Goal: Task Accomplishment & Management: Complete application form

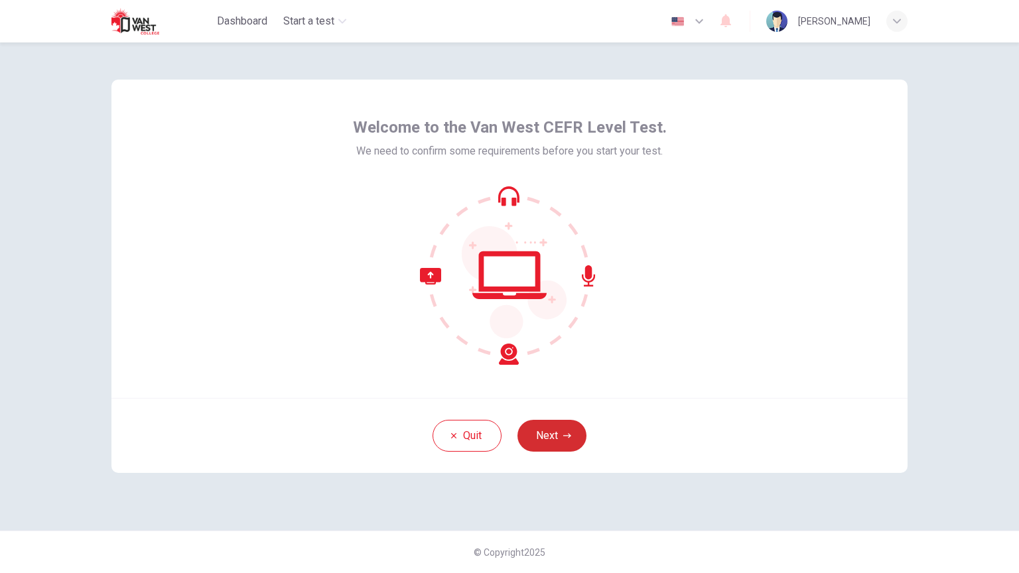
click at [541, 425] on button "Next" at bounding box center [552, 436] width 69 height 32
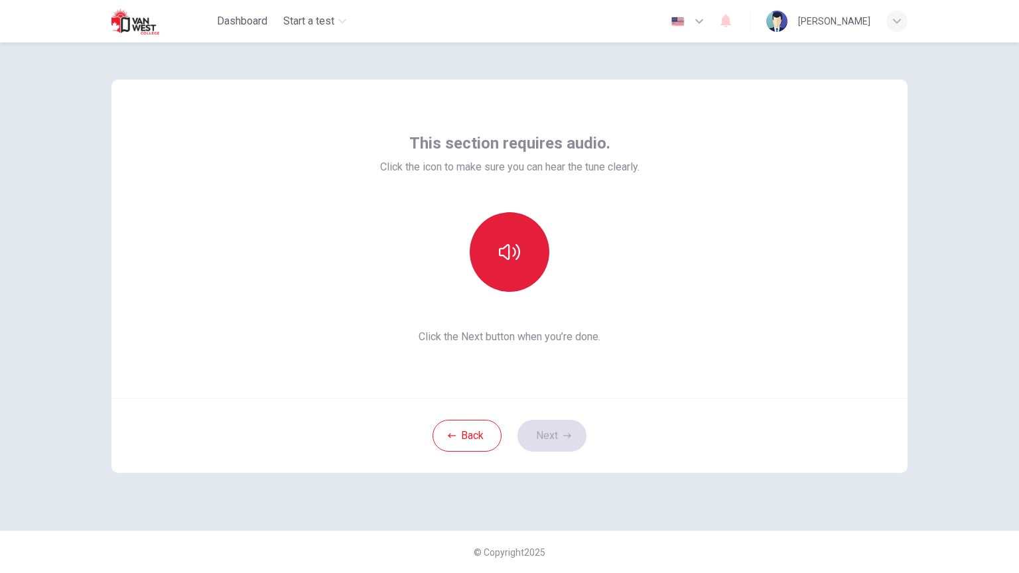
click at [501, 266] on button "button" at bounding box center [510, 252] width 80 height 80
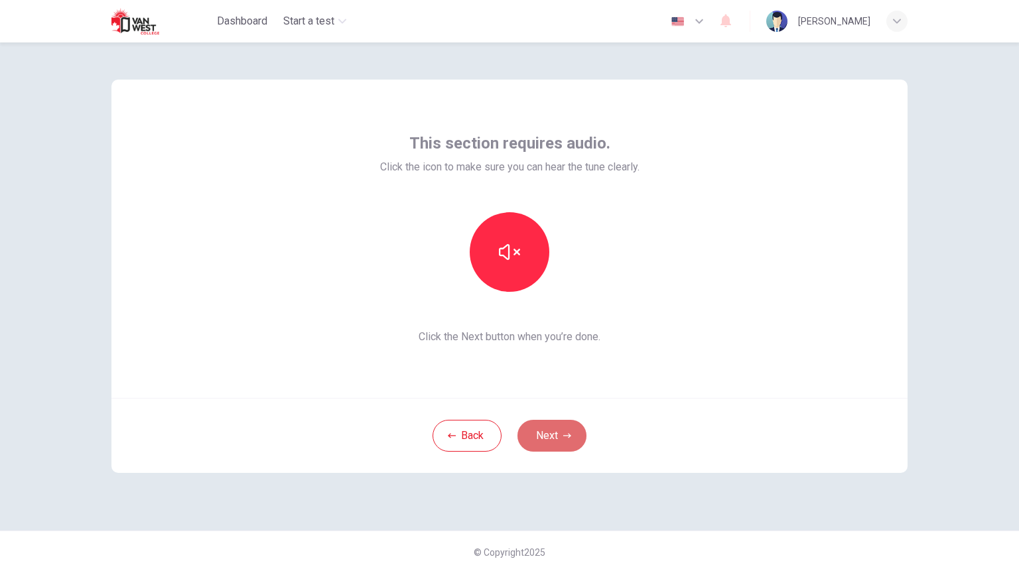
click at [563, 427] on button "Next" at bounding box center [552, 436] width 69 height 32
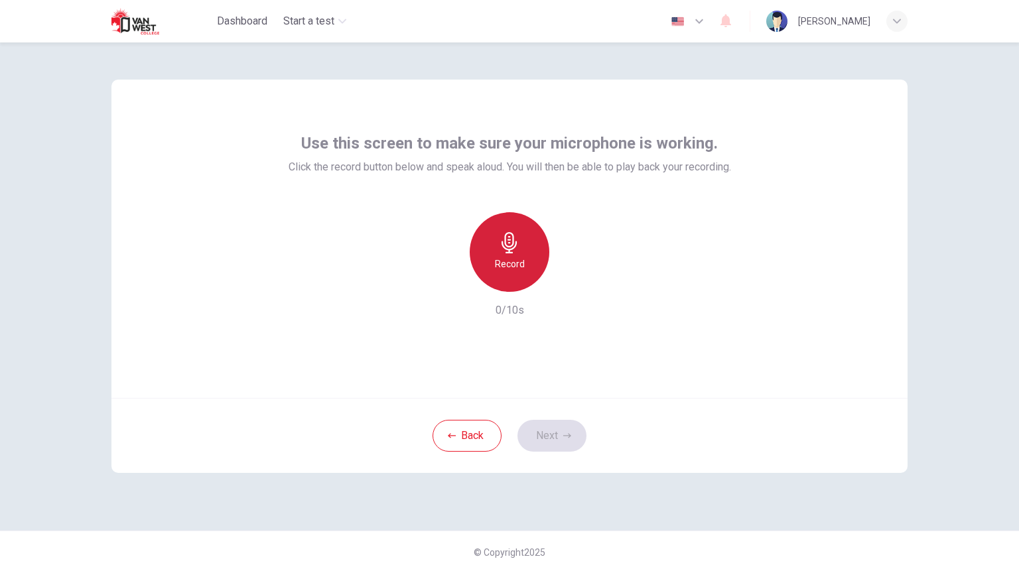
click at [527, 226] on div "Record" at bounding box center [510, 252] width 80 height 80
click at [524, 261] on div "Stop" at bounding box center [510, 252] width 80 height 80
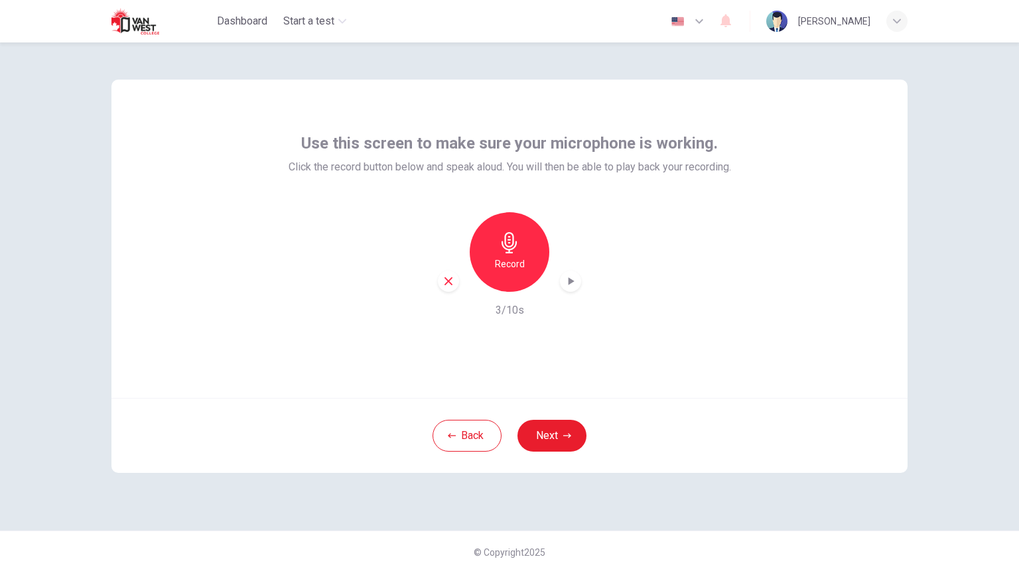
click at [572, 279] on icon "button" at bounding box center [570, 281] width 13 height 13
click at [571, 435] on button "Next" at bounding box center [552, 436] width 69 height 32
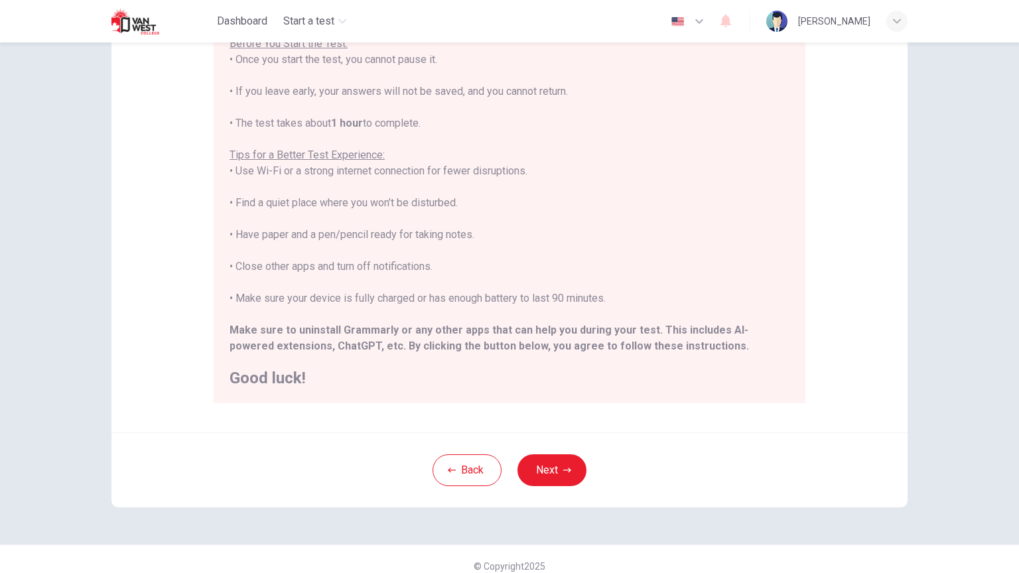
scroll to position [151, 0]
click at [705, 23] on icon "button" at bounding box center [699, 21] width 16 height 16
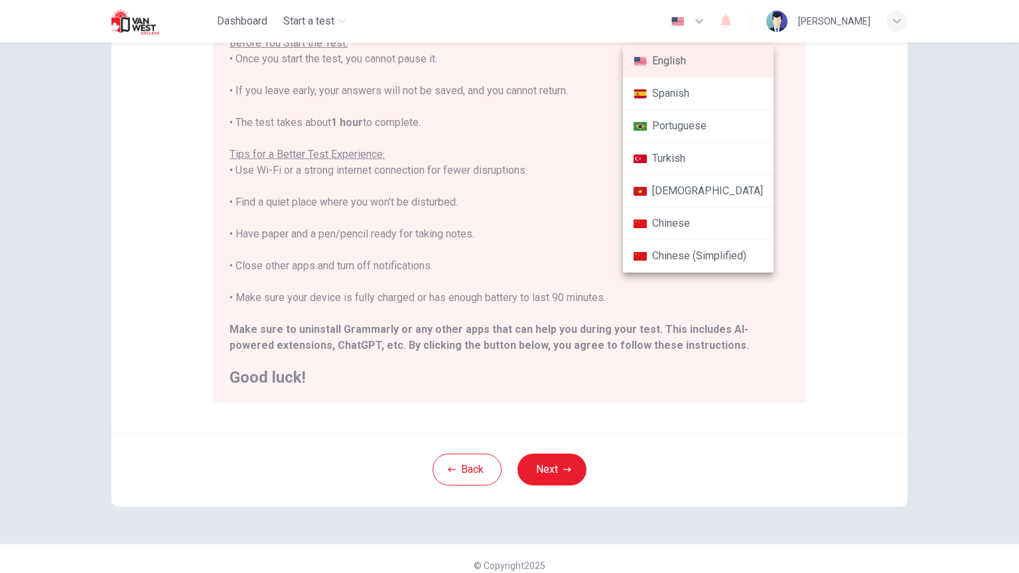
click at [817, 104] on div at bounding box center [509, 286] width 1019 height 573
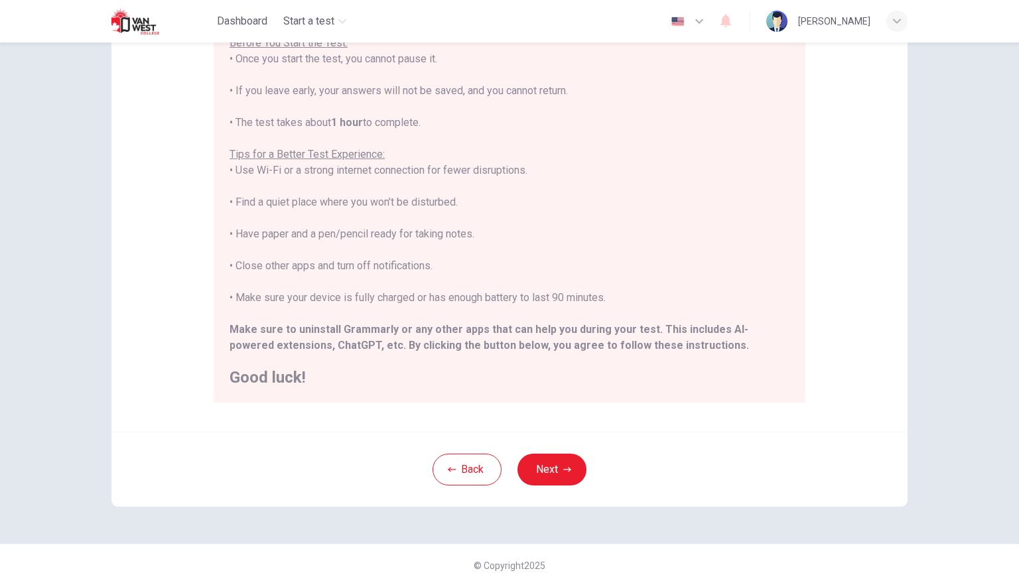
click at [901, 22] on div "button" at bounding box center [896, 21] width 21 height 21
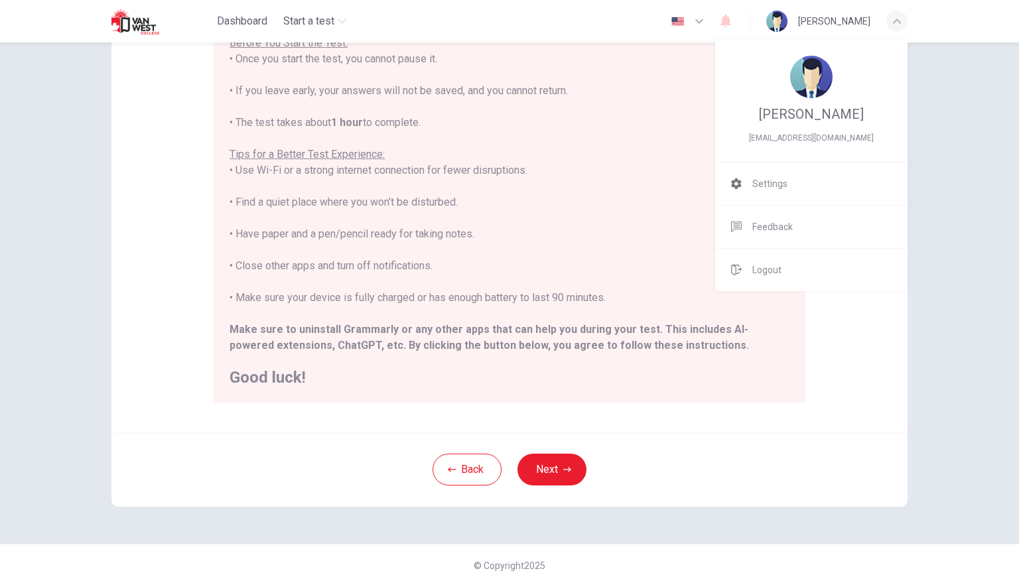
click at [441, 449] on div at bounding box center [509, 286] width 1019 height 573
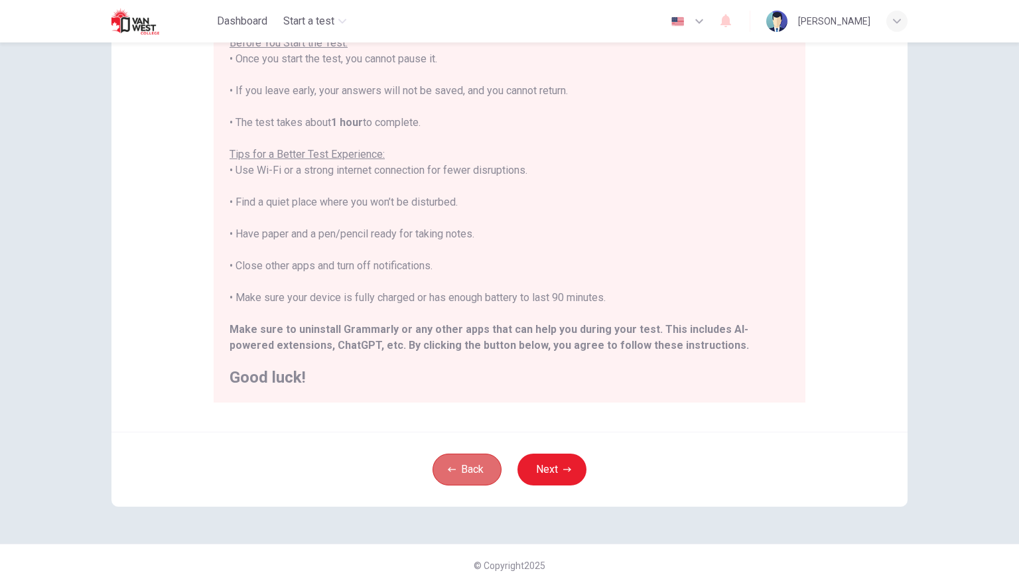
click at [450, 449] on button "Back" at bounding box center [467, 470] width 69 height 32
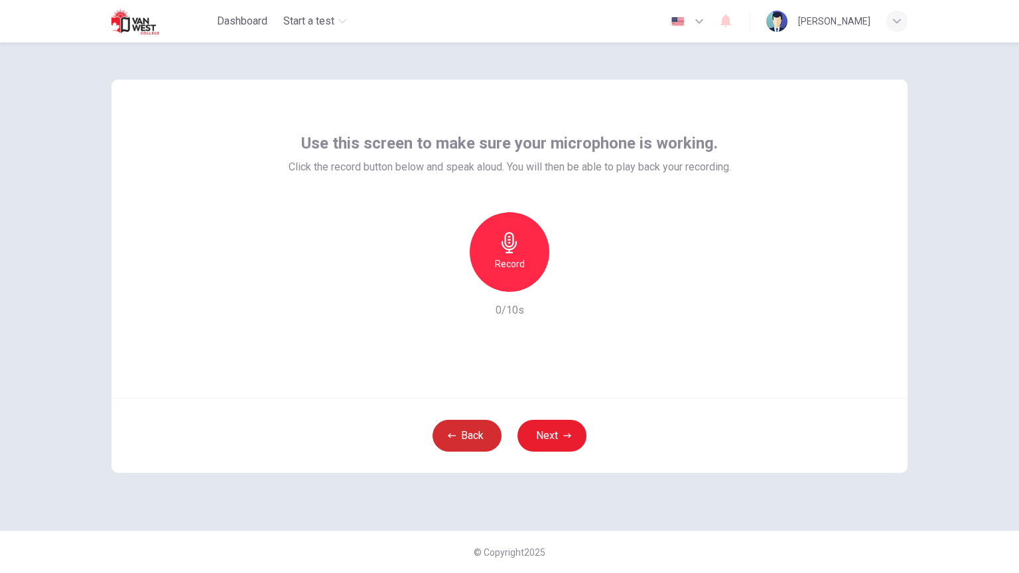
click at [457, 447] on button "Back" at bounding box center [467, 436] width 69 height 32
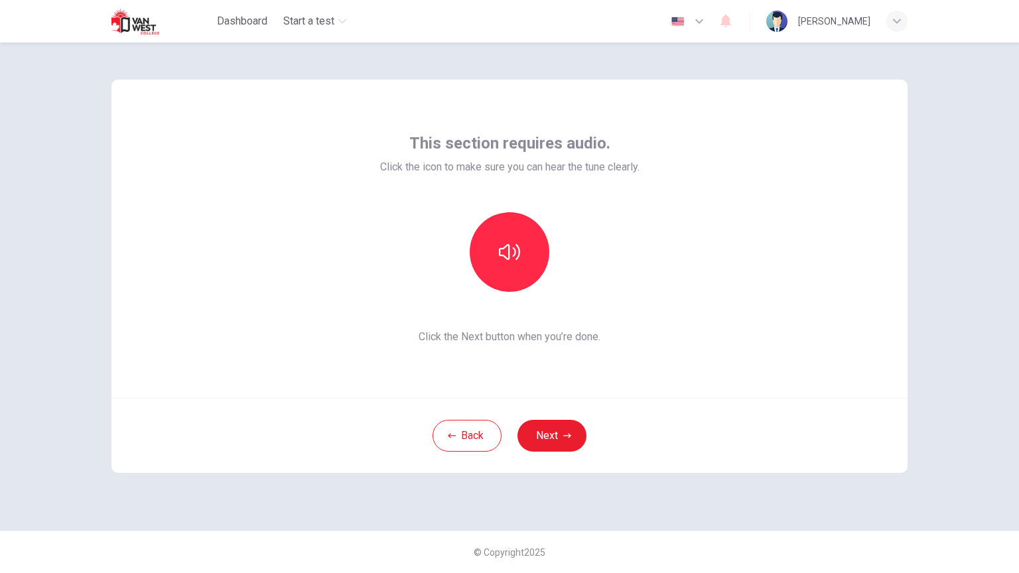
click at [133, 21] on img at bounding box center [146, 21] width 70 height 27
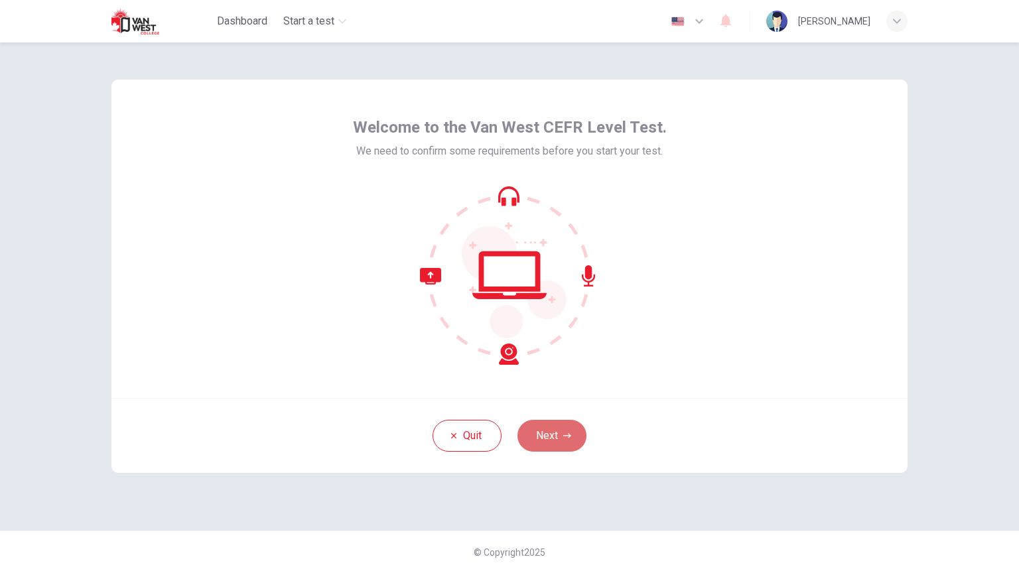
click at [549, 439] on button "Next" at bounding box center [552, 436] width 69 height 32
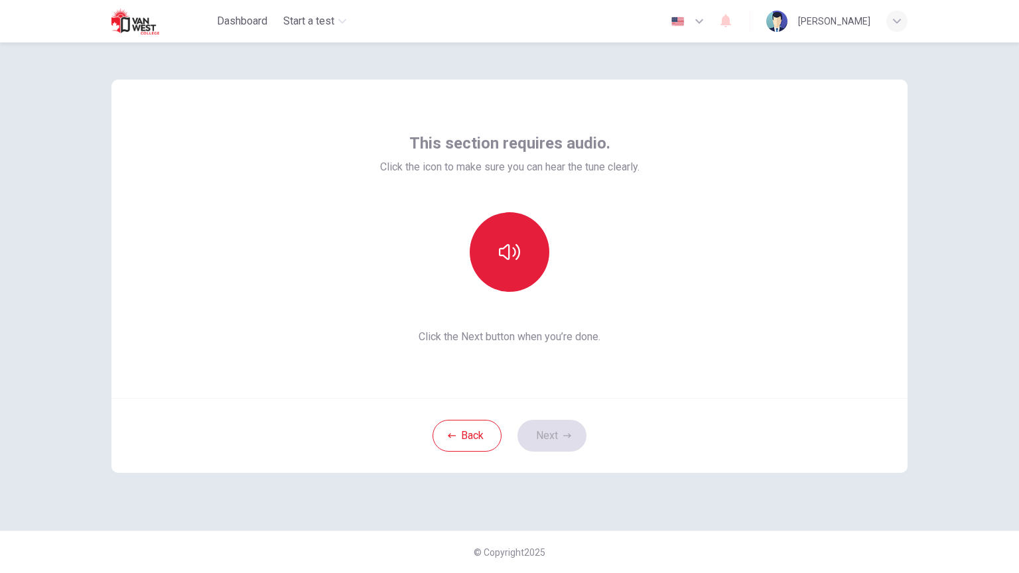
drag, startPoint x: 512, startPoint y: 206, endPoint x: 516, endPoint y: 247, distance: 42.0
click at [512, 207] on div "This section requires audio. Click the icon to make sure you can hear the tune …" at bounding box center [509, 239] width 259 height 212
click at [516, 249] on icon "button" at bounding box center [509, 252] width 21 height 21
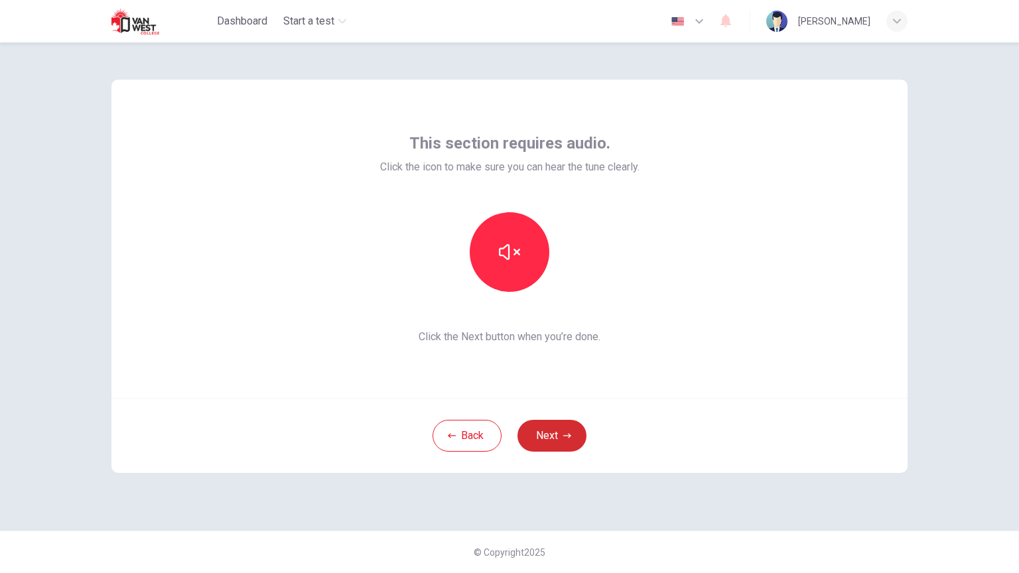
click at [557, 430] on button "Next" at bounding box center [552, 436] width 69 height 32
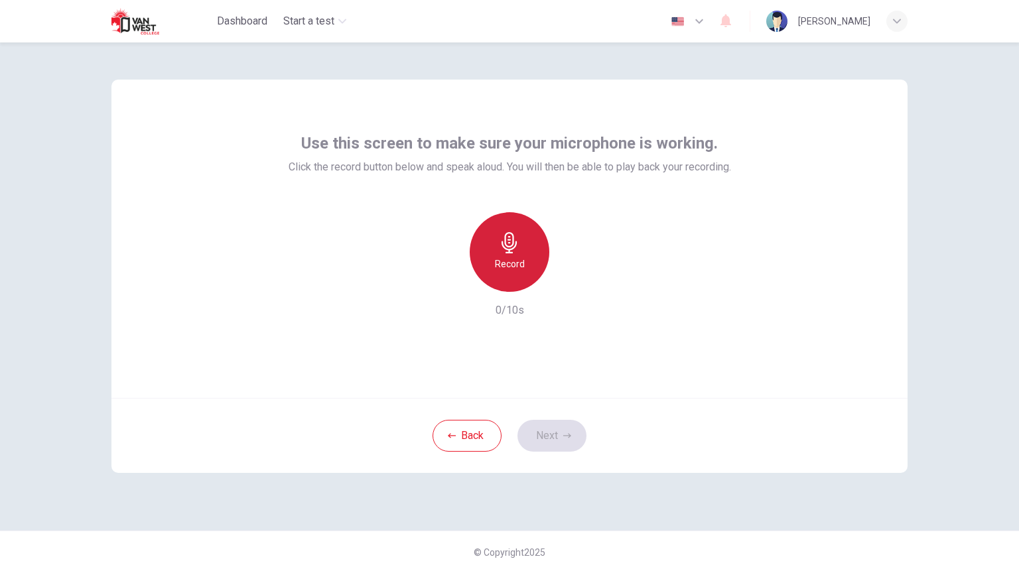
click at [510, 243] on icon "button" at bounding box center [509, 242] width 21 height 21
click at [510, 247] on icon "button" at bounding box center [509, 242] width 21 height 21
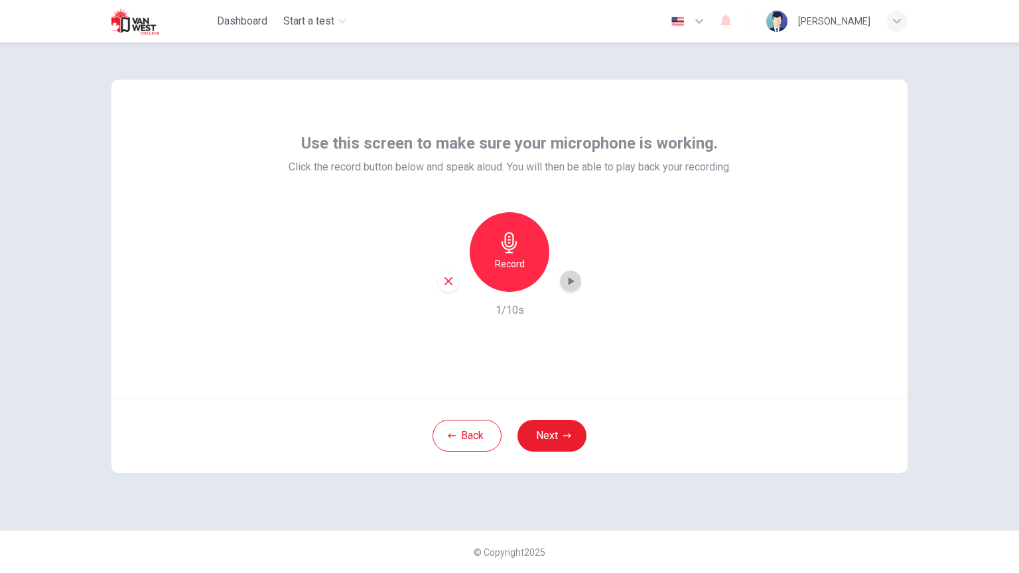
click at [576, 285] on icon "button" at bounding box center [570, 281] width 13 height 13
click at [562, 435] on button "Next" at bounding box center [552, 436] width 69 height 32
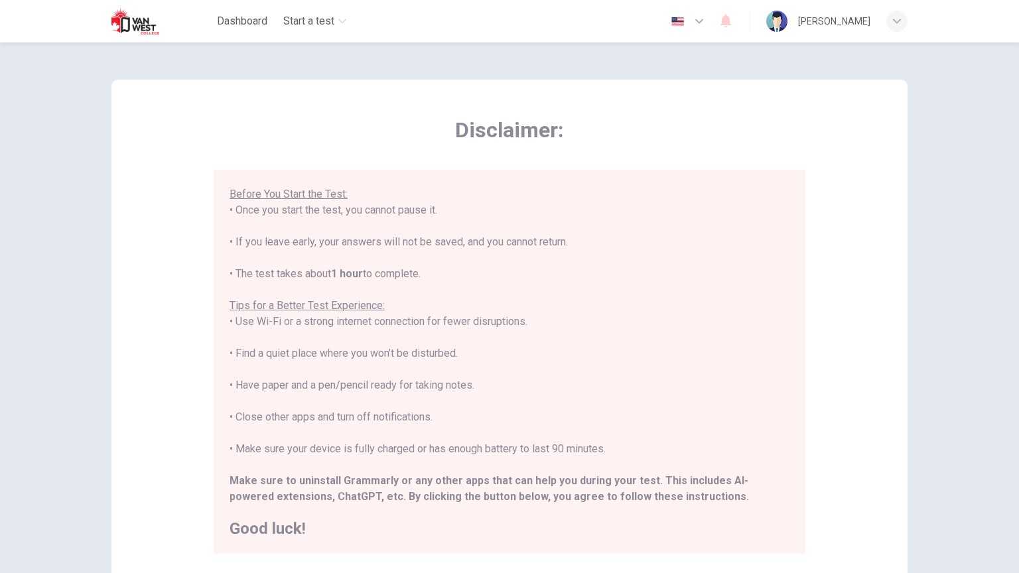
scroll to position [165, 0]
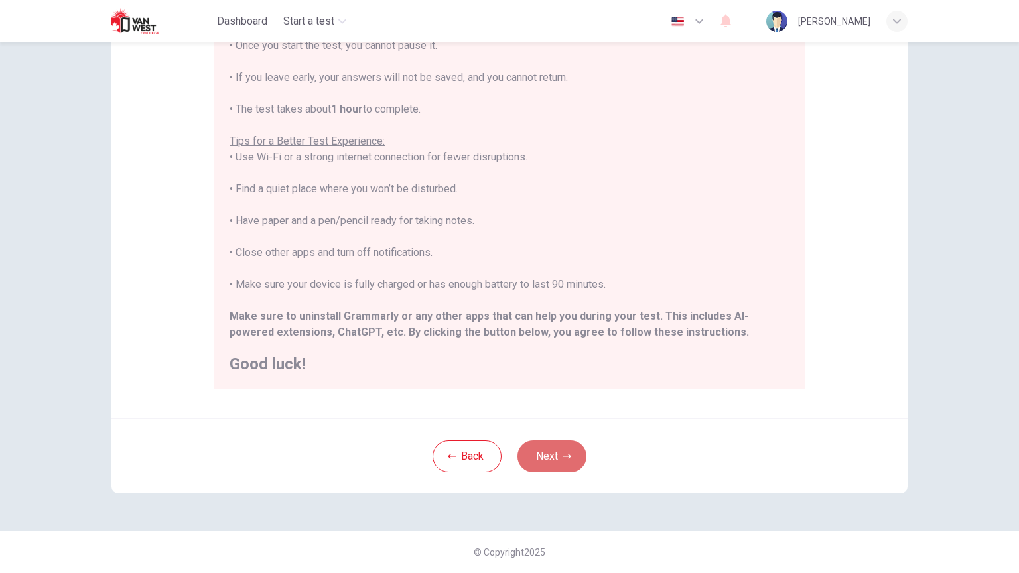
click at [552, 449] on button "Next" at bounding box center [552, 457] width 69 height 32
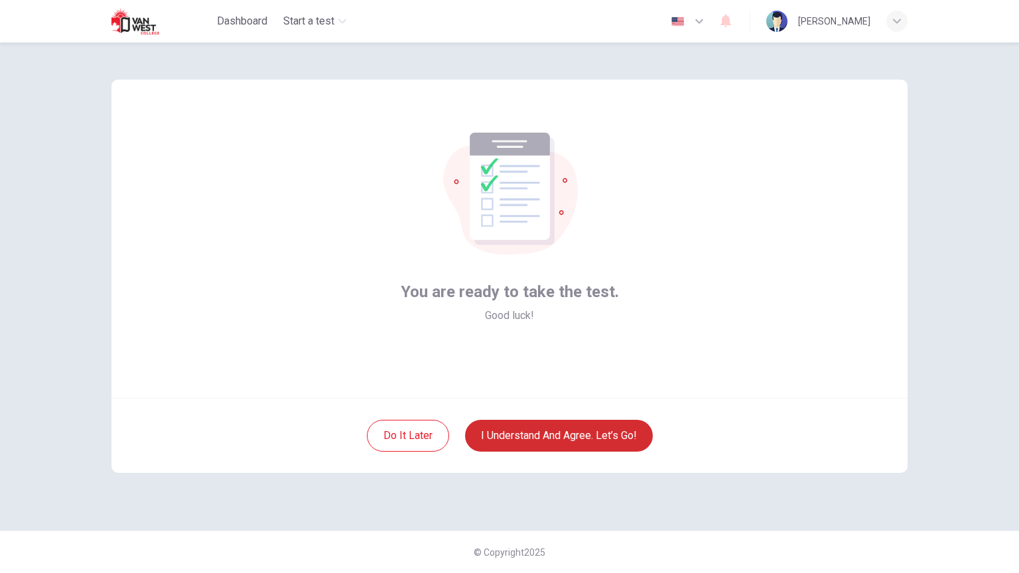
click at [554, 437] on button "I understand and agree. Let’s go!" at bounding box center [559, 436] width 188 height 32
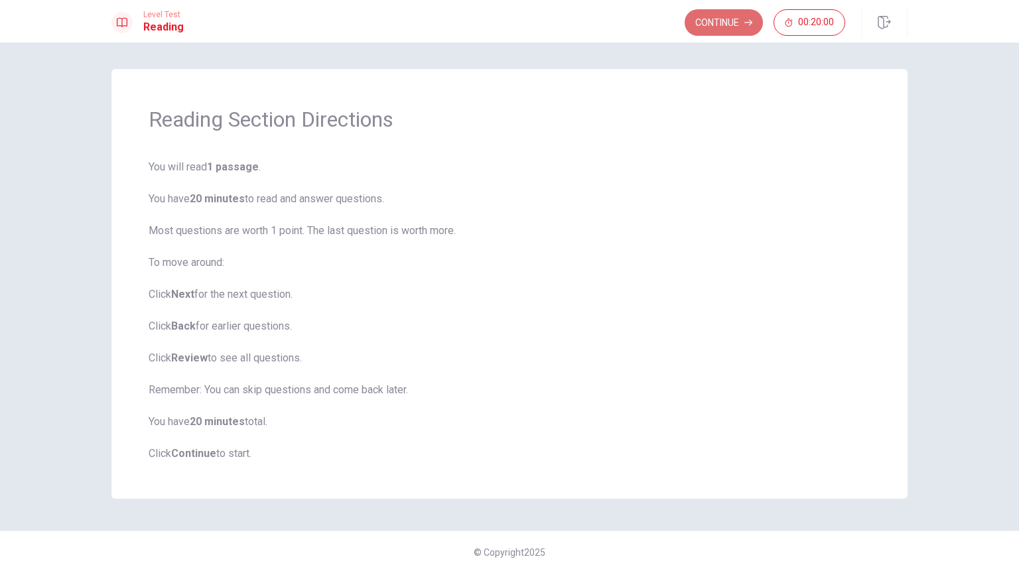
click at [717, 27] on button "Continue" at bounding box center [724, 22] width 78 height 27
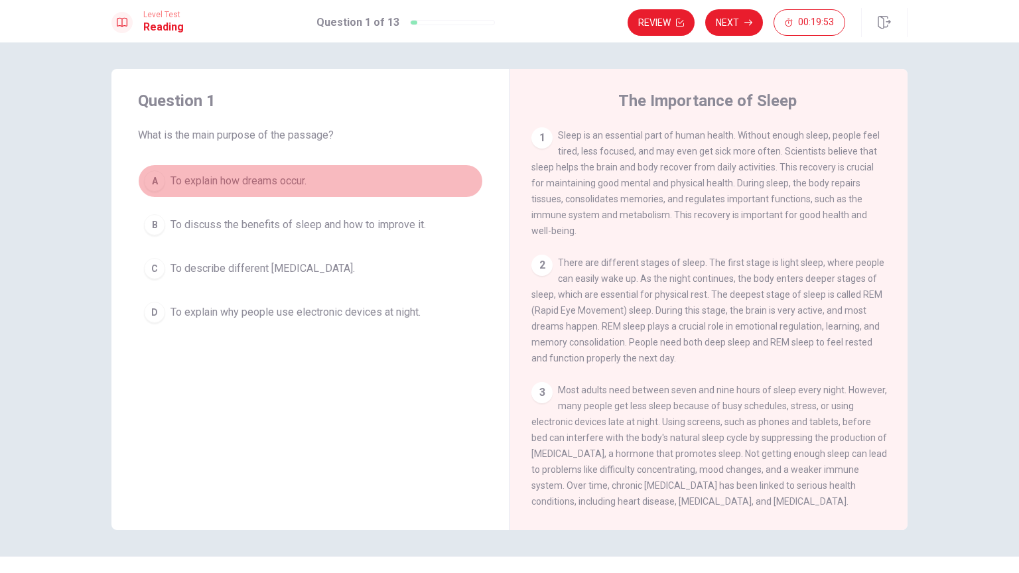
click at [291, 181] on span "To explain how dreams occur." at bounding box center [239, 181] width 136 height 16
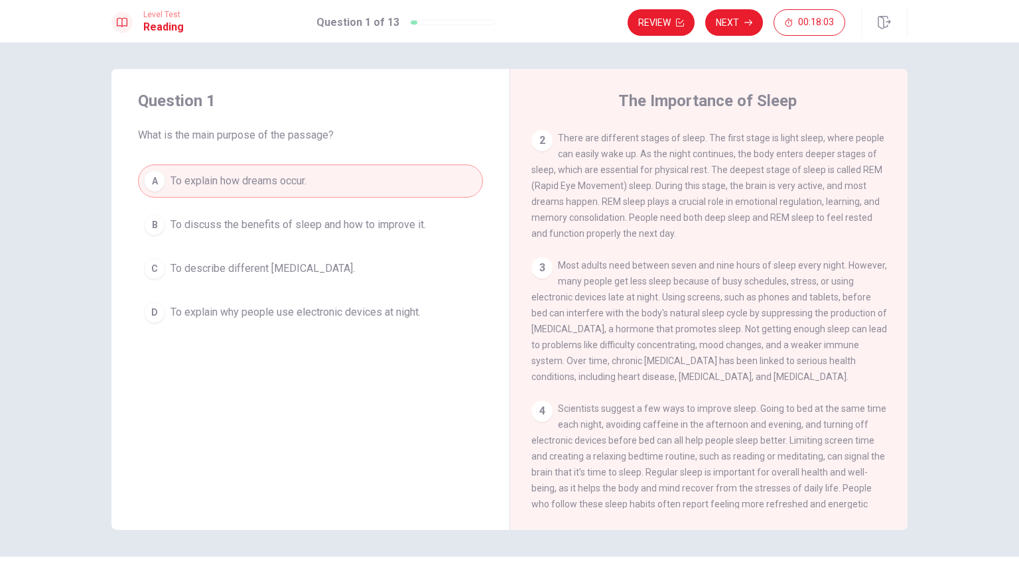
scroll to position [175, 0]
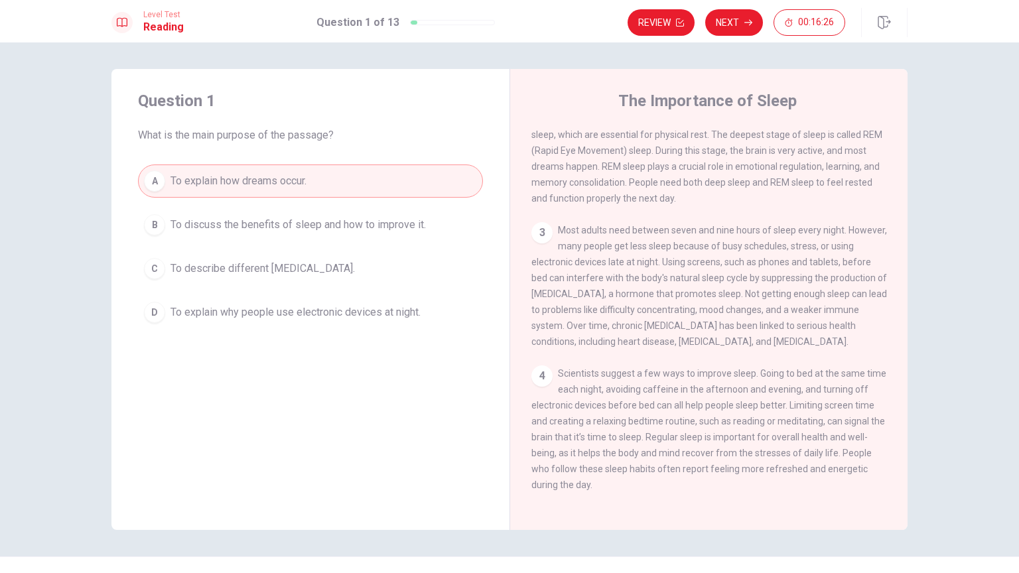
click at [417, 219] on span "To discuss the benefits of sleep and how to improve it." at bounding box center [298, 225] width 255 height 16
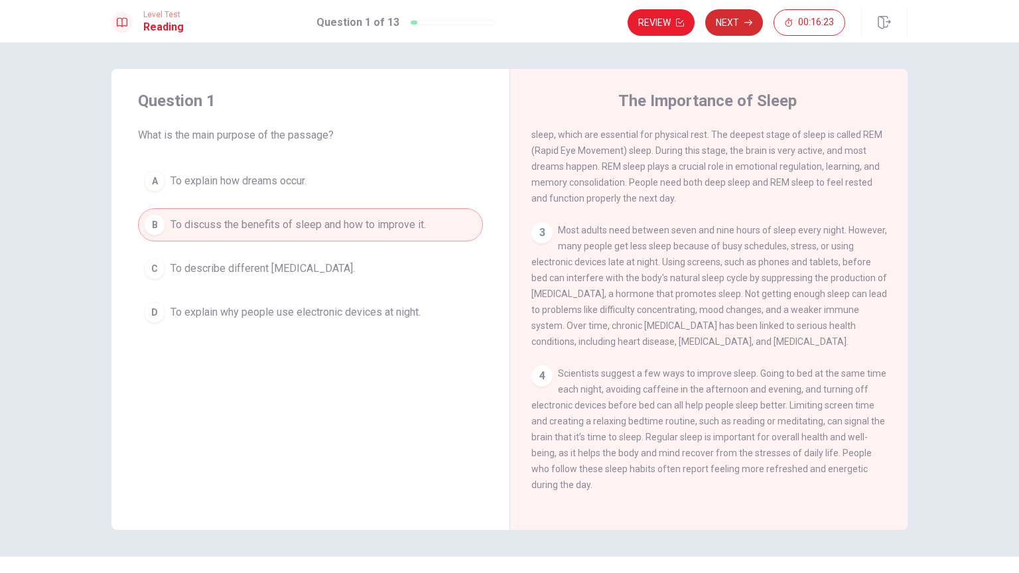
click at [738, 17] on button "Next" at bounding box center [734, 22] width 58 height 27
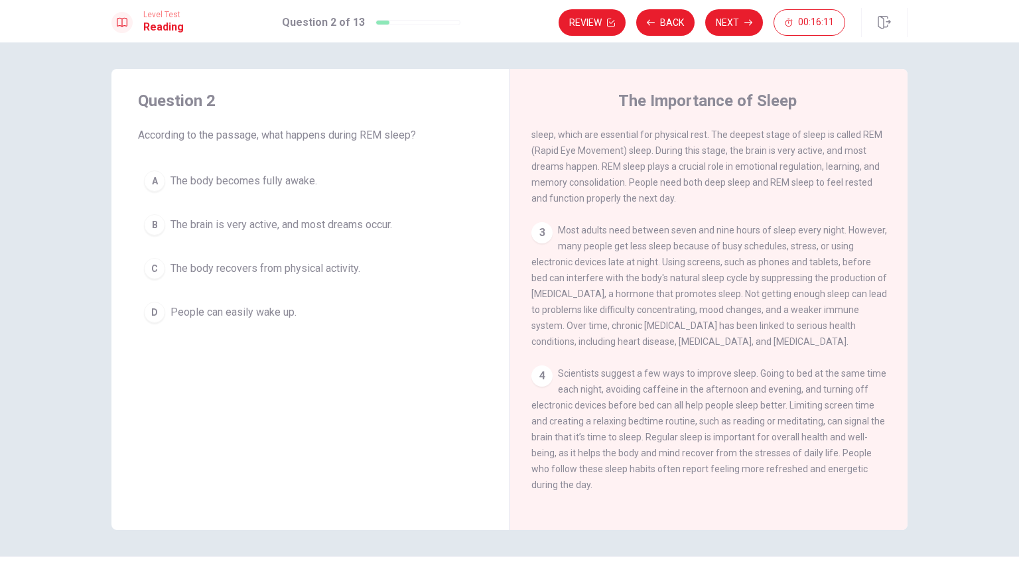
click at [319, 228] on span "The brain is very active, and most dreams occur." at bounding box center [282, 225] width 222 height 16
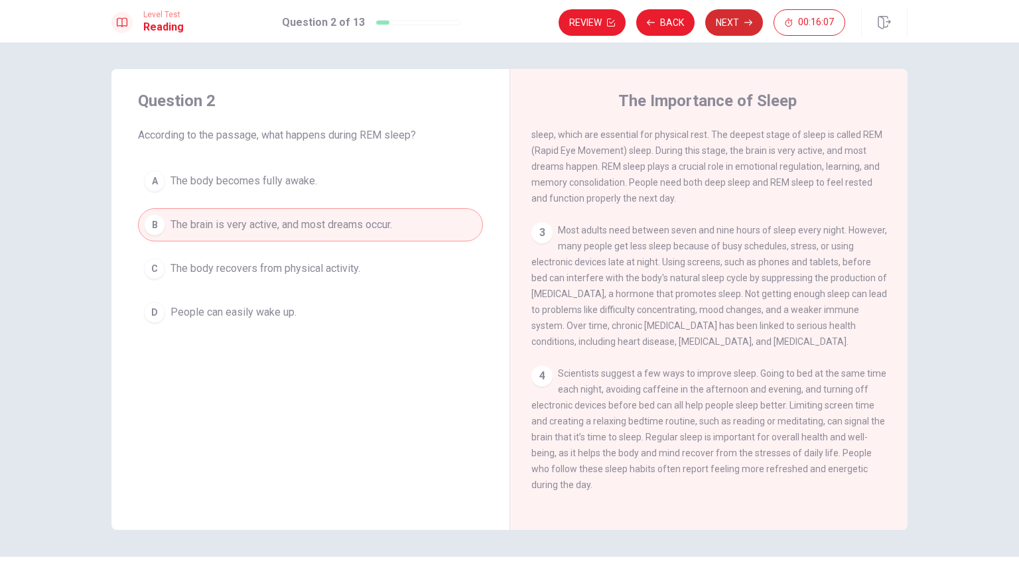
click at [738, 10] on button "Next" at bounding box center [734, 22] width 58 height 27
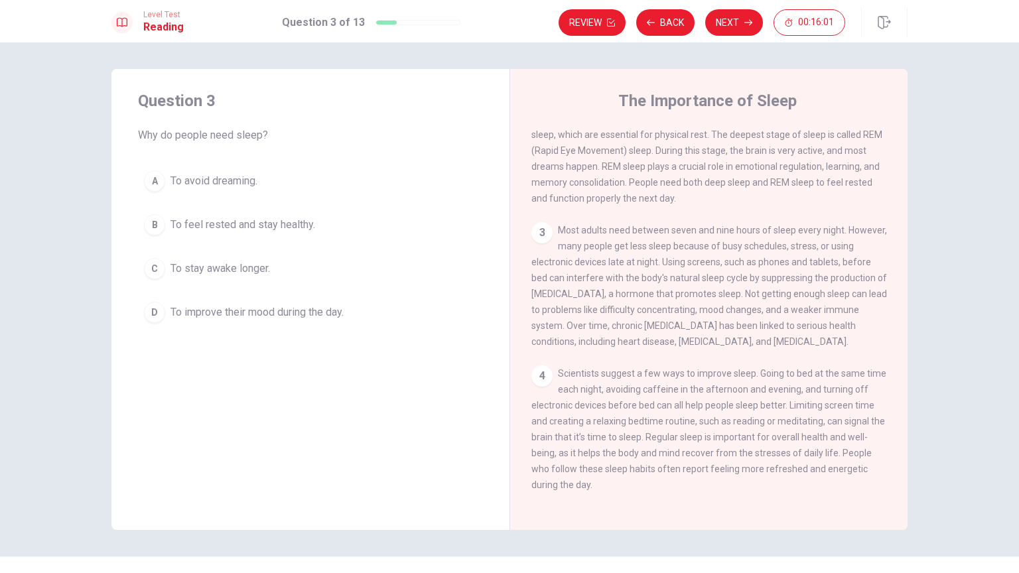
click at [273, 226] on span "To feel rested and stay healthy." at bounding box center [243, 225] width 145 height 16
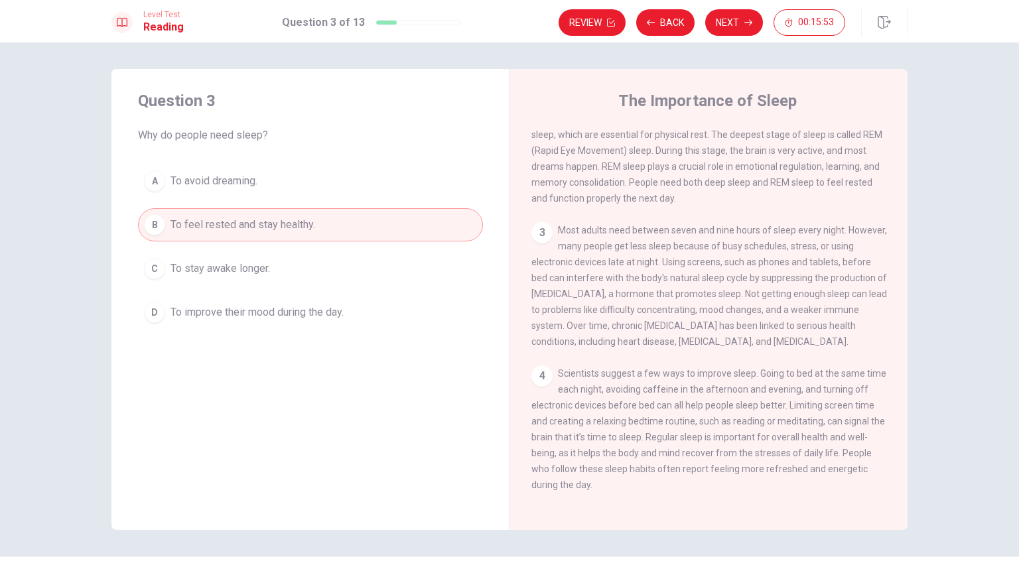
click at [386, 311] on button "D To improve their mood during the day." at bounding box center [310, 312] width 345 height 33
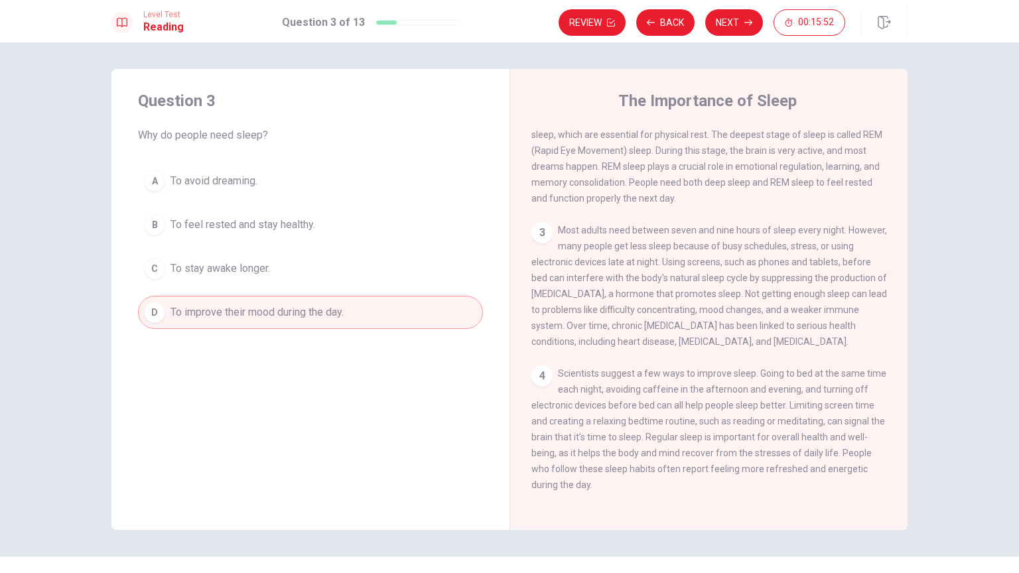
click at [401, 244] on div "A To avoid dreaming. B To feel rested and stay healthy. C To stay awake longer.…" at bounding box center [310, 247] width 345 height 165
click at [405, 236] on button "B To feel rested and stay healthy." at bounding box center [310, 224] width 345 height 33
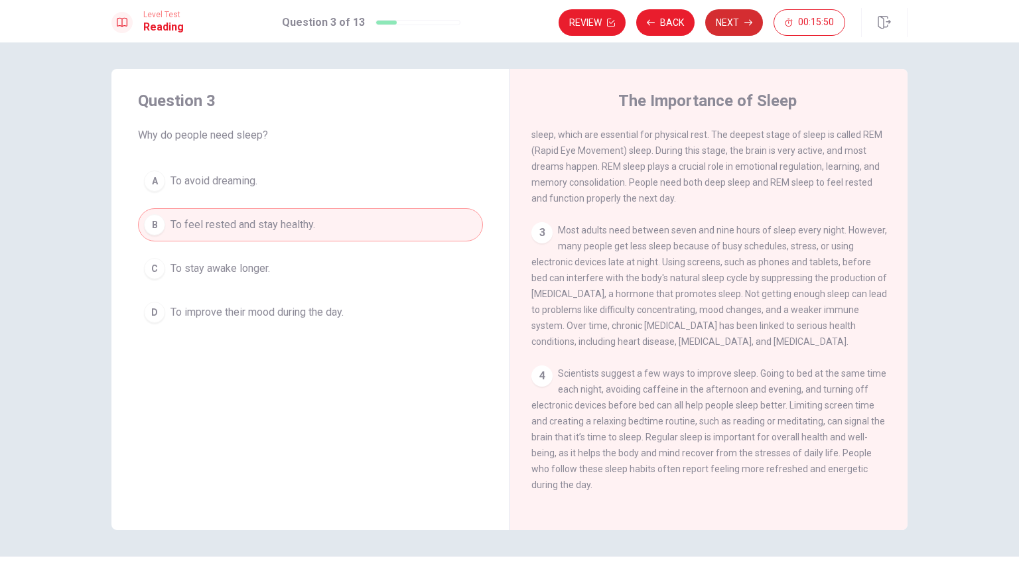
click at [734, 29] on button "Next" at bounding box center [734, 22] width 58 height 27
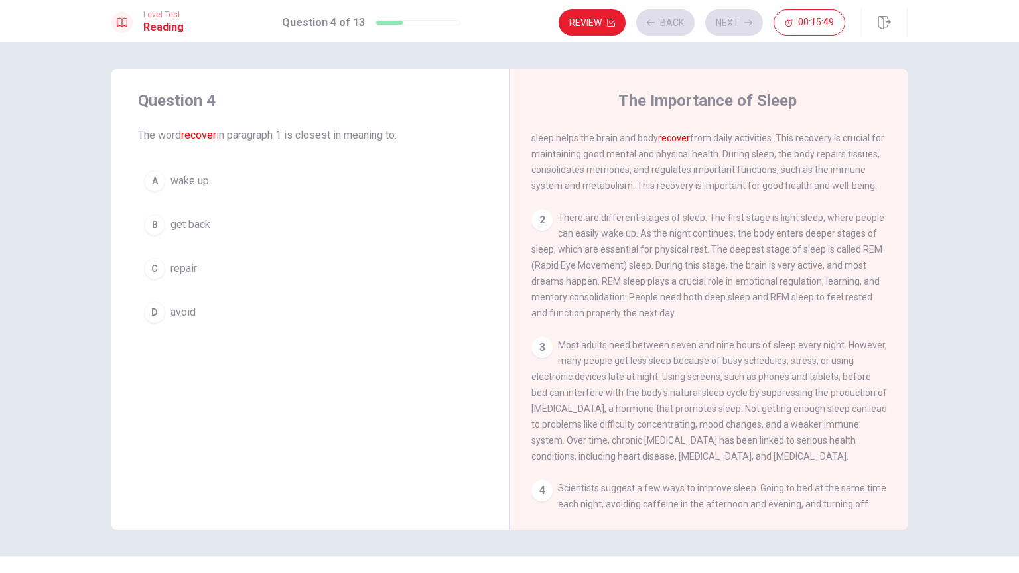
scroll to position [0, 0]
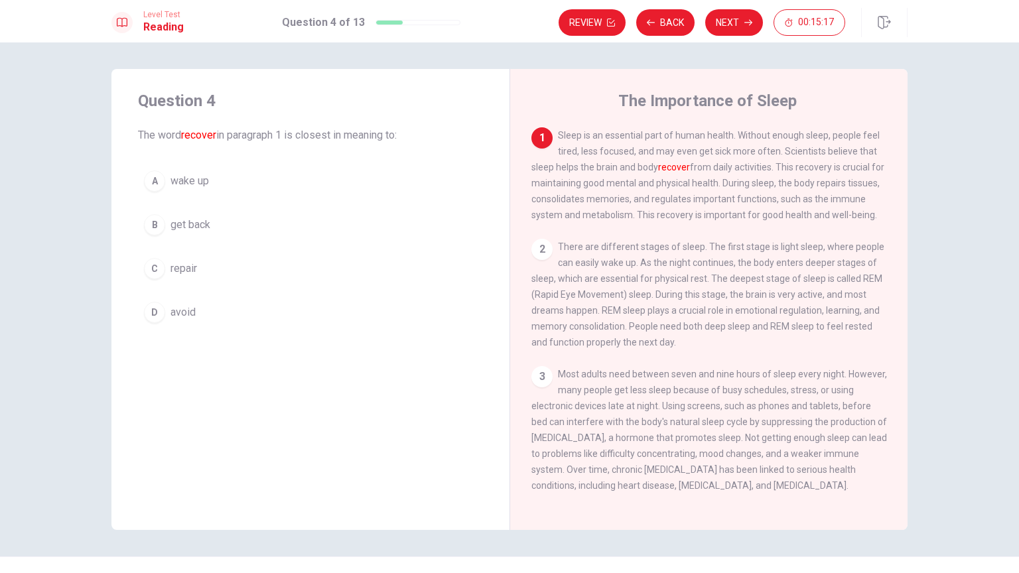
click at [299, 260] on button "C repair" at bounding box center [310, 268] width 345 height 33
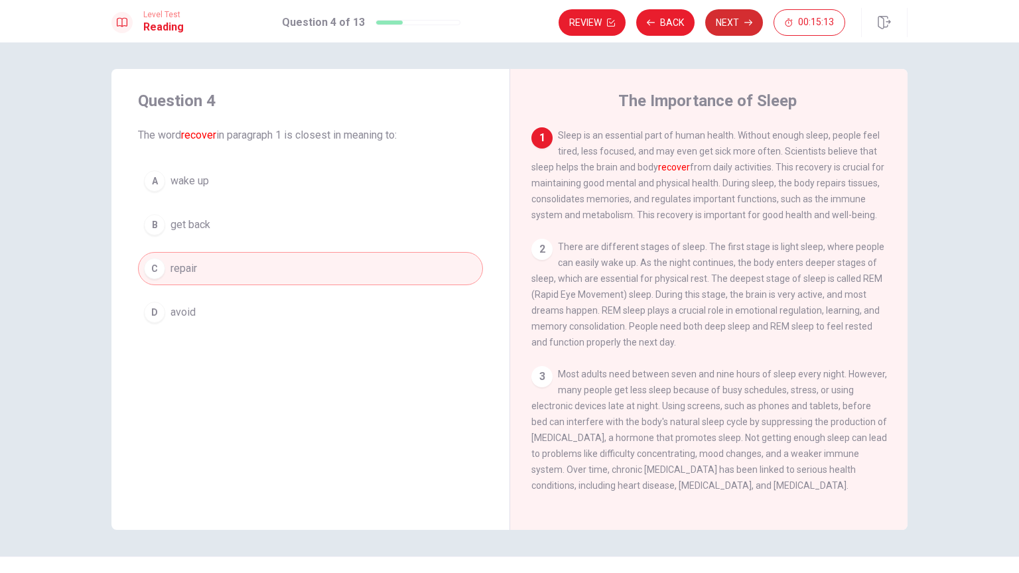
click at [733, 19] on button "Next" at bounding box center [734, 22] width 58 height 27
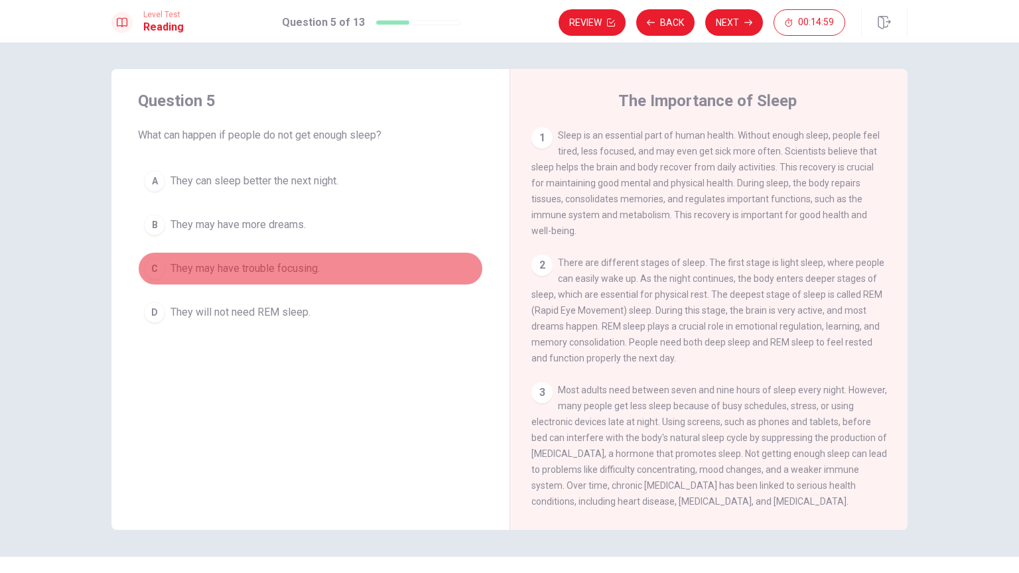
click at [345, 278] on button "C They may have trouble focusing." at bounding box center [310, 268] width 345 height 33
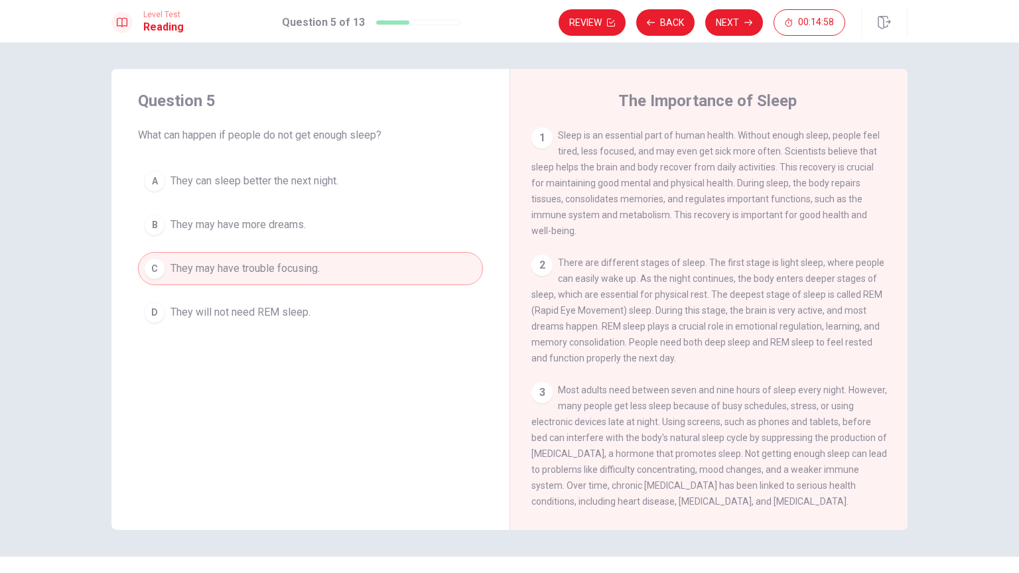
click at [443, 276] on button "C They may have trouble focusing." at bounding box center [310, 268] width 345 height 33
click at [732, 22] on button "Next" at bounding box center [734, 22] width 58 height 27
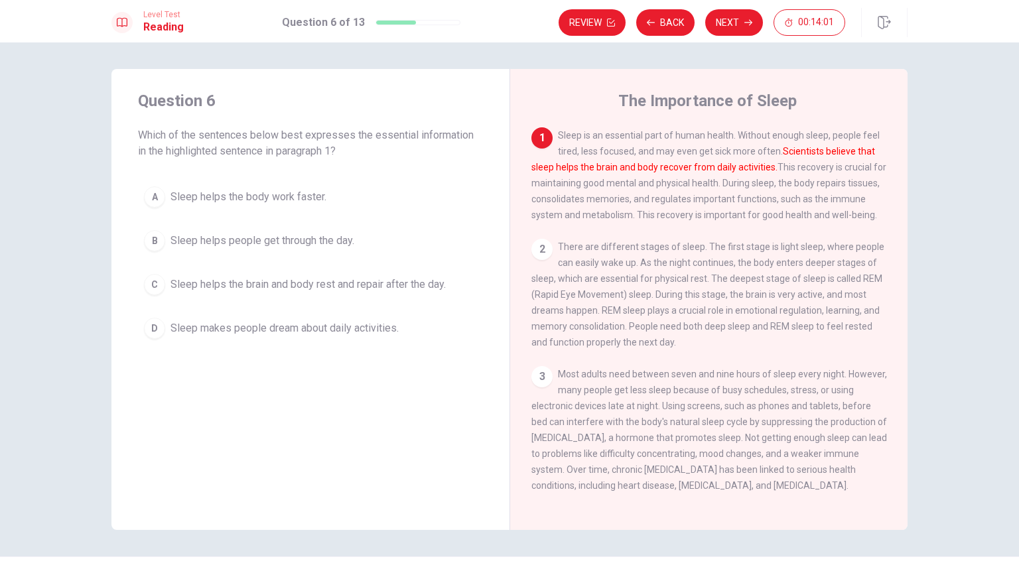
click at [336, 280] on span "Sleep helps the brain and body rest and repair after the day." at bounding box center [308, 285] width 275 height 16
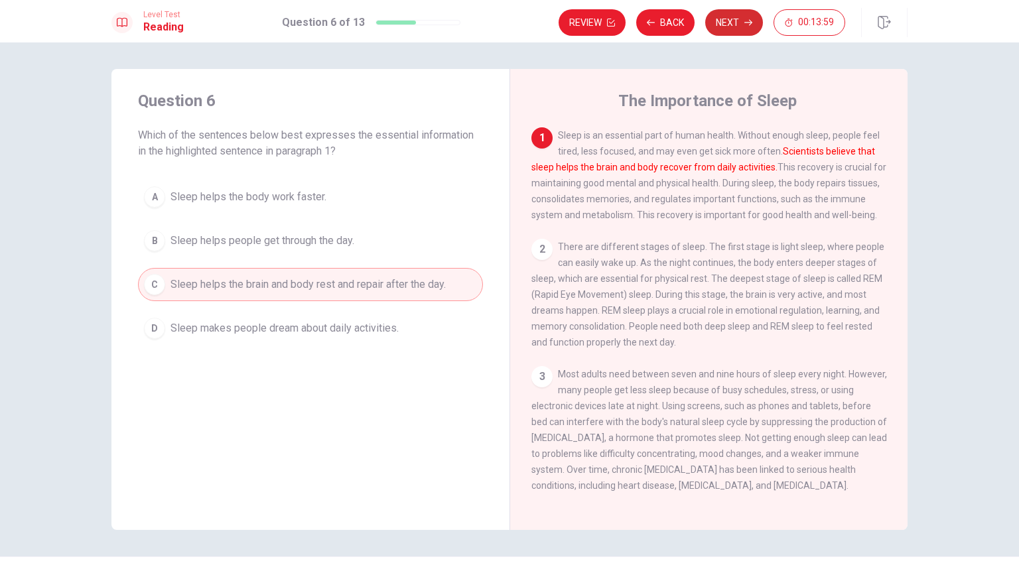
click at [730, 25] on button "Next" at bounding box center [734, 22] width 58 height 27
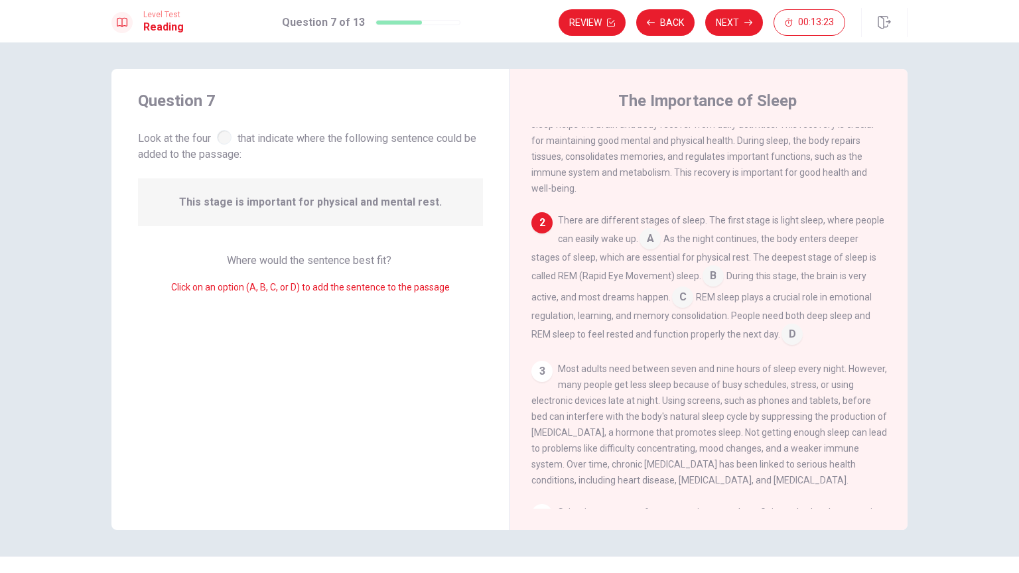
scroll to position [41, 0]
click at [716, 286] on input at bounding box center [713, 278] width 21 height 21
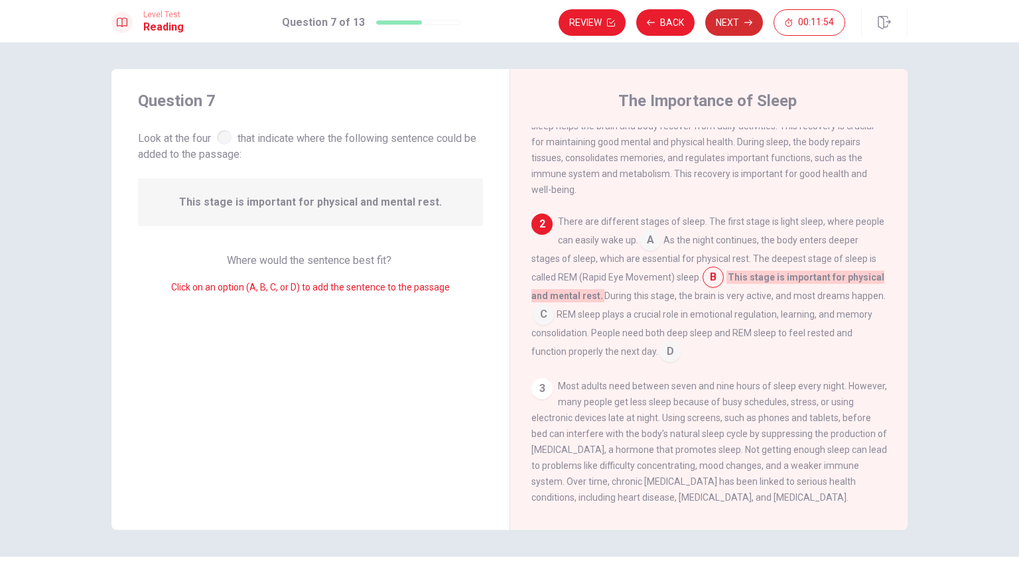
click at [738, 24] on button "Next" at bounding box center [734, 22] width 58 height 27
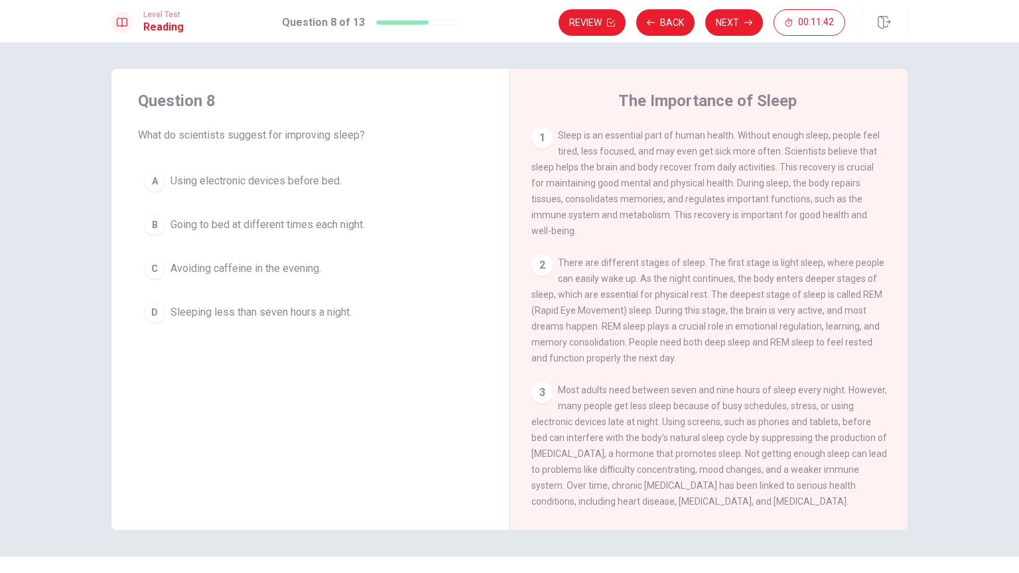
scroll to position [175, 0]
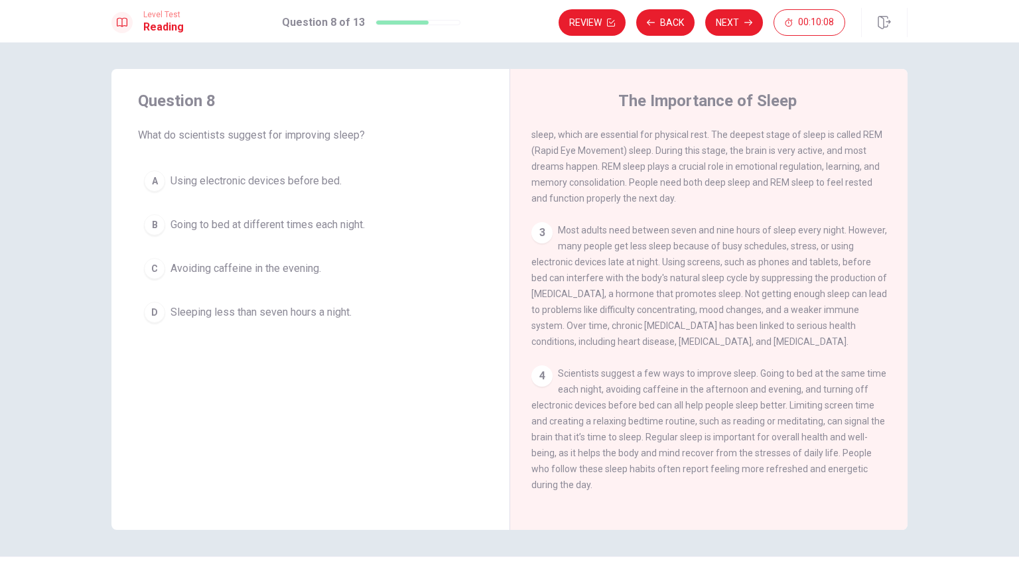
click at [271, 261] on span "Avoiding caffeine in the evening." at bounding box center [246, 269] width 151 height 16
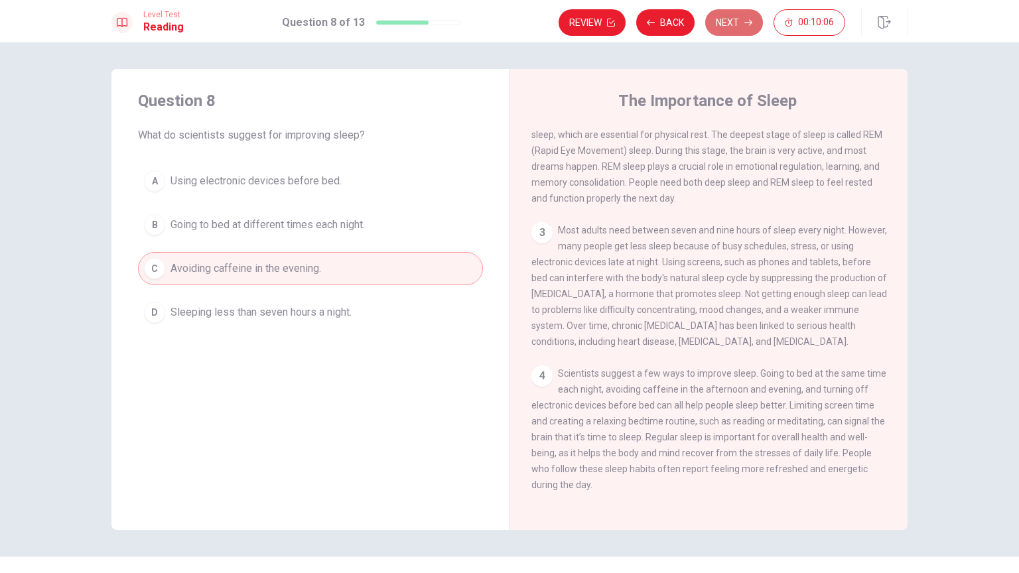
click at [742, 24] on button "Next" at bounding box center [734, 22] width 58 height 27
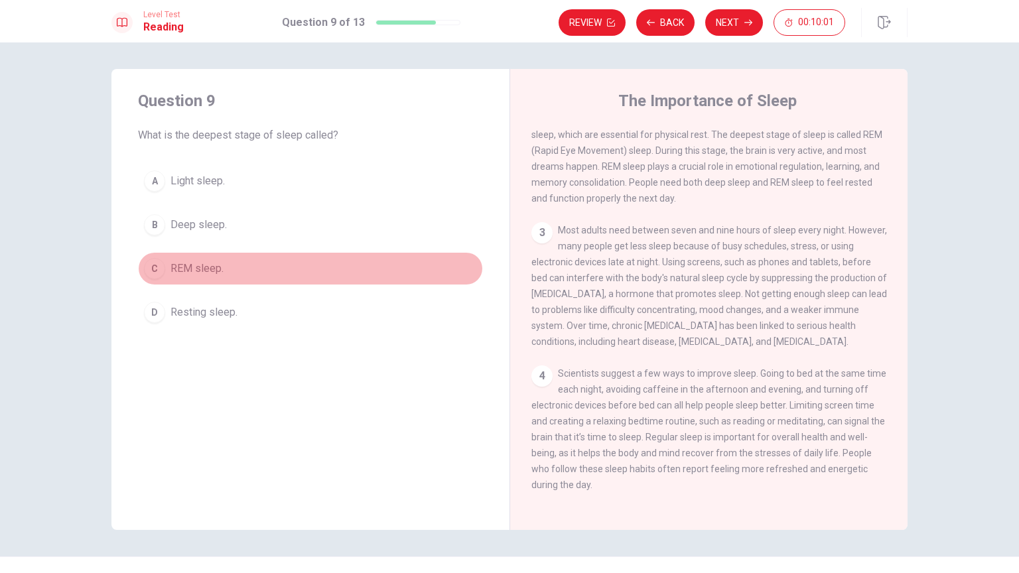
click at [238, 267] on button "C REM sleep." at bounding box center [310, 268] width 345 height 33
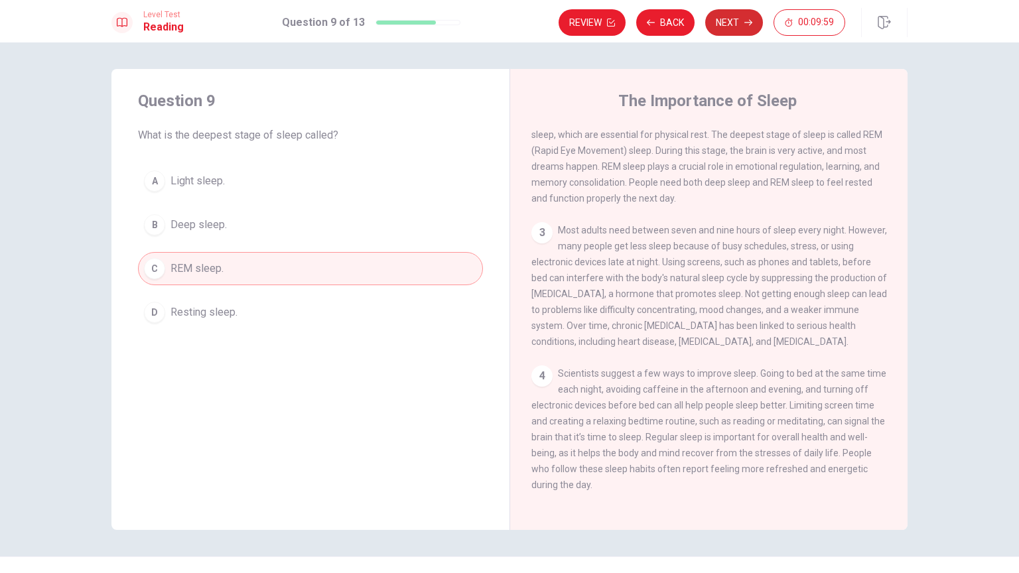
click at [730, 22] on button "Next" at bounding box center [734, 22] width 58 height 27
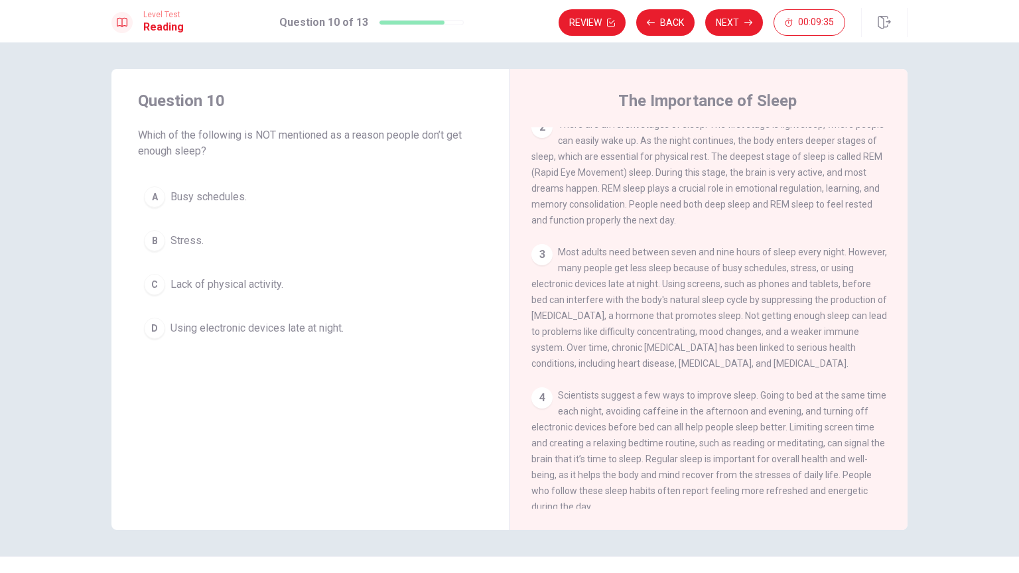
scroll to position [139, 0]
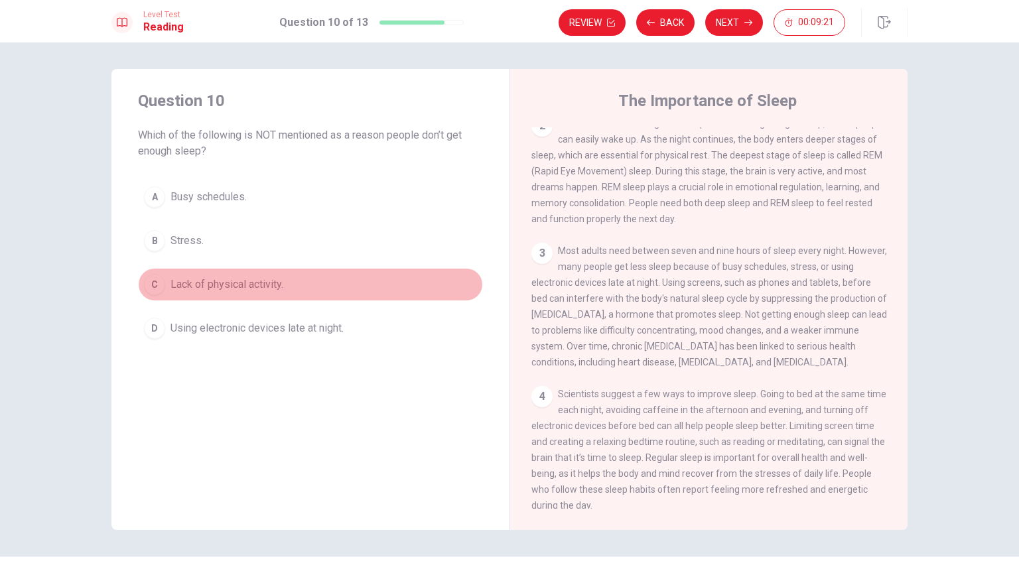
click at [335, 276] on button "C Lack of physical activity." at bounding box center [310, 284] width 345 height 33
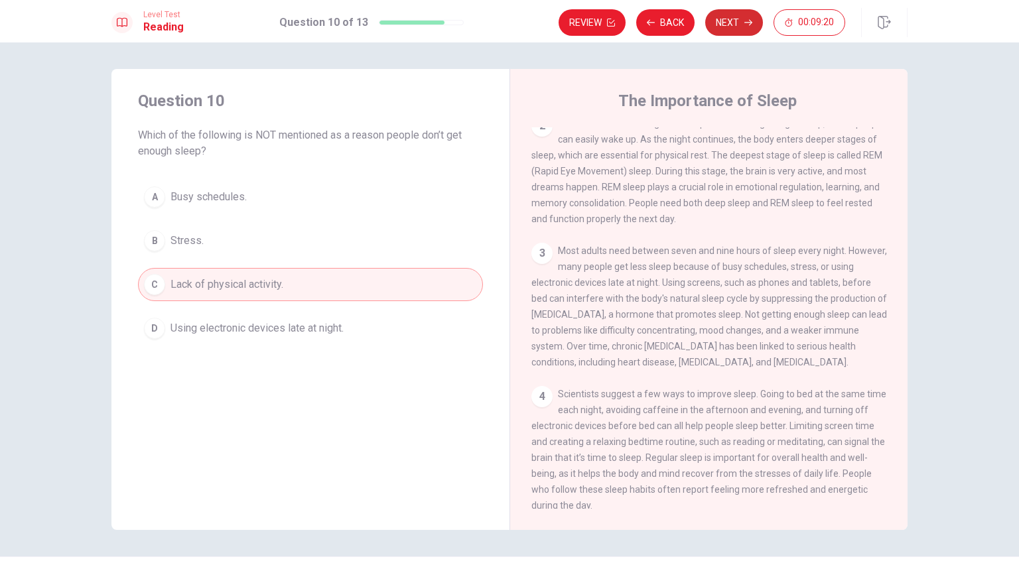
click at [734, 19] on button "Next" at bounding box center [734, 22] width 58 height 27
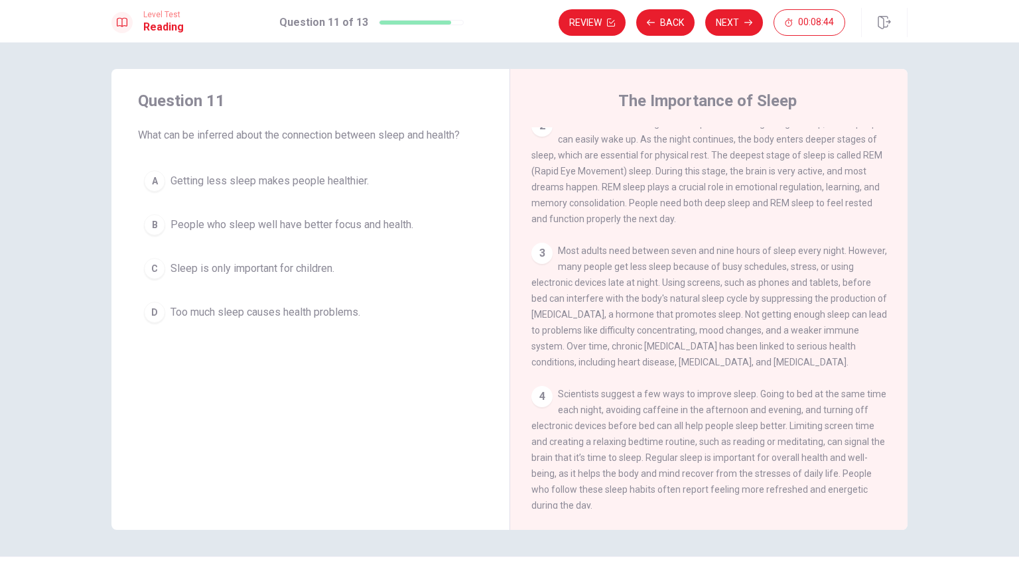
click at [228, 229] on span "People who sleep well have better focus and health." at bounding box center [292, 225] width 243 height 16
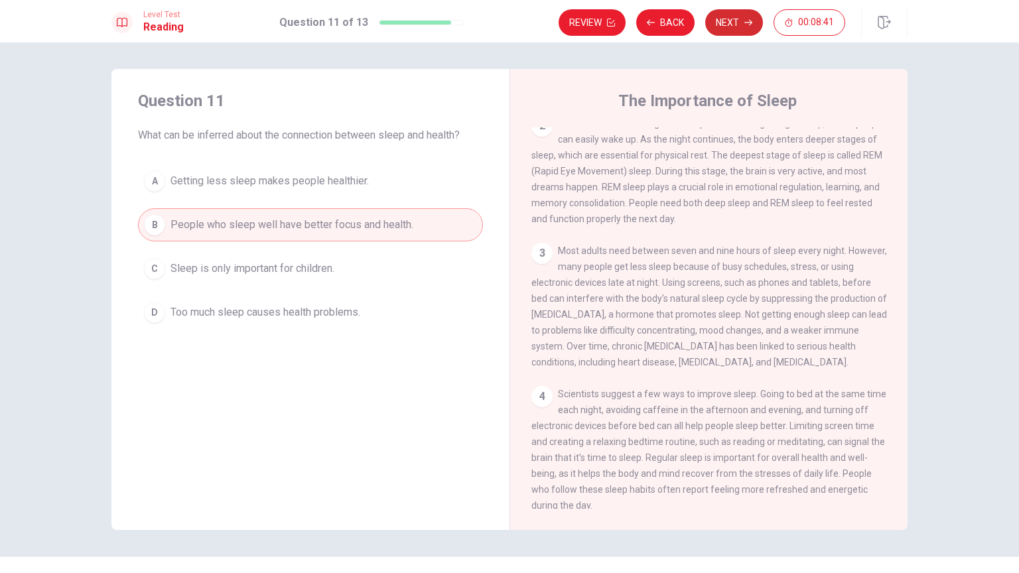
click at [727, 32] on button "Next" at bounding box center [734, 22] width 58 height 27
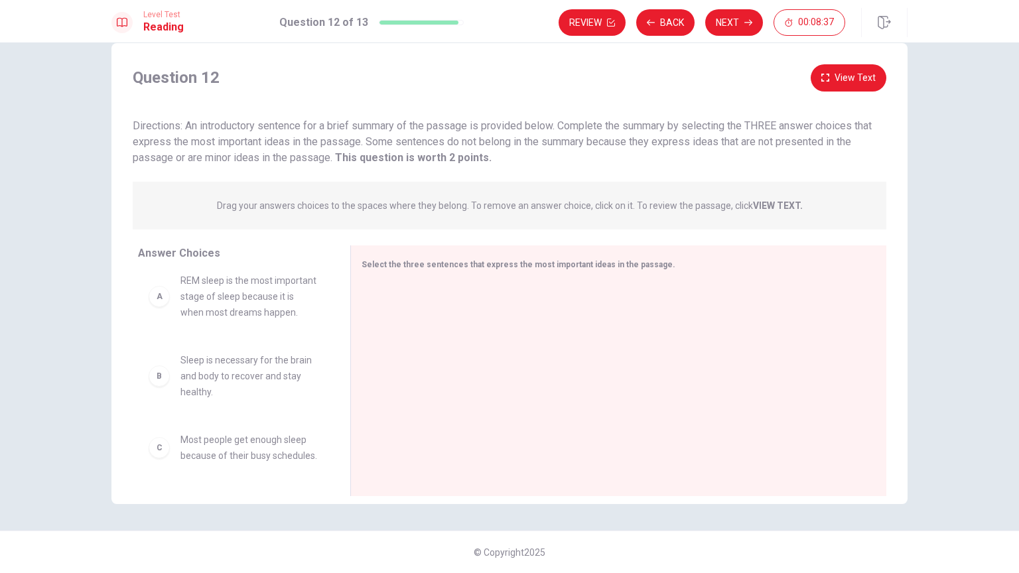
scroll to position [0, 0]
click at [446, 210] on p "Drag your answers choices to the spaces where they belong. To remove an answer …" at bounding box center [510, 205] width 586 height 11
click at [259, 324] on span "REM sleep is the most important stage of sleep because it is when most dreams h…" at bounding box center [249, 307] width 138 height 48
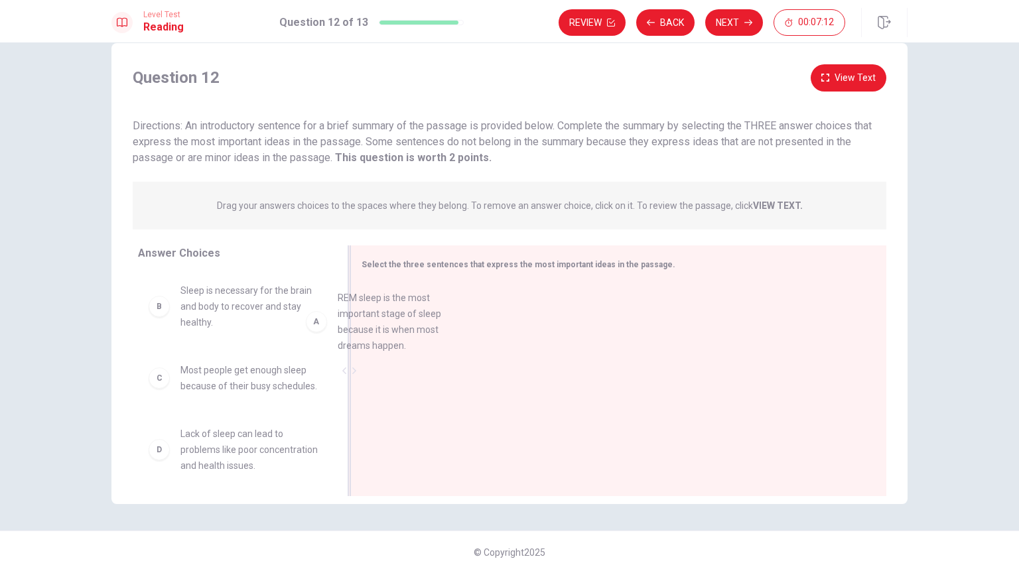
drag, startPoint x: 259, startPoint y: 324, endPoint x: 460, endPoint y: 328, distance: 201.1
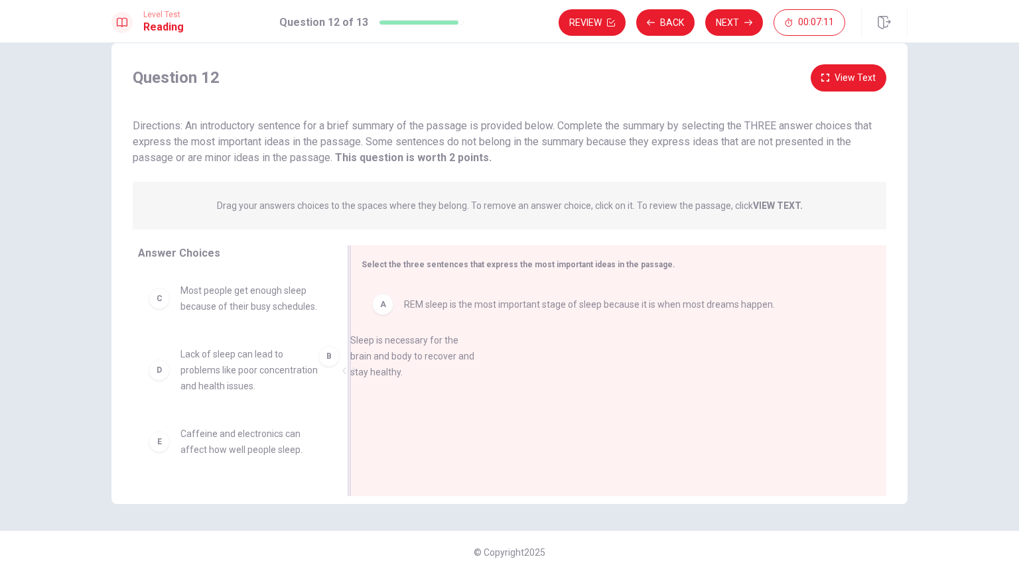
drag, startPoint x: 273, startPoint y: 326, endPoint x: 462, endPoint y: 382, distance: 197.1
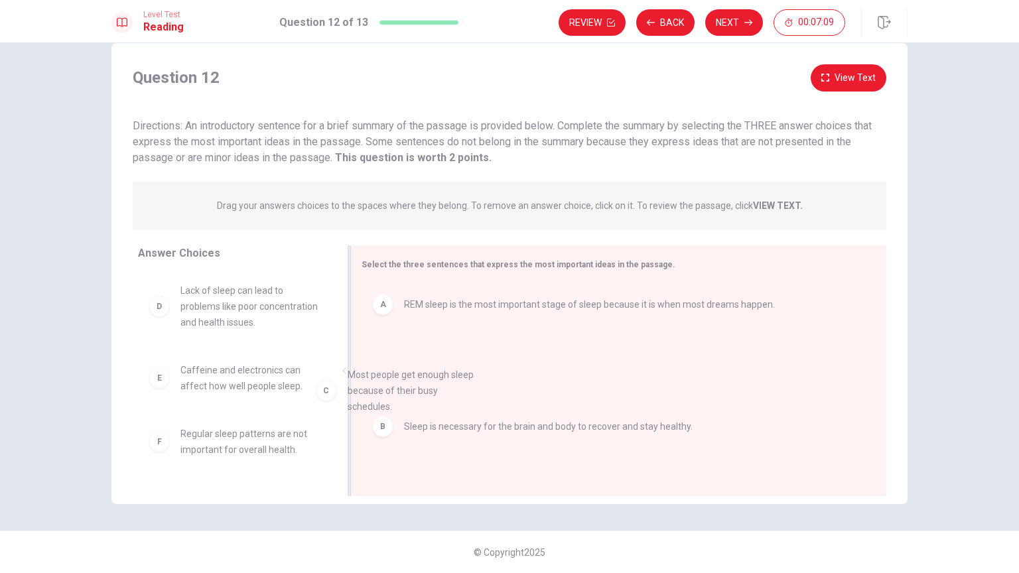
drag, startPoint x: 253, startPoint y: 321, endPoint x: 427, endPoint y: 406, distance: 193.5
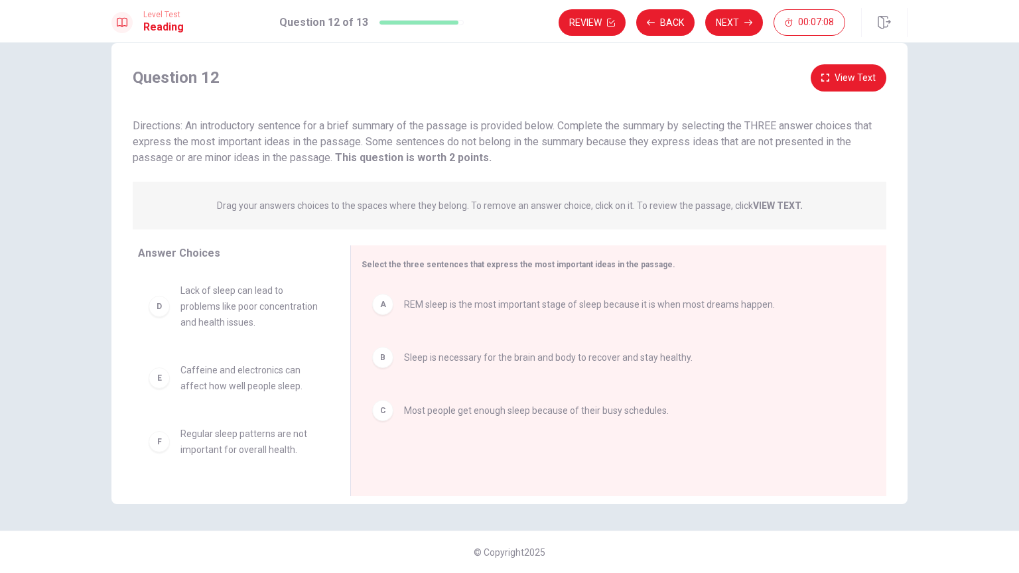
scroll to position [8, 0]
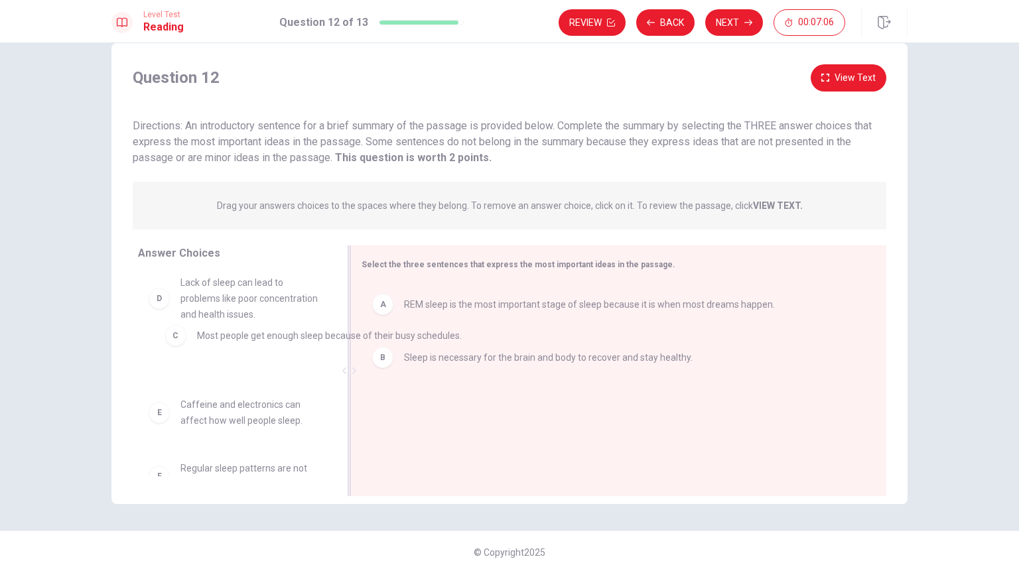
drag, startPoint x: 422, startPoint y: 414, endPoint x: 204, endPoint y: 336, distance: 231.3
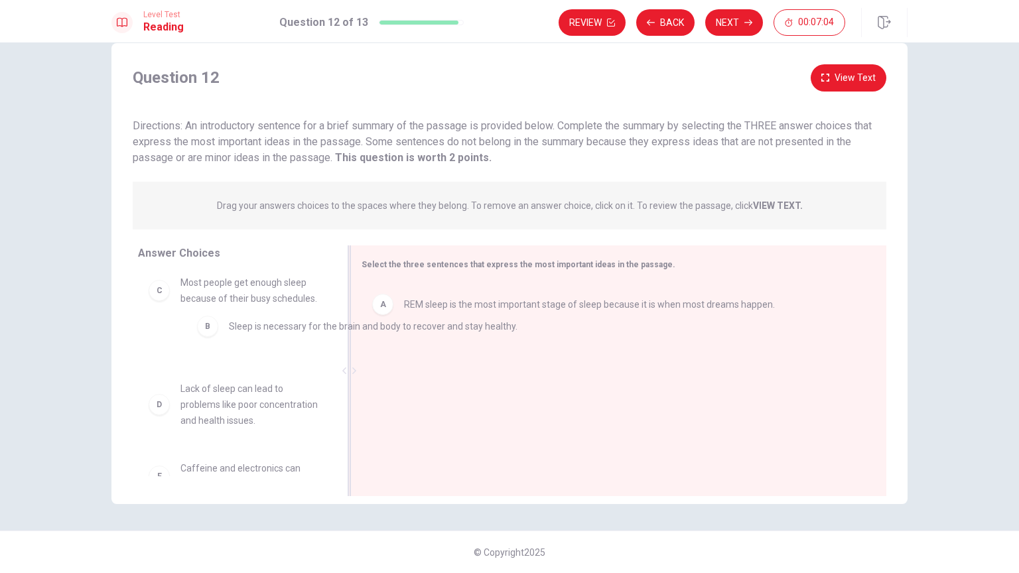
drag, startPoint x: 399, startPoint y: 350, endPoint x: 218, endPoint y: 321, distance: 184.0
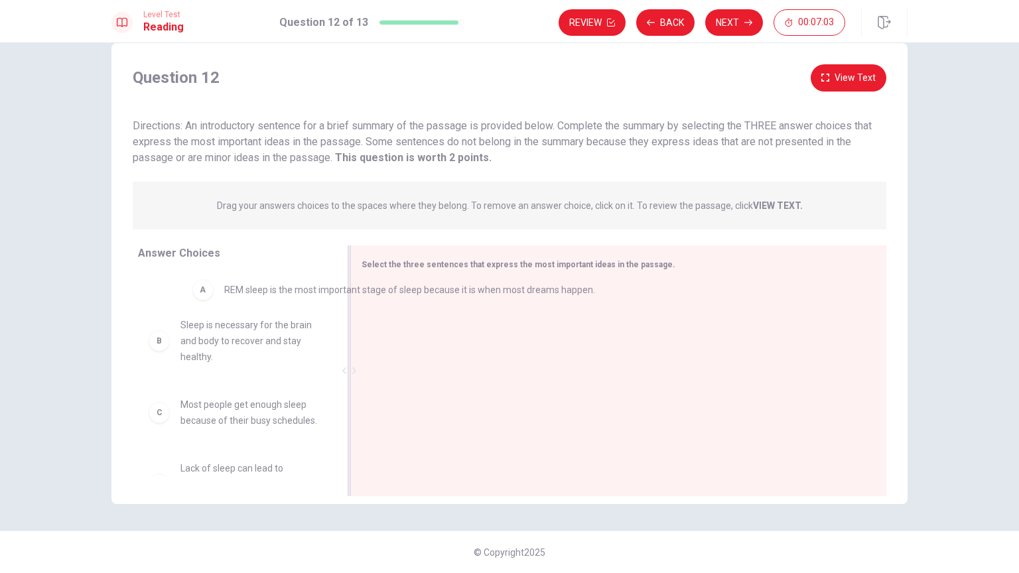
scroll to position [0, 0]
drag, startPoint x: 426, startPoint y: 307, endPoint x: 220, endPoint y: 291, distance: 206.3
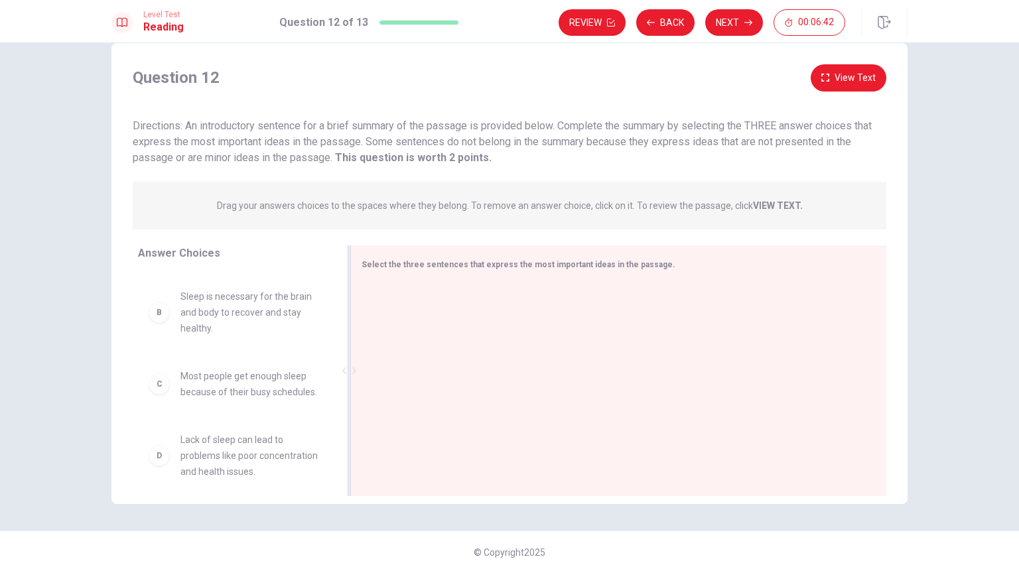
scroll to position [76, 0]
drag, startPoint x: 286, startPoint y: 360, endPoint x: 350, endPoint y: 350, distance: 64.4
click at [350, 350] on div "Answer Choices A REM sleep is the most important stage of sleep because it is w…" at bounding box center [509, 373] width 796 height 257
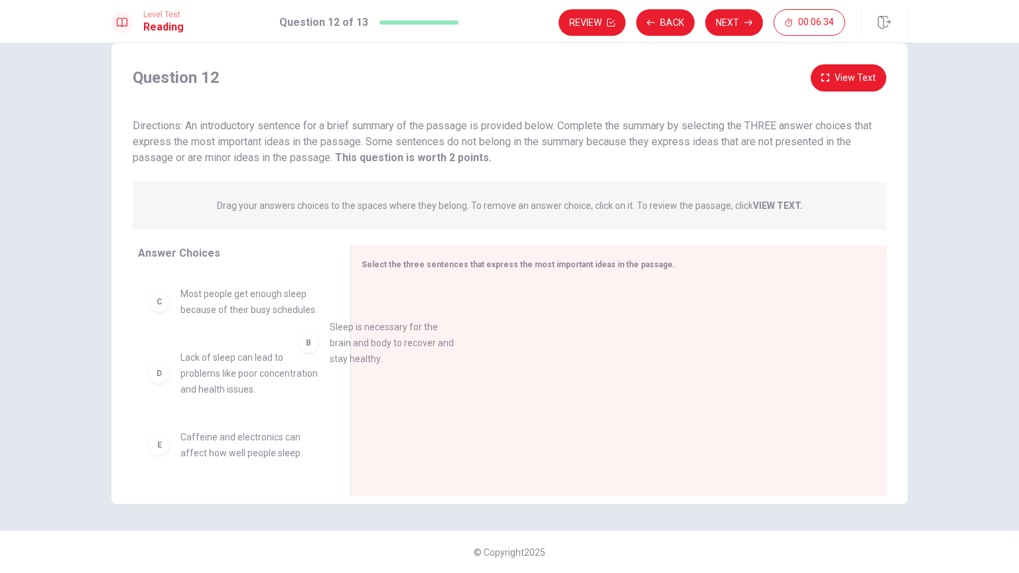
drag, startPoint x: 253, startPoint y: 342, endPoint x: 441, endPoint y: 347, distance: 187.2
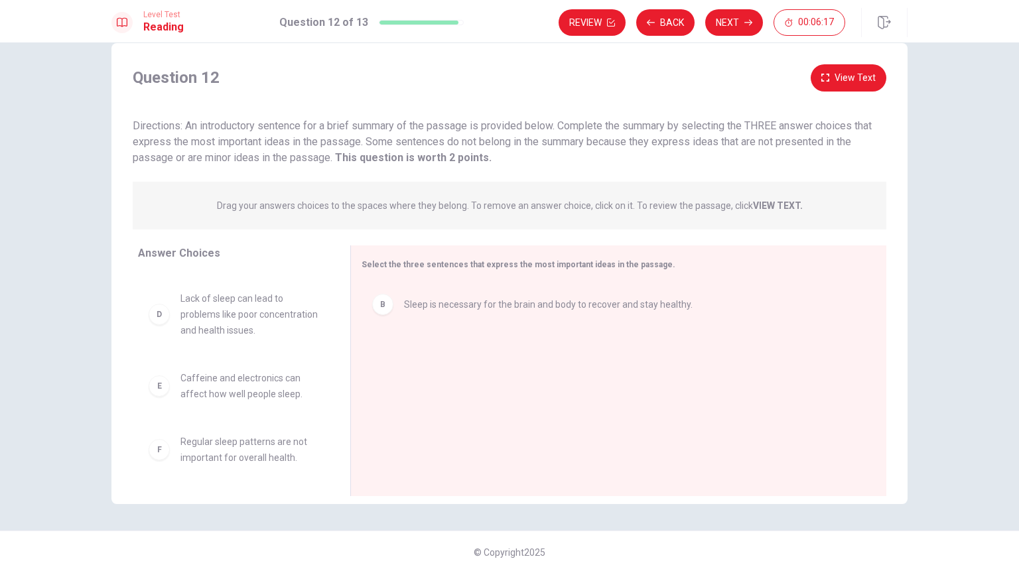
scroll to position [170, 0]
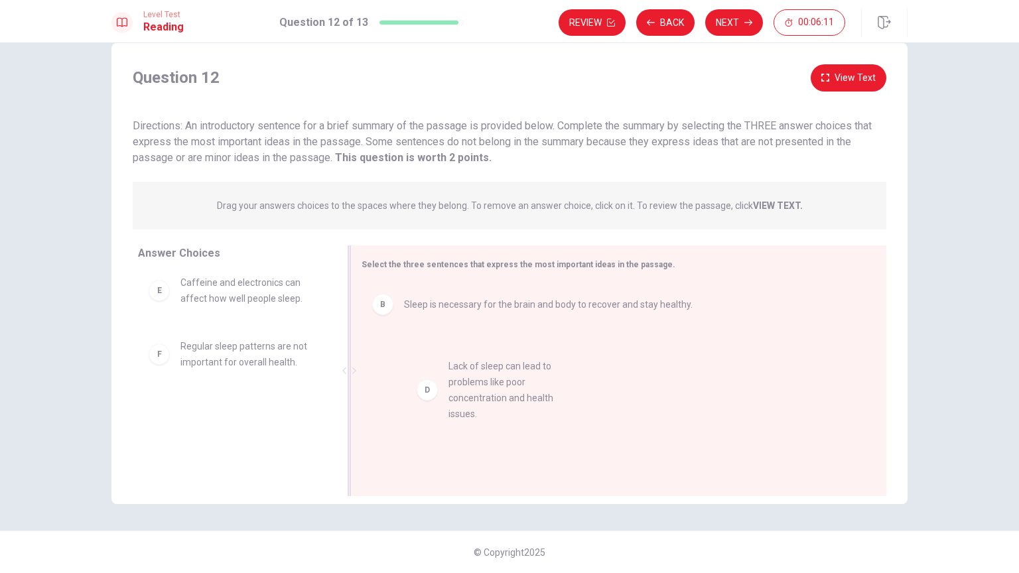
drag, startPoint x: 268, startPoint y: 340, endPoint x: 547, endPoint y: 413, distance: 288.2
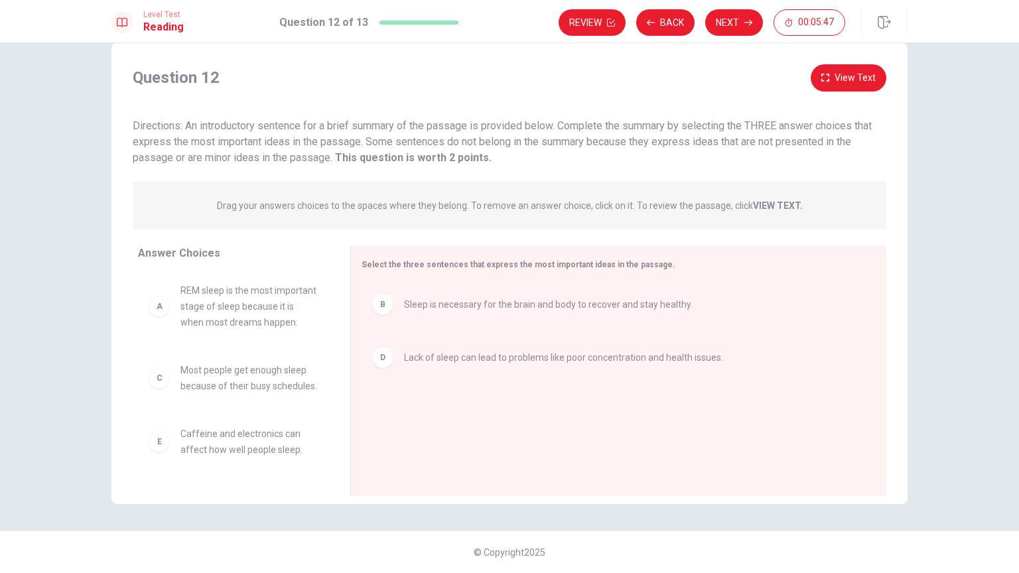
scroll to position [88, 0]
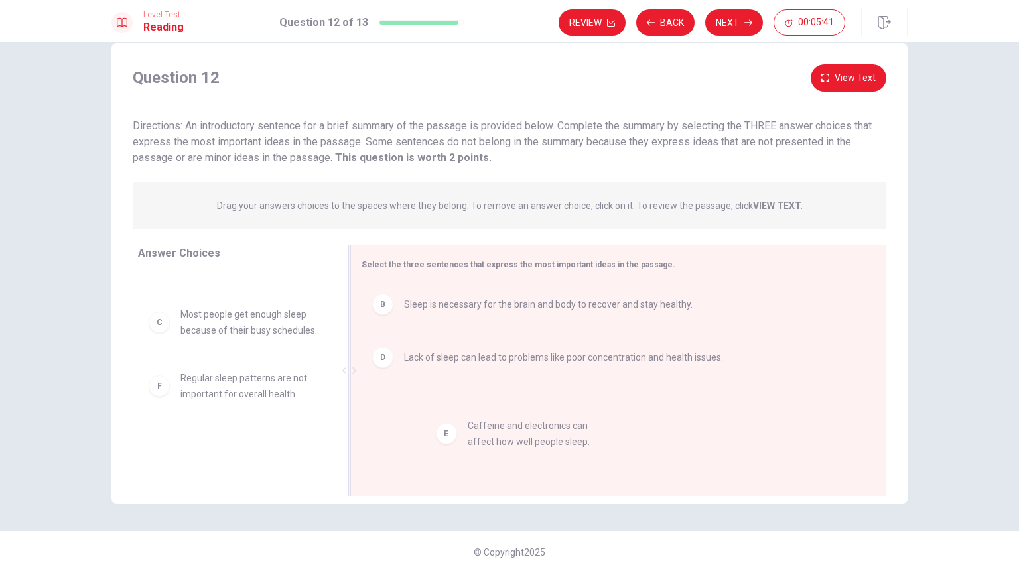
drag, startPoint x: 271, startPoint y: 395, endPoint x: 568, endPoint y: 442, distance: 300.9
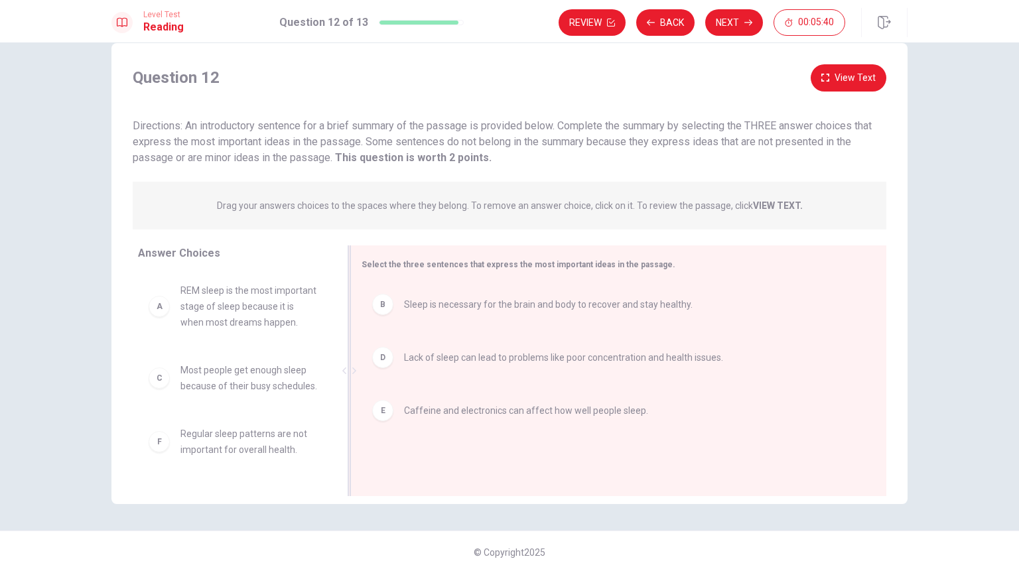
scroll to position [24, 0]
click at [768, 208] on strong "VIEW TEXT." at bounding box center [778, 205] width 50 height 11
click at [653, 302] on span "Sleep is necessary for the brain and body to recover and stay healthy." at bounding box center [548, 305] width 289 height 16
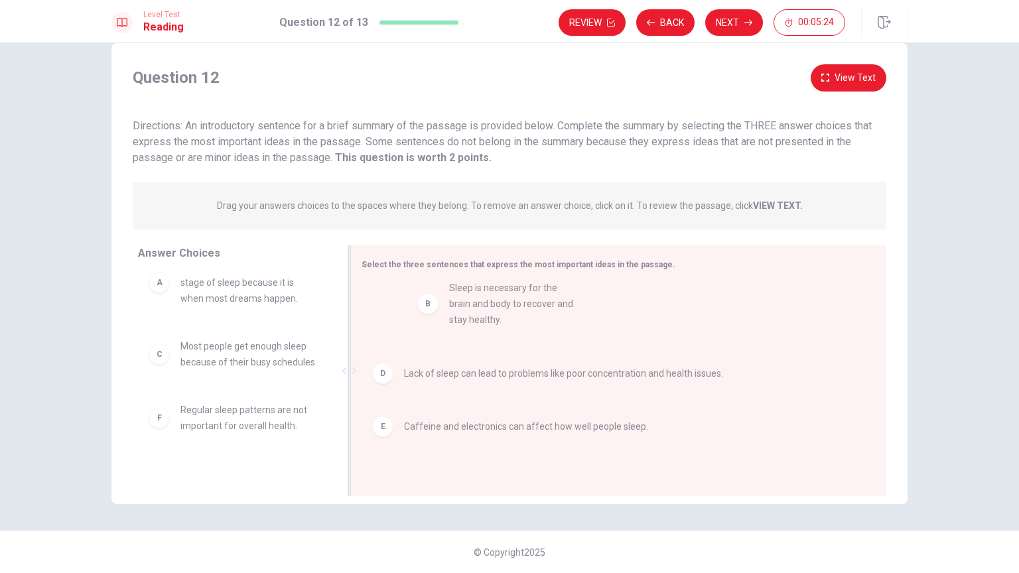
drag, startPoint x: 244, startPoint y: 381, endPoint x: 525, endPoint y: 309, distance: 290.6
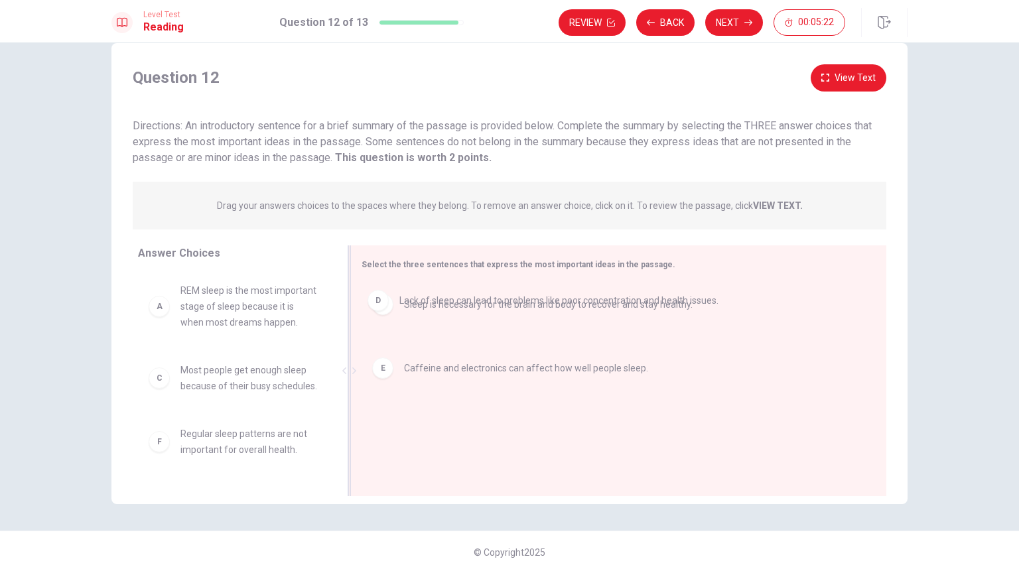
drag, startPoint x: 493, startPoint y: 376, endPoint x: 490, endPoint y: 316, distance: 60.5
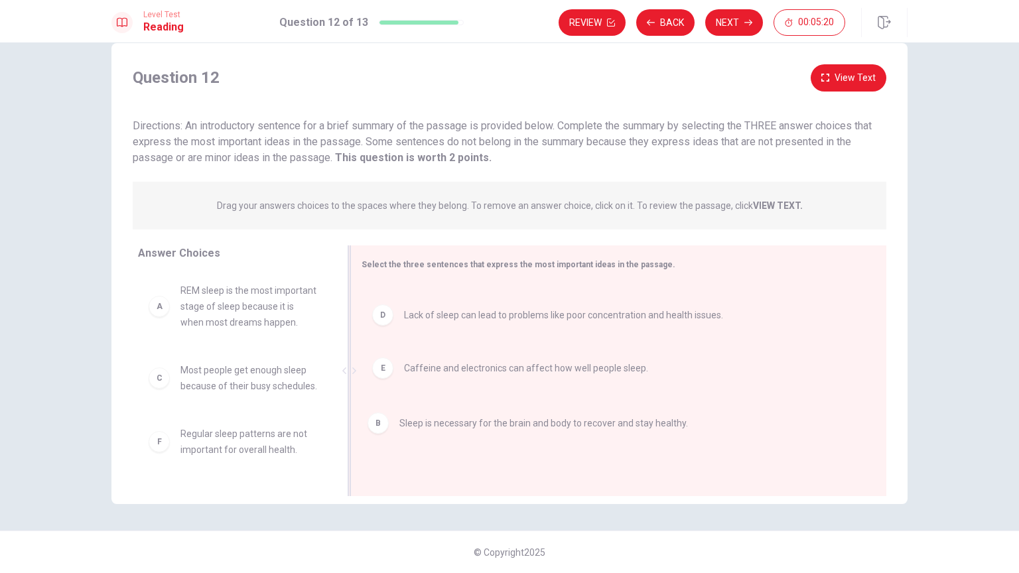
drag, startPoint x: 491, startPoint y: 316, endPoint x: 489, endPoint y: 443, distance: 127.4
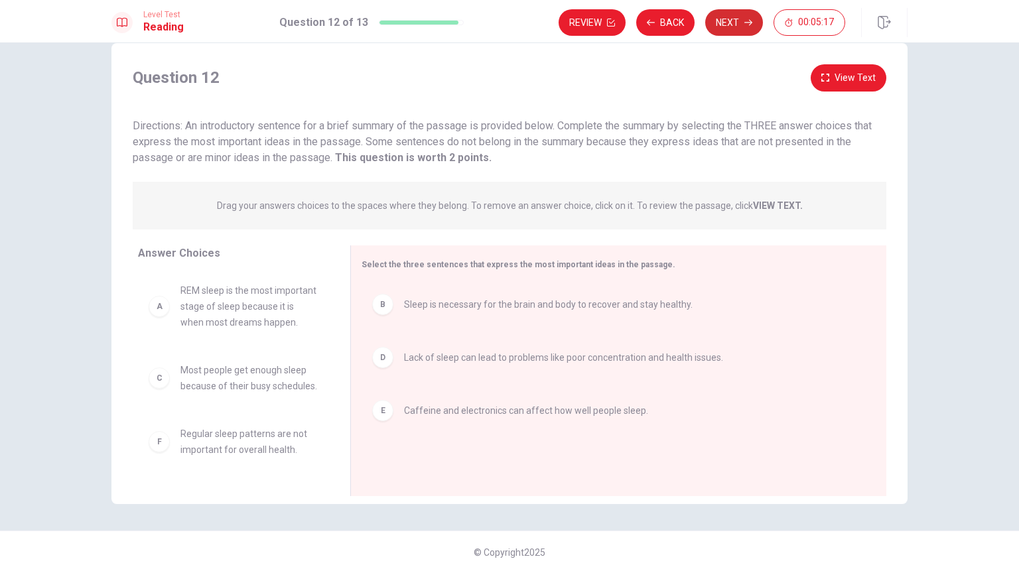
click at [751, 32] on button "Next" at bounding box center [734, 22] width 58 height 27
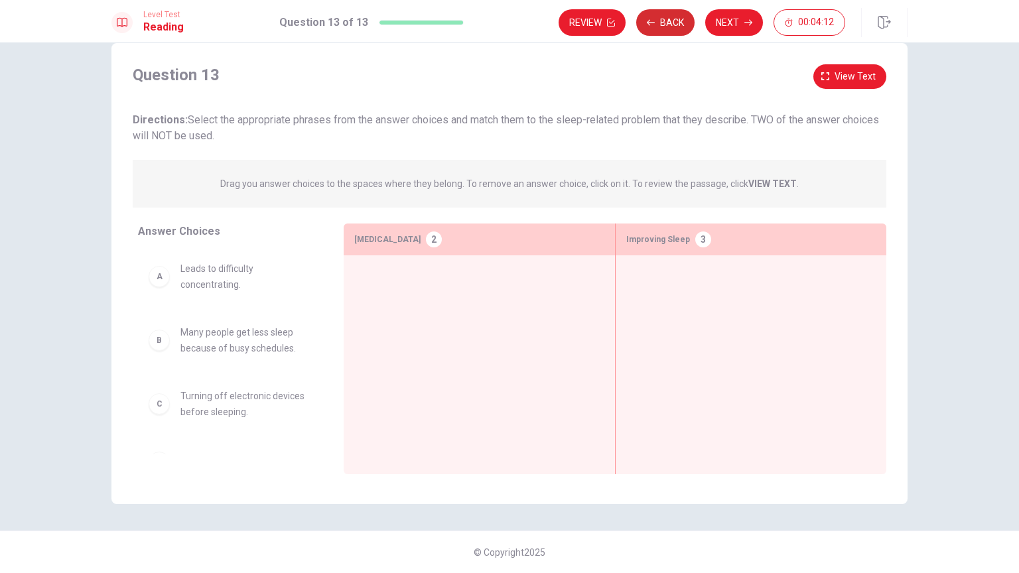
click at [667, 19] on button "Back" at bounding box center [665, 22] width 58 height 27
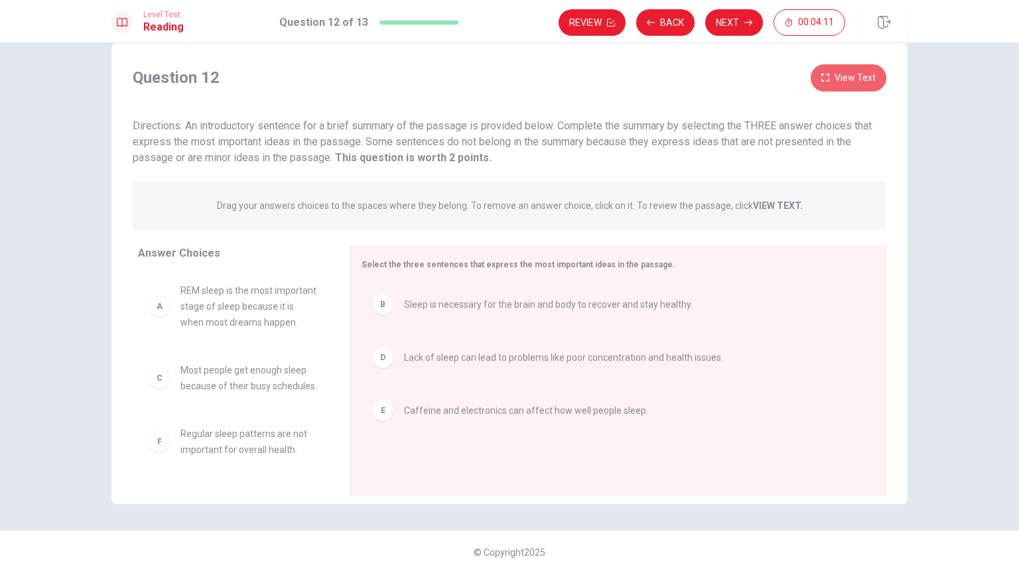
click at [834, 82] on button "View Text" at bounding box center [849, 77] width 76 height 27
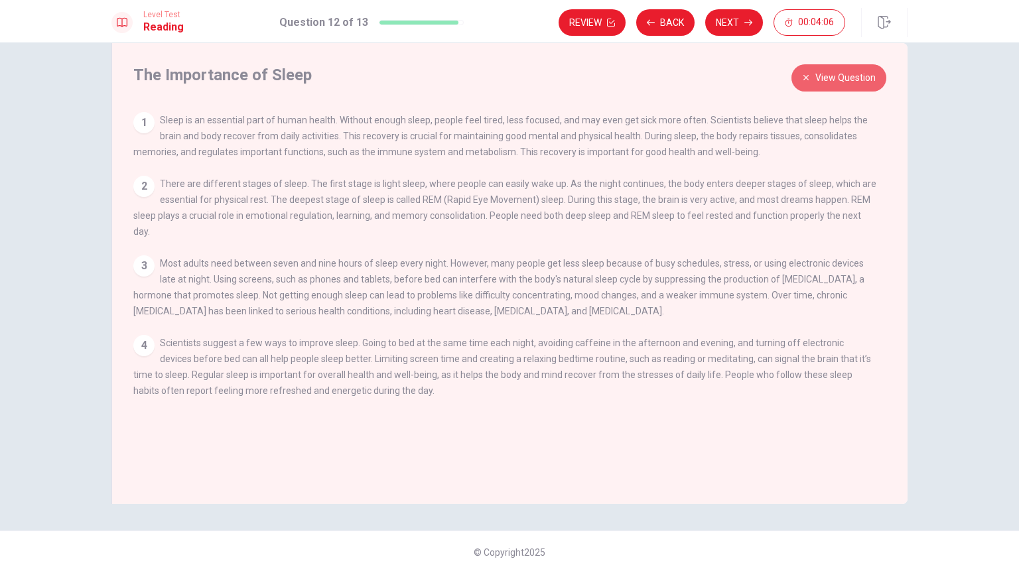
click at [841, 72] on button "View Question" at bounding box center [839, 77] width 95 height 27
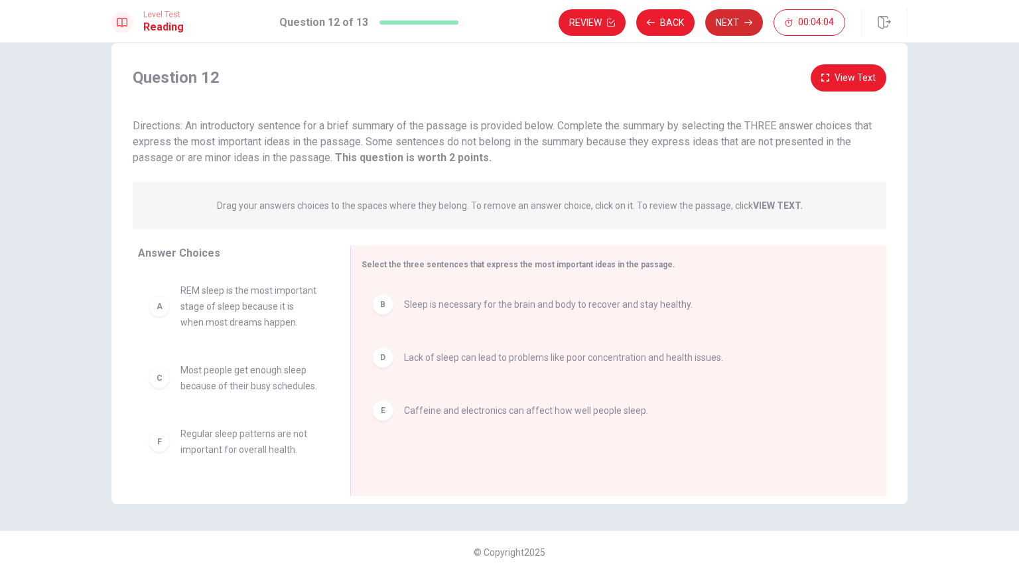
click at [747, 27] on button "Next" at bounding box center [734, 22] width 58 height 27
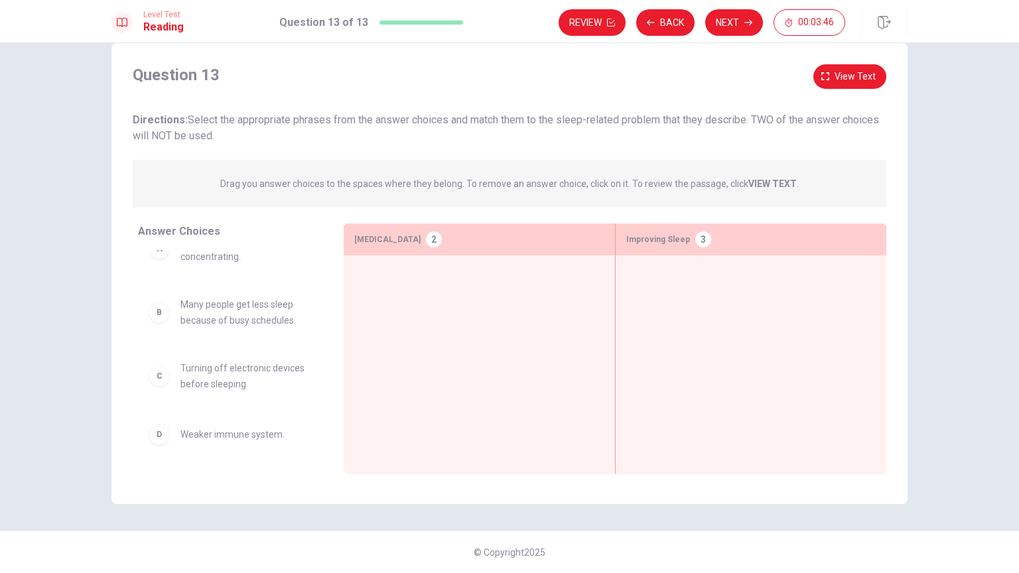
scroll to position [0, 0]
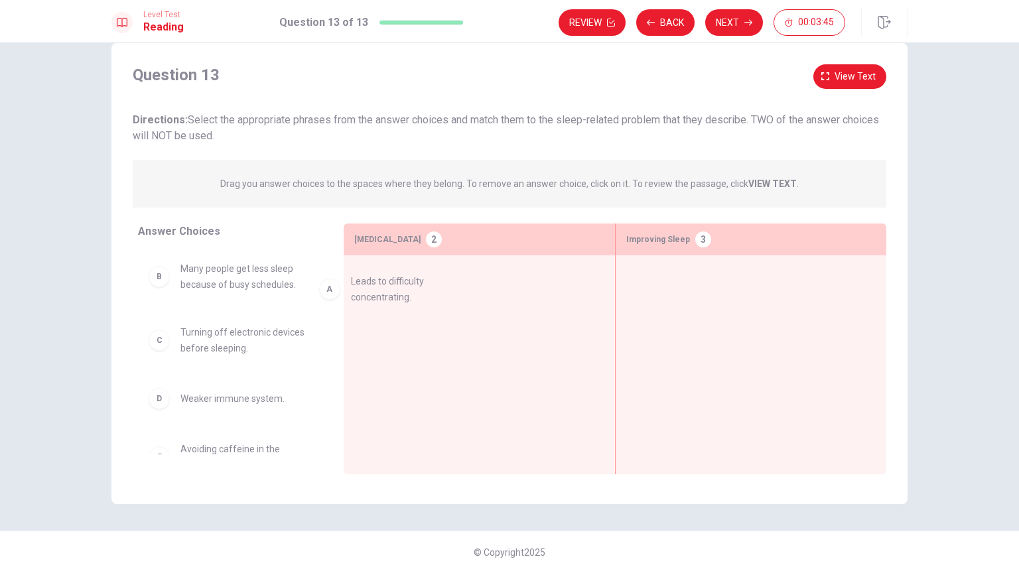
drag, startPoint x: 252, startPoint y: 283, endPoint x: 441, endPoint y: 298, distance: 189.0
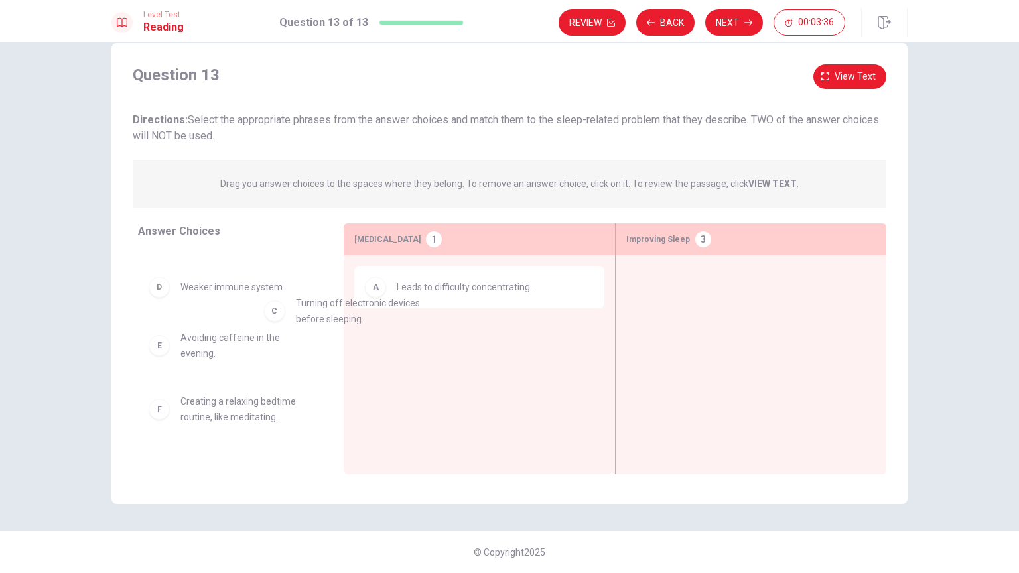
scroll to position [47, 0]
drag, startPoint x: 255, startPoint y: 291, endPoint x: 692, endPoint y: 285, distance: 437.3
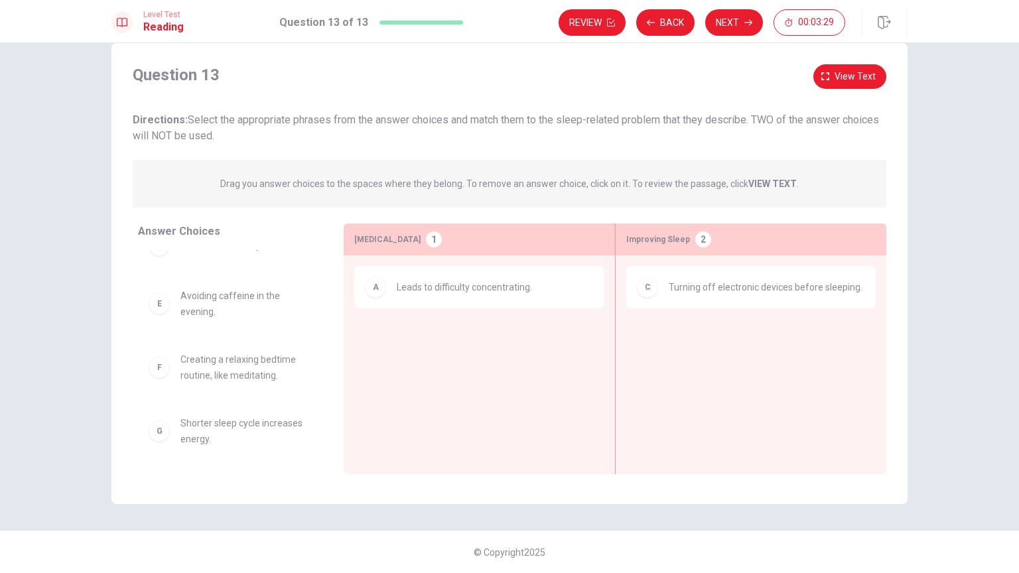
scroll to position [93, 0]
drag, startPoint x: 215, startPoint y: 299, endPoint x: 727, endPoint y: 369, distance: 516.3
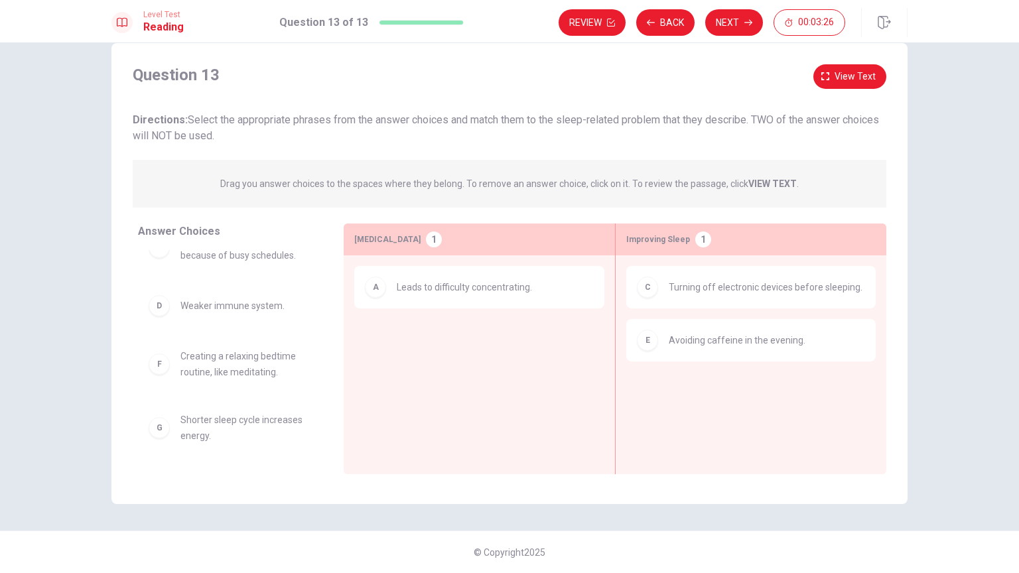
scroll to position [29, 0]
drag, startPoint x: 254, startPoint y: 367, endPoint x: 768, endPoint y: 406, distance: 515.7
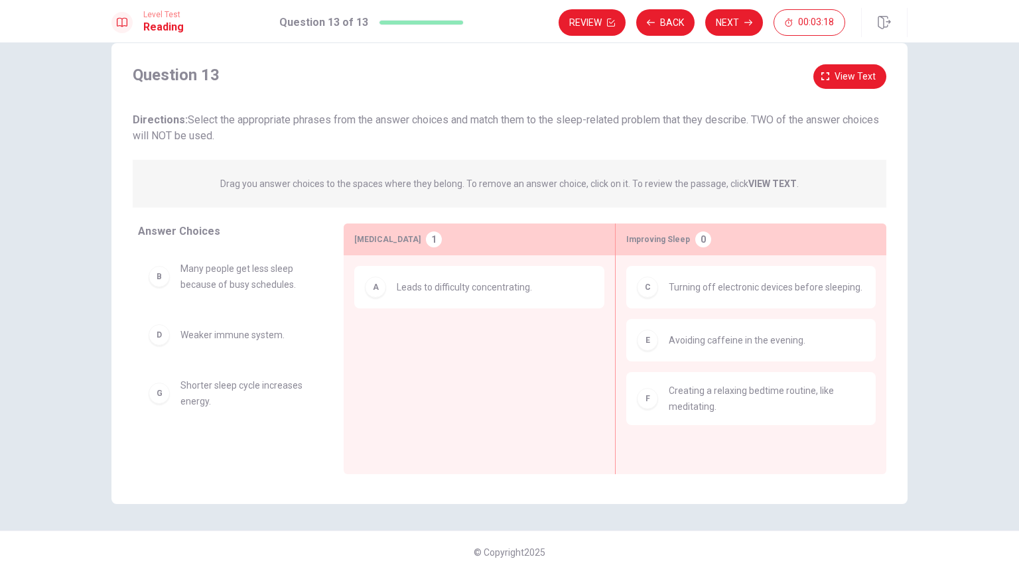
scroll to position [0, 0]
click at [669, 414] on div "F Creating a relaxing bedtime routine, like meditating." at bounding box center [750, 398] width 249 height 53
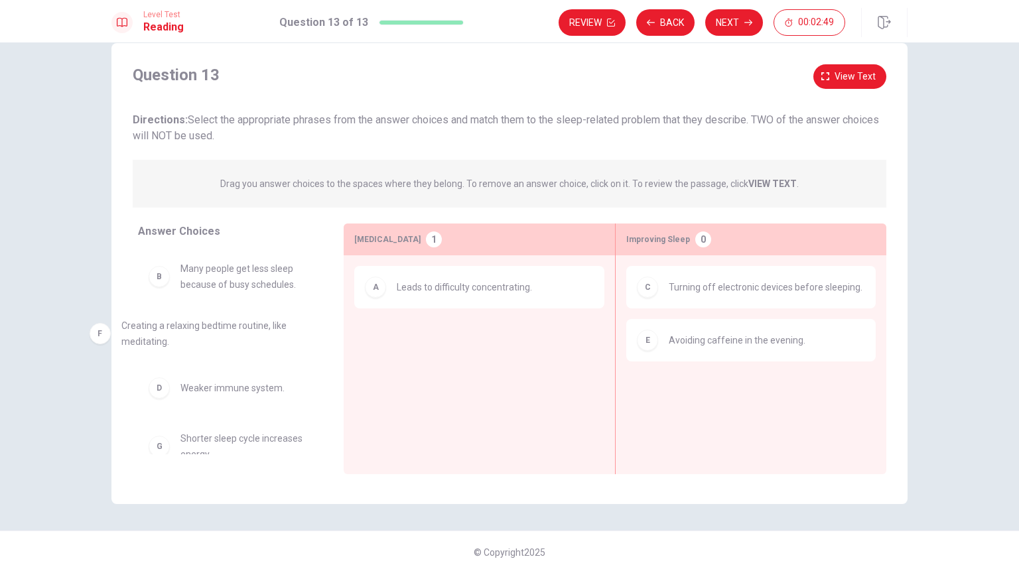
drag, startPoint x: 669, startPoint y: 414, endPoint x: 117, endPoint y: 349, distance: 555.8
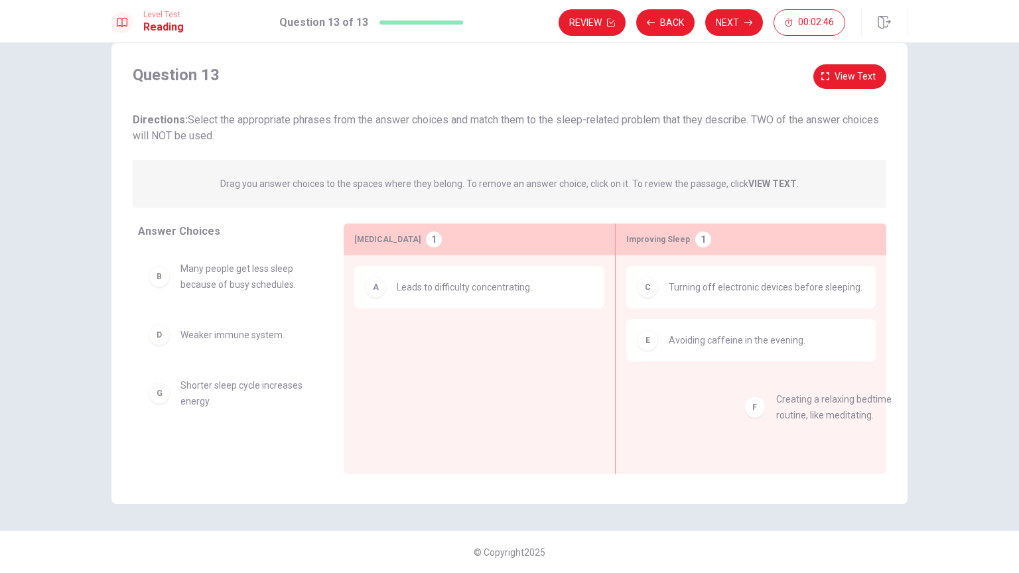
drag, startPoint x: 204, startPoint y: 396, endPoint x: 830, endPoint y: 413, distance: 626.6
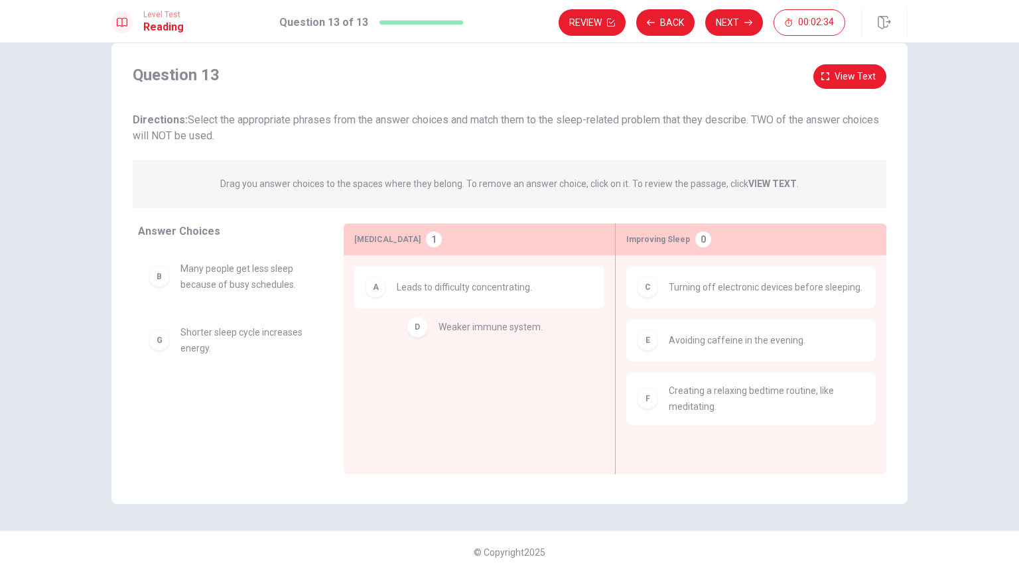
drag, startPoint x: 247, startPoint y: 337, endPoint x: 532, endPoint y: 328, distance: 285.4
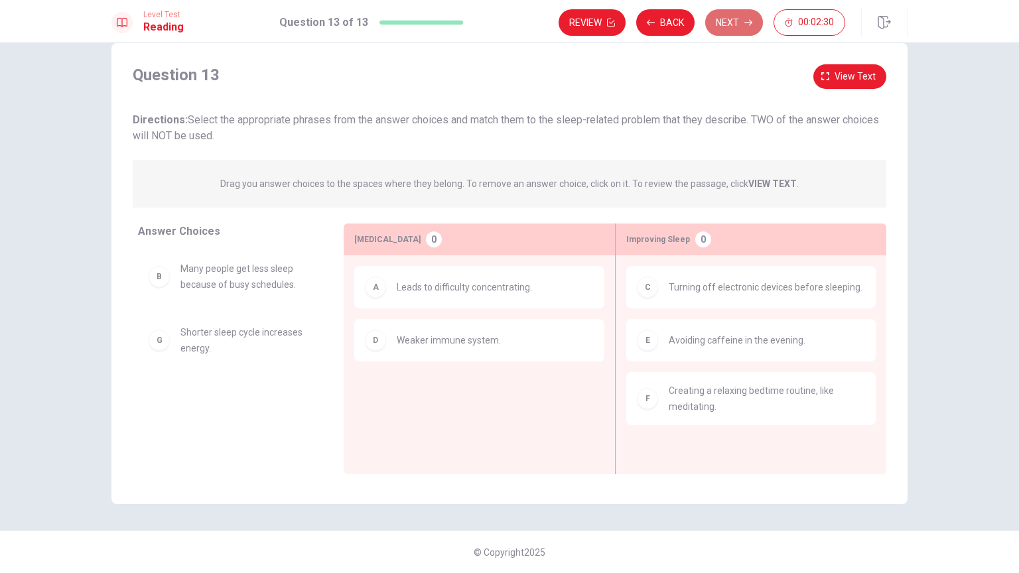
click at [719, 17] on button "Next" at bounding box center [734, 22] width 58 height 27
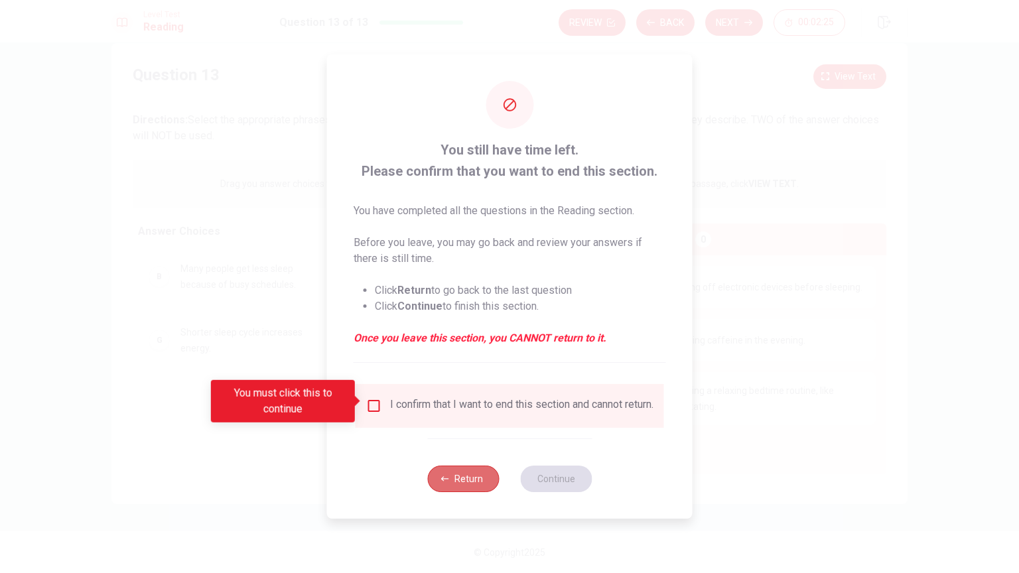
click at [468, 449] on button "Return" at bounding box center [463, 479] width 72 height 27
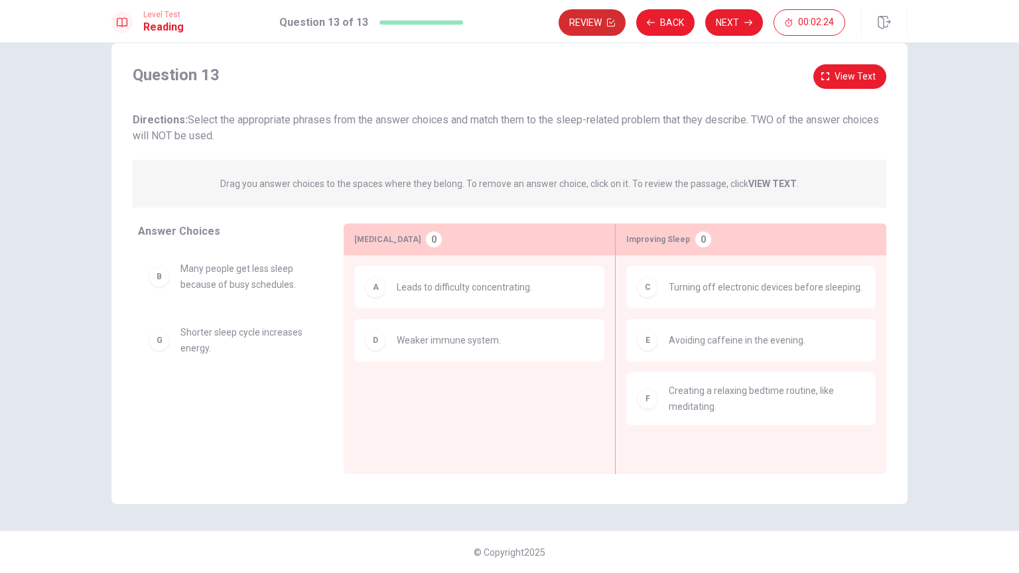
click at [596, 30] on button "Review" at bounding box center [592, 22] width 67 height 27
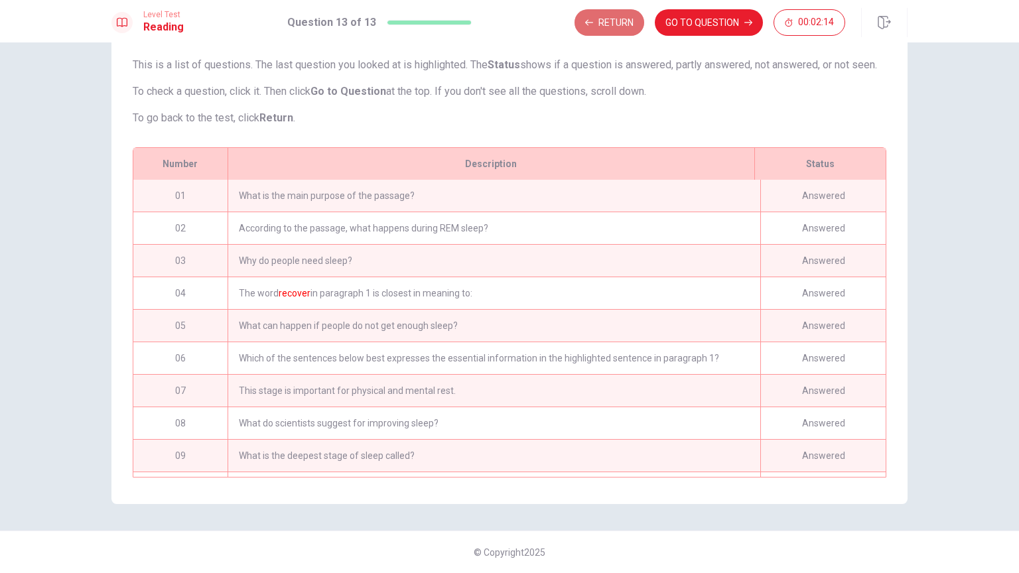
click at [617, 27] on button "Return" at bounding box center [610, 22] width 70 height 27
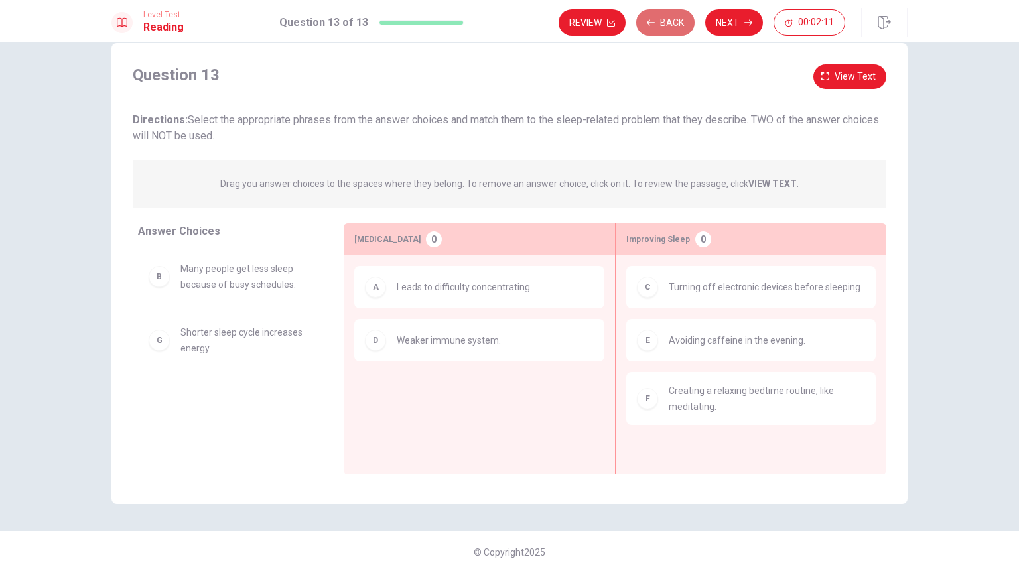
click at [678, 17] on button "Back" at bounding box center [665, 22] width 58 height 27
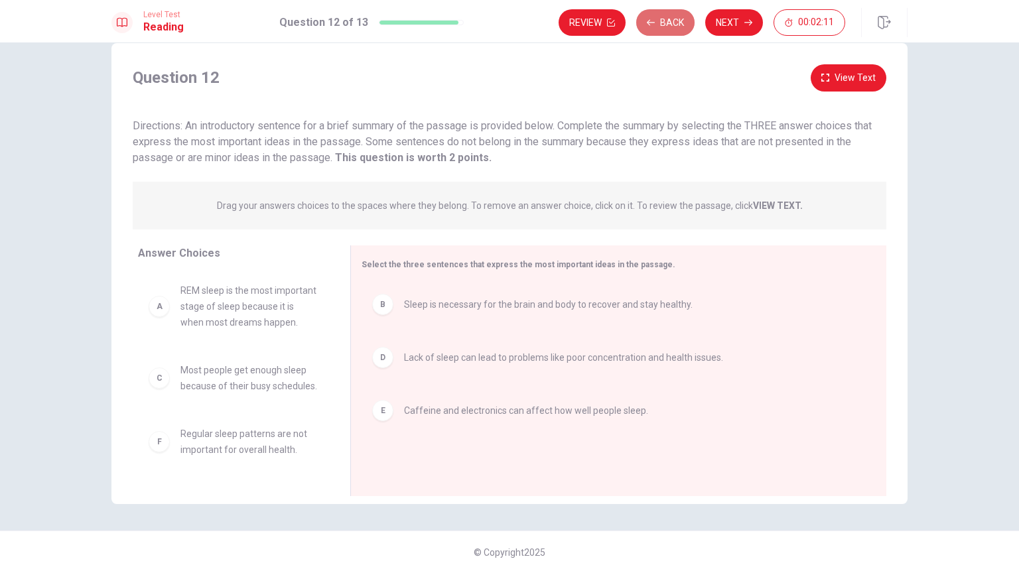
click at [678, 17] on button "Back" at bounding box center [665, 22] width 58 height 27
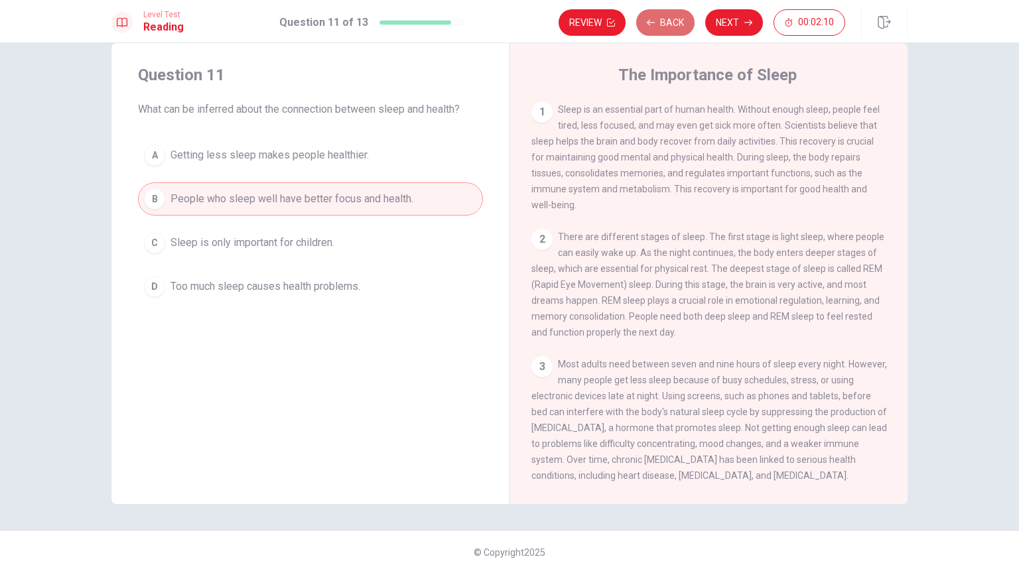
click at [678, 17] on button "Back" at bounding box center [665, 22] width 58 height 27
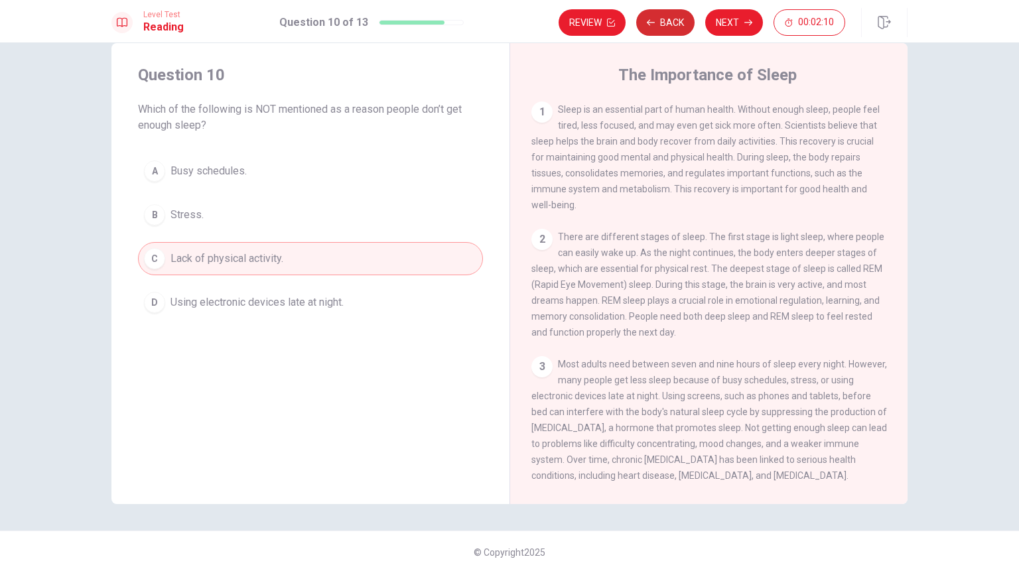
click at [678, 17] on button "Back" at bounding box center [665, 22] width 58 height 27
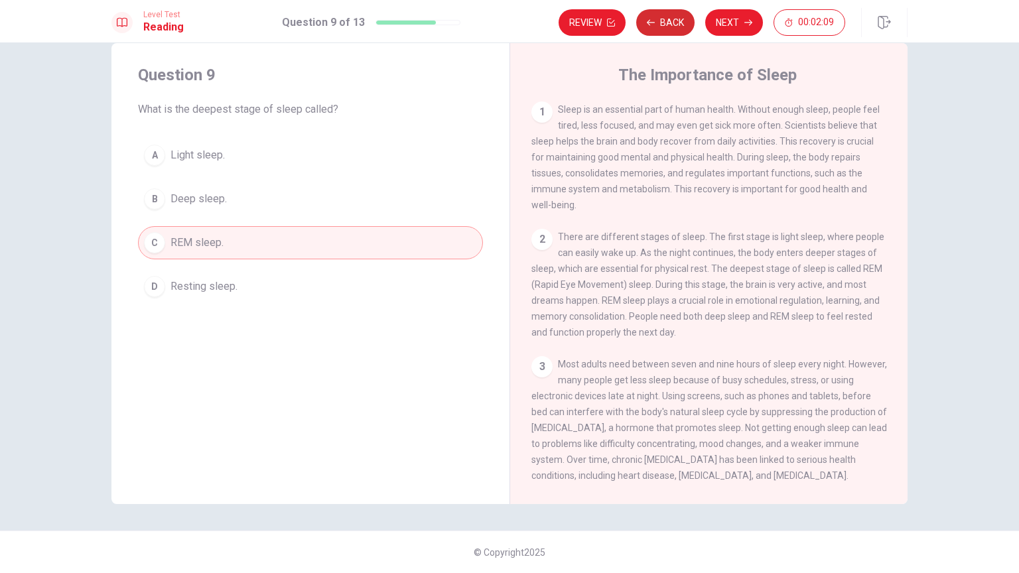
click at [678, 17] on button "Back" at bounding box center [665, 22] width 58 height 27
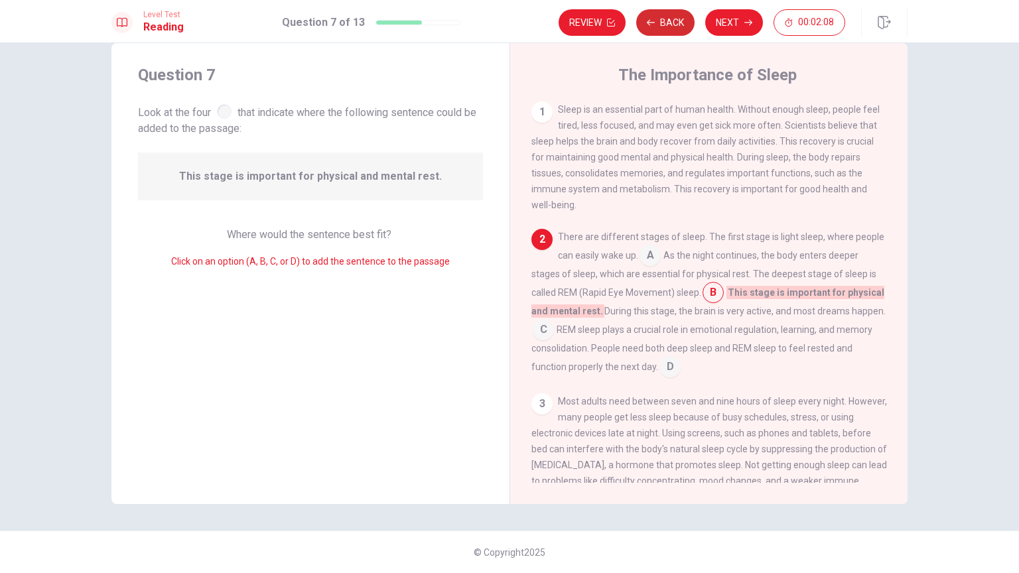
scroll to position [31, 0]
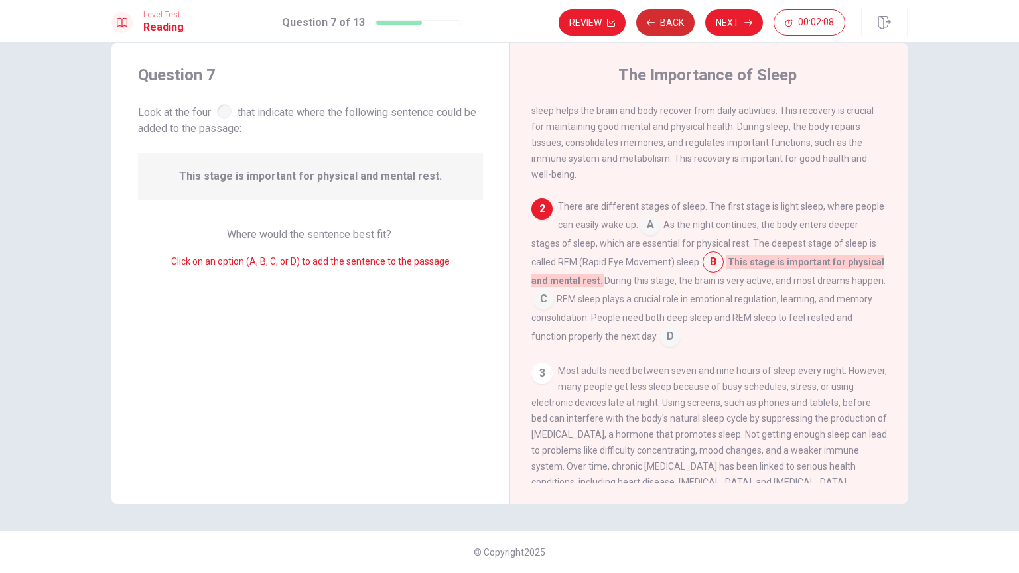
click at [678, 17] on button "Back" at bounding box center [665, 22] width 58 height 27
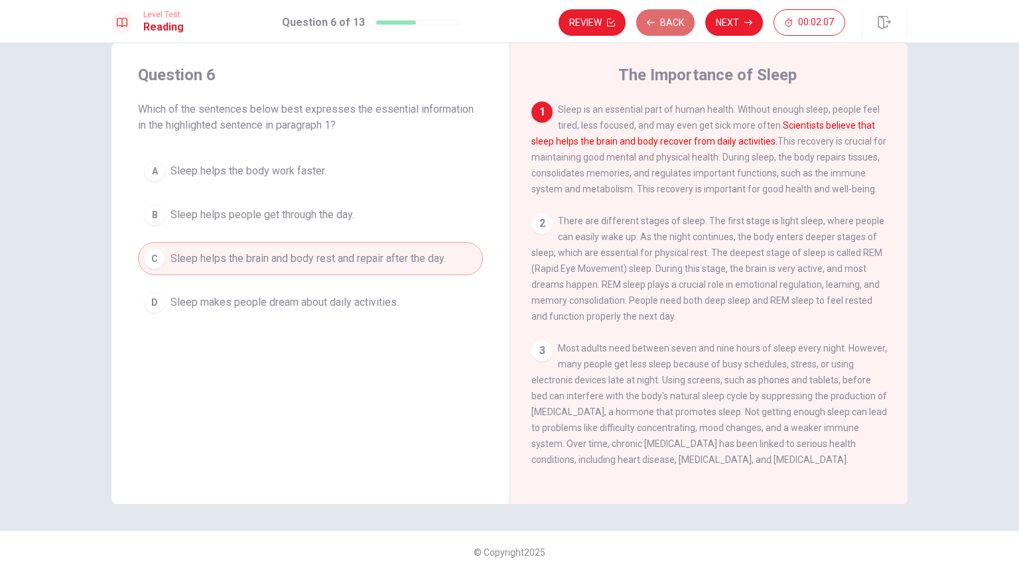
click at [678, 17] on button "Back" at bounding box center [665, 22] width 58 height 27
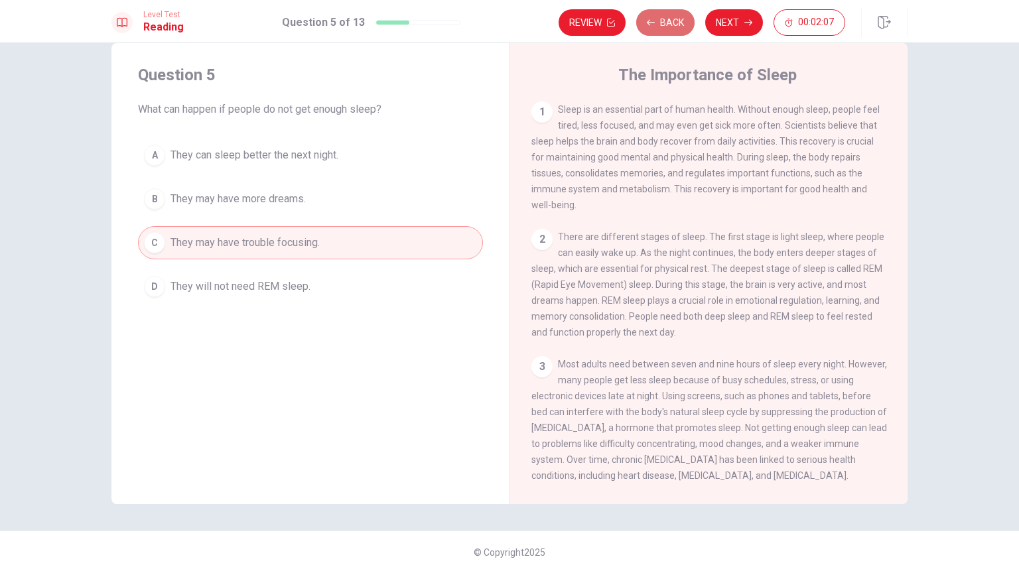
click at [678, 17] on button "Back" at bounding box center [665, 22] width 58 height 27
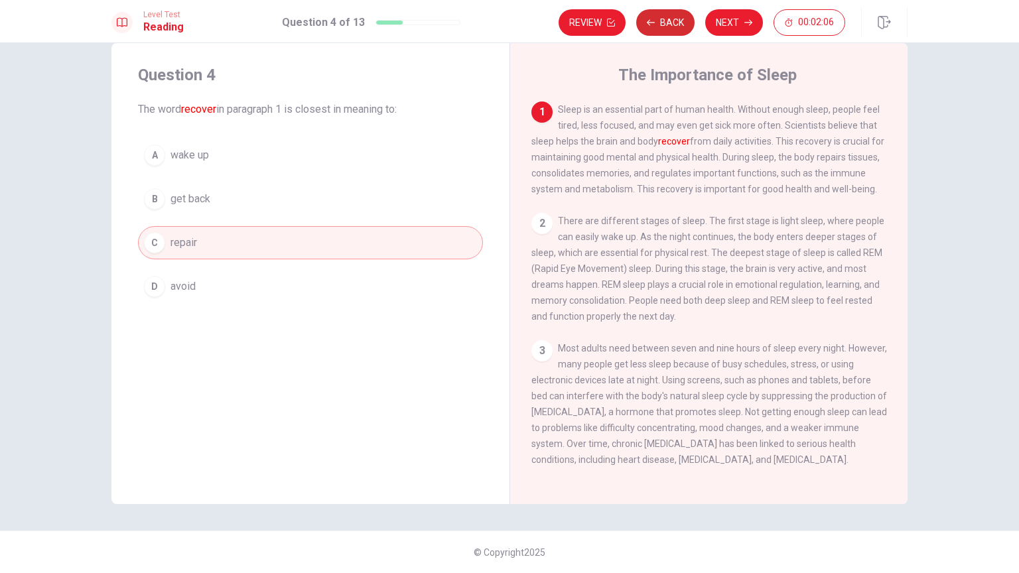
click at [678, 17] on button "Back" at bounding box center [665, 22] width 58 height 27
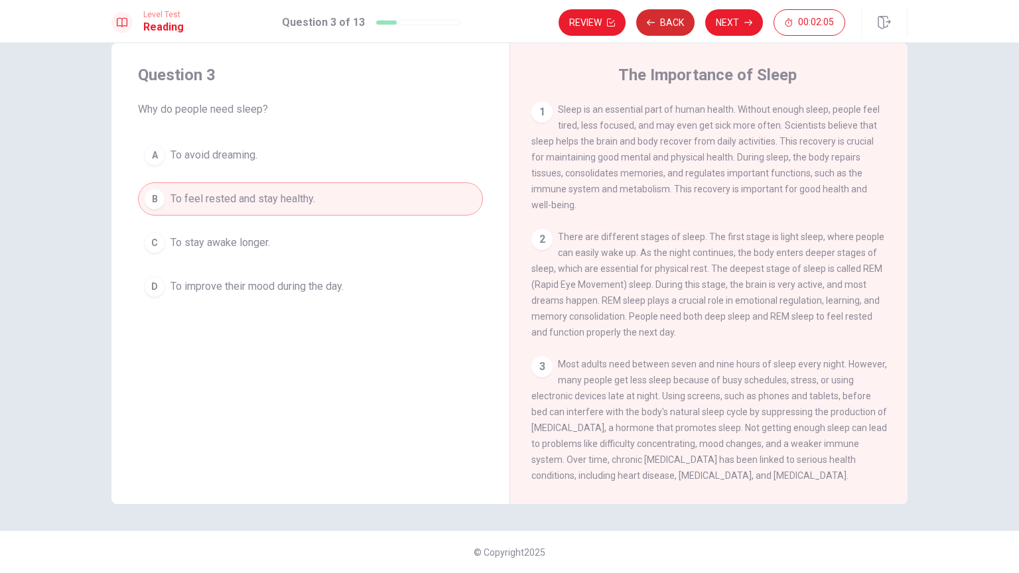
click at [678, 17] on button "Back" at bounding box center [665, 22] width 58 height 27
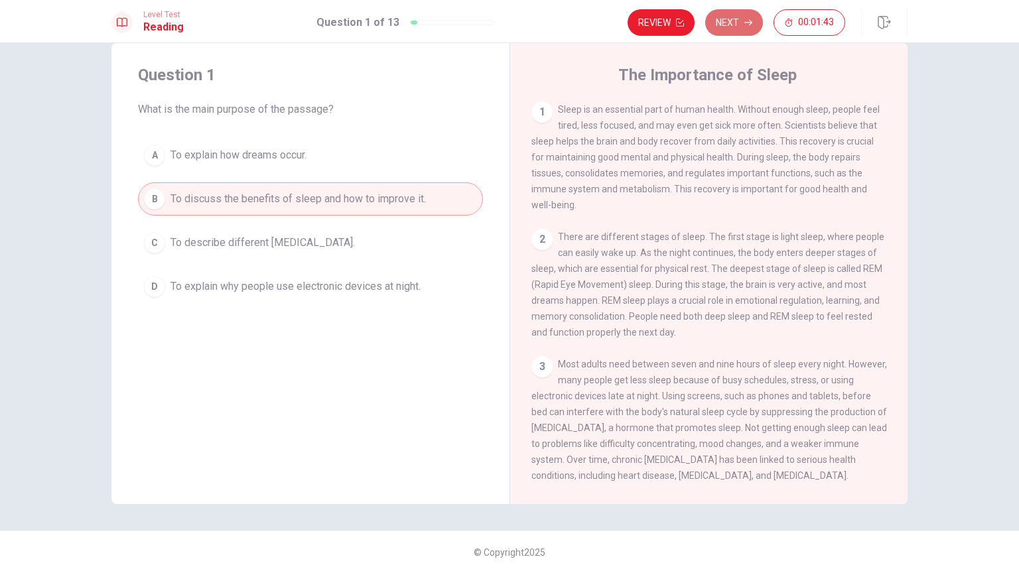
click at [724, 26] on button "Next" at bounding box center [734, 22] width 58 height 27
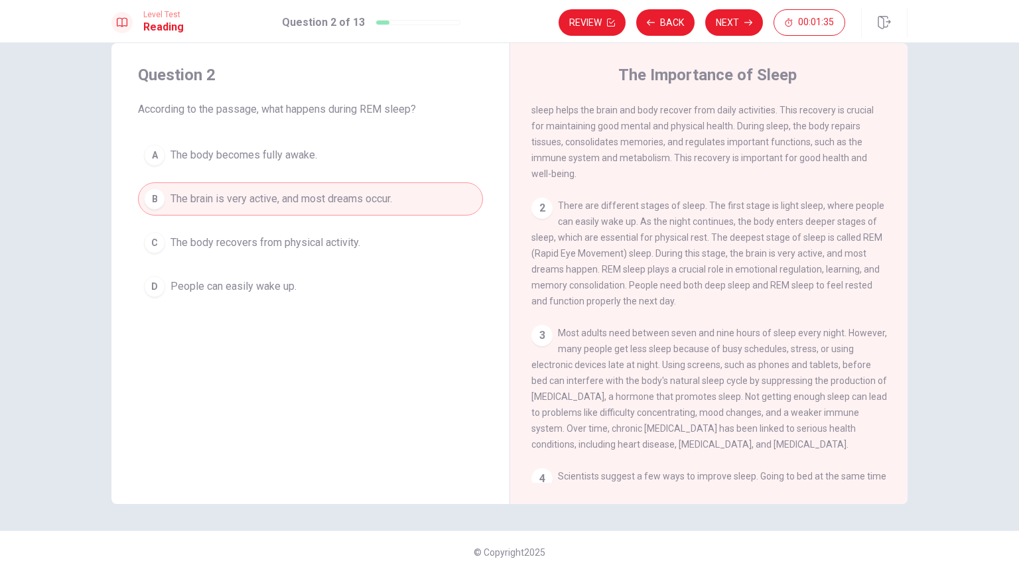
scroll to position [32, 0]
click at [735, 31] on button "Next" at bounding box center [734, 22] width 58 height 27
click at [735, 19] on button "Next" at bounding box center [734, 22] width 58 height 27
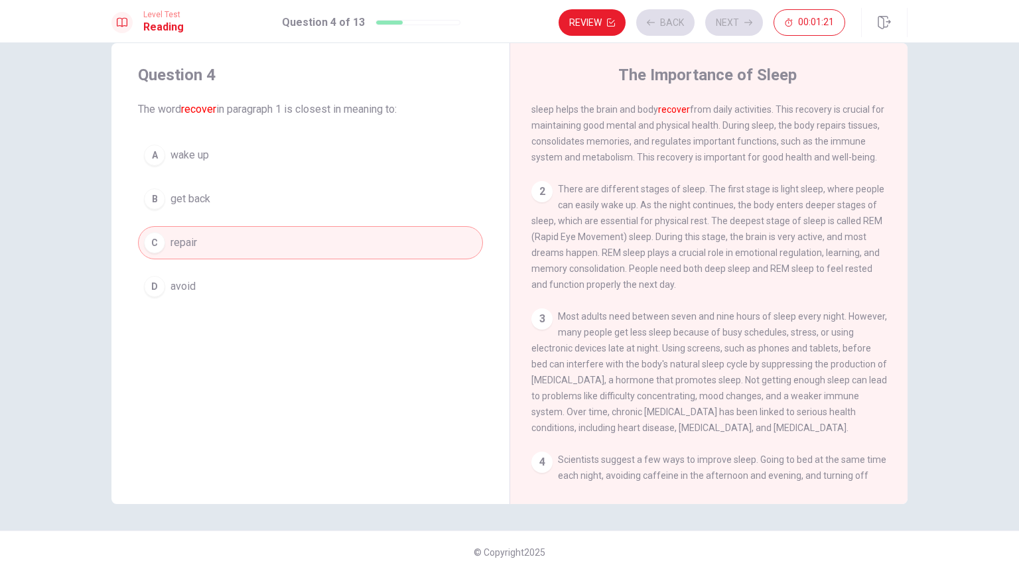
scroll to position [0, 0]
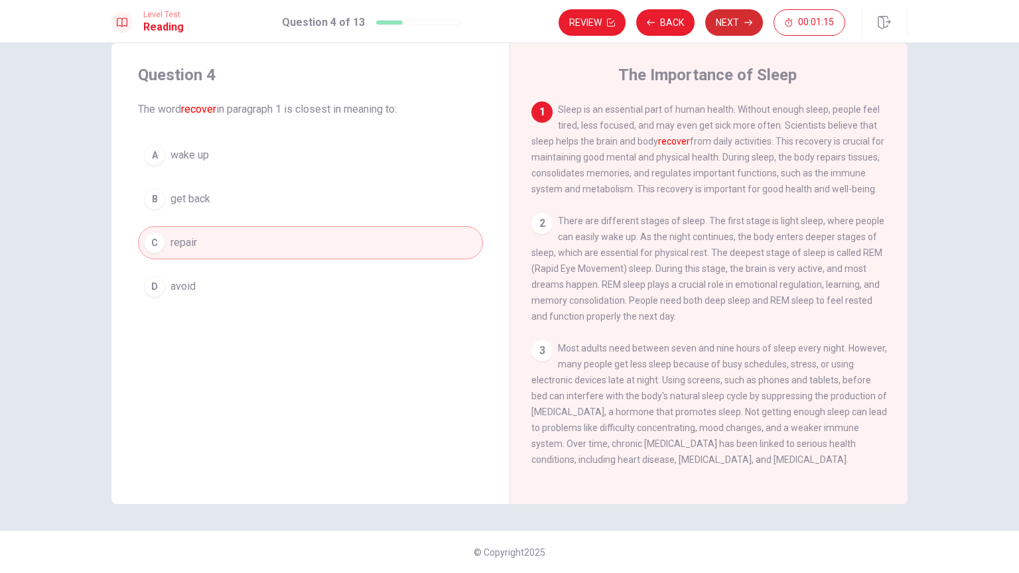
click at [730, 27] on button "Next" at bounding box center [734, 22] width 58 height 27
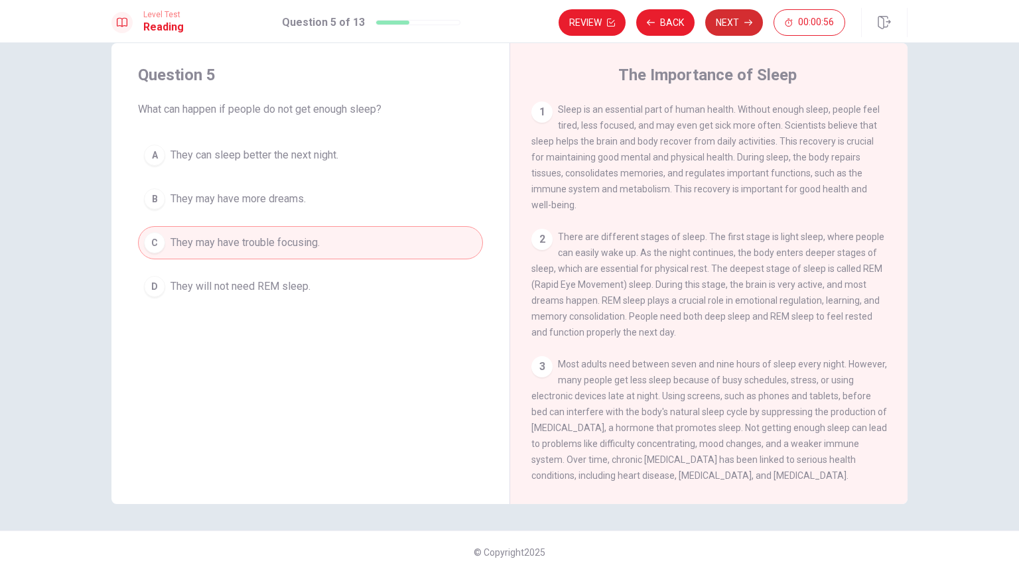
click at [744, 11] on button "Next" at bounding box center [734, 22] width 58 height 27
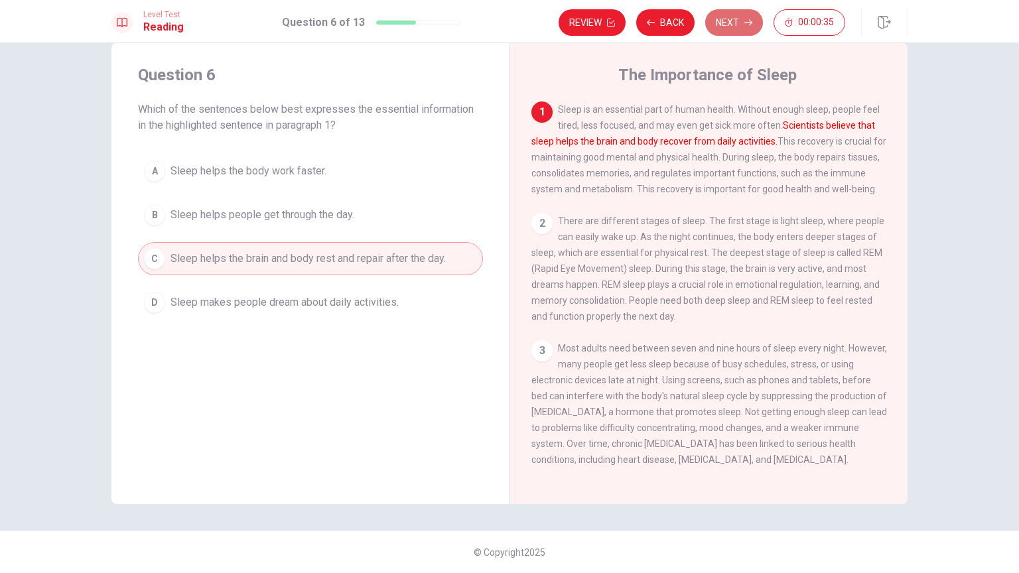
click at [735, 31] on button "Next" at bounding box center [734, 22] width 58 height 27
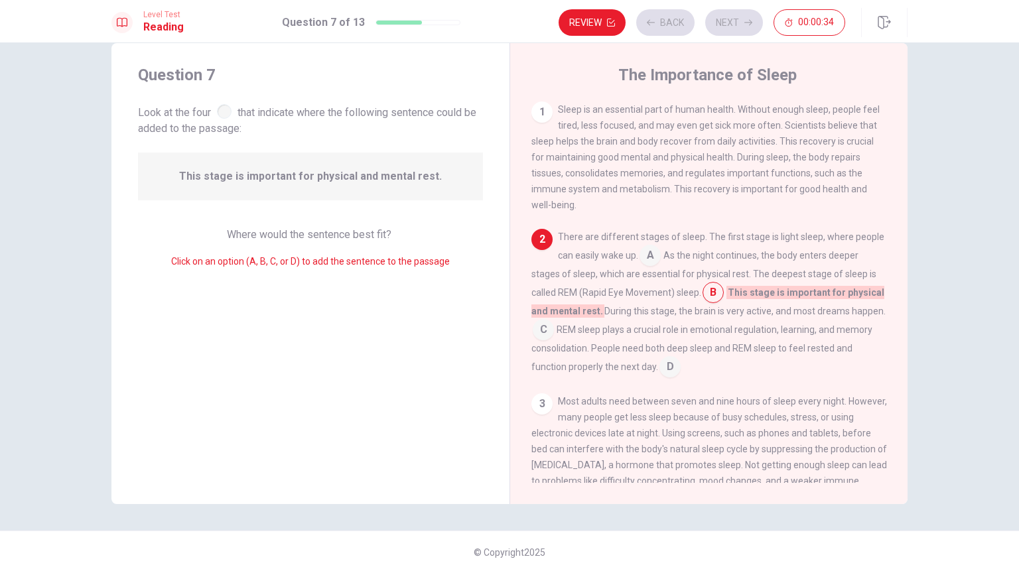
scroll to position [31, 0]
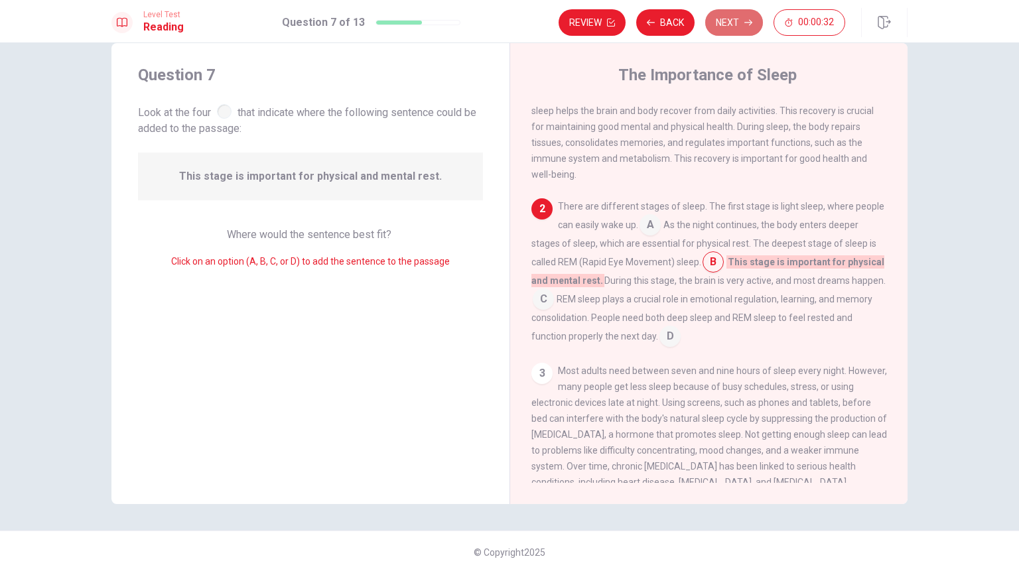
click at [737, 28] on button "Next" at bounding box center [734, 22] width 58 height 27
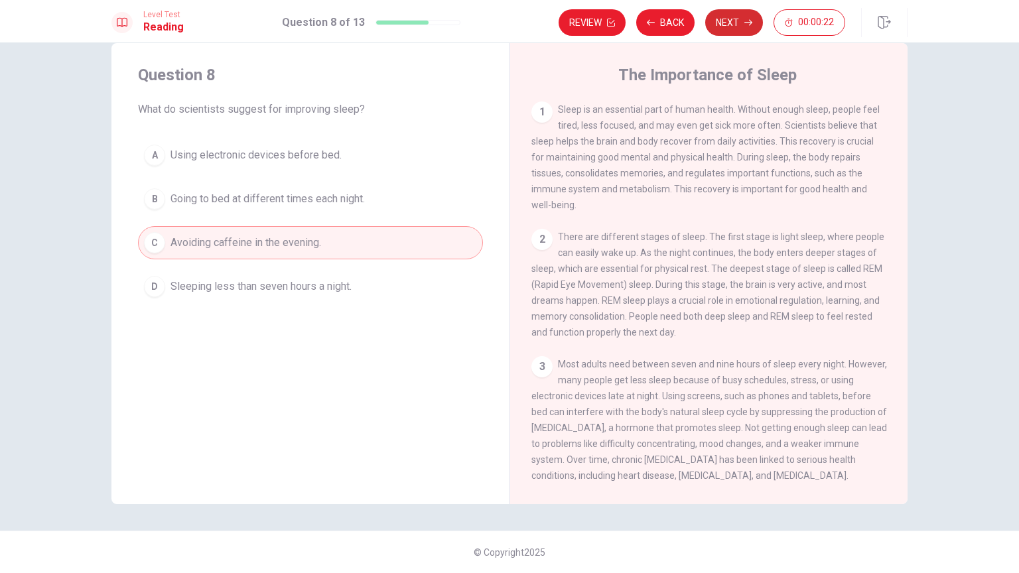
click at [736, 11] on button "Next" at bounding box center [734, 22] width 58 height 27
click at [755, 19] on button "Next" at bounding box center [734, 22] width 58 height 27
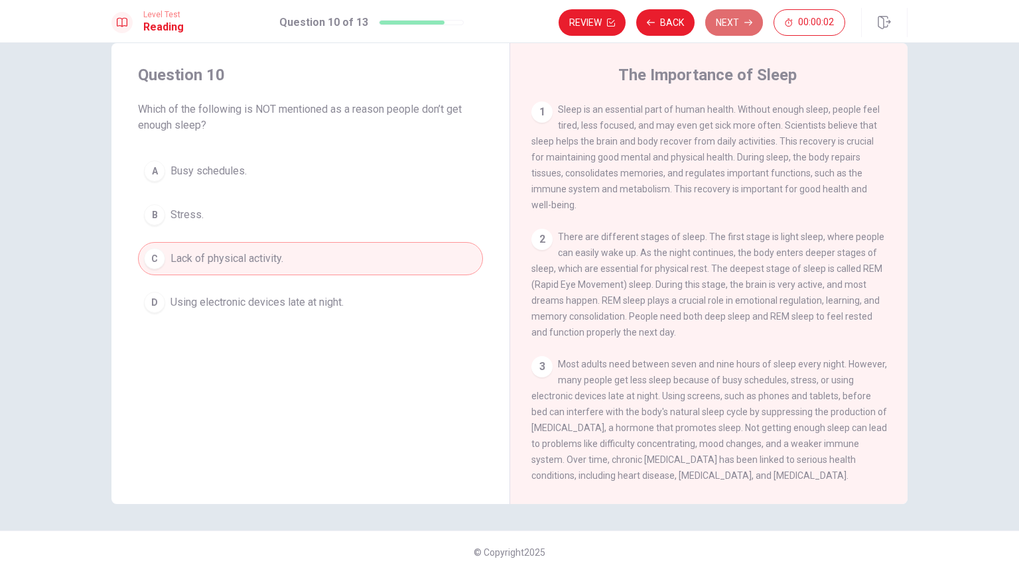
click at [729, 26] on button "Next" at bounding box center [734, 22] width 58 height 27
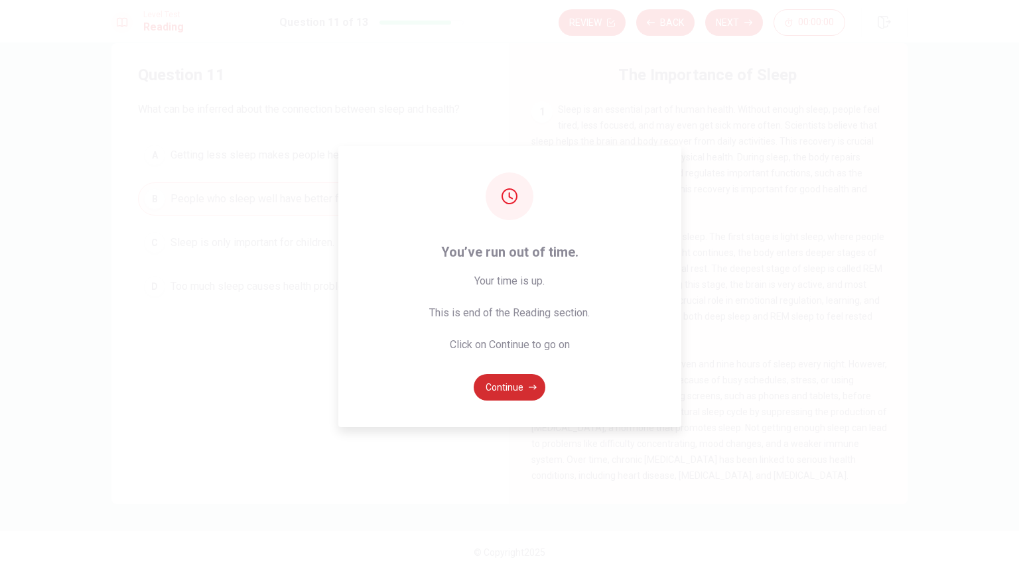
click at [531, 383] on icon "button" at bounding box center [533, 387] width 8 height 8
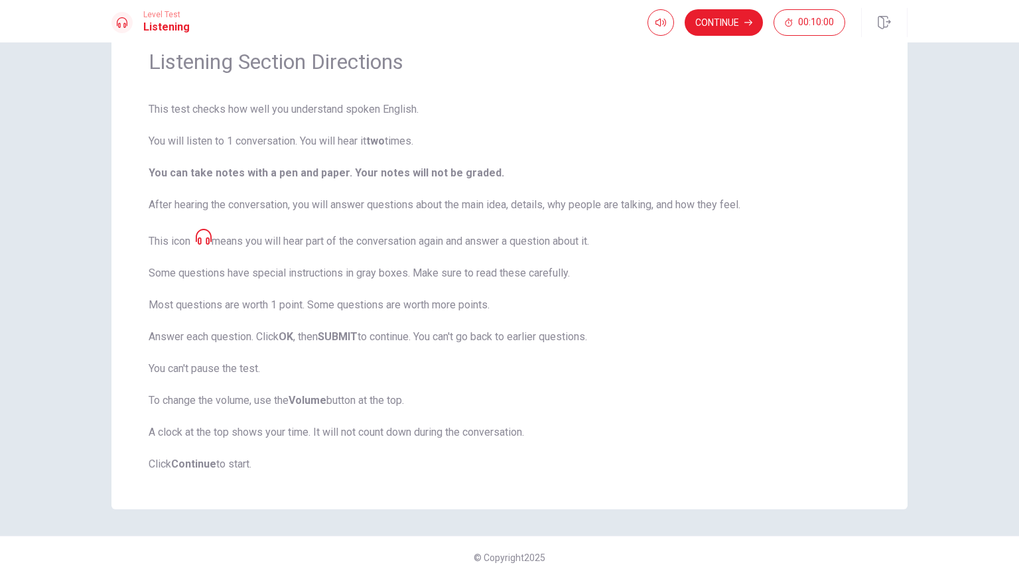
scroll to position [61, 0]
click at [730, 28] on button "Continue" at bounding box center [724, 22] width 78 height 27
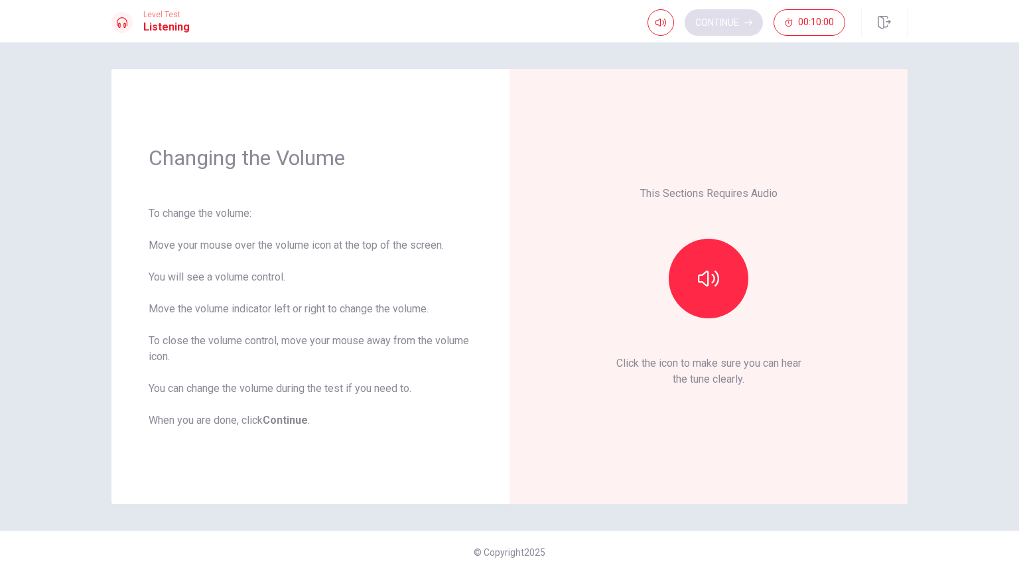
scroll to position [0, 0]
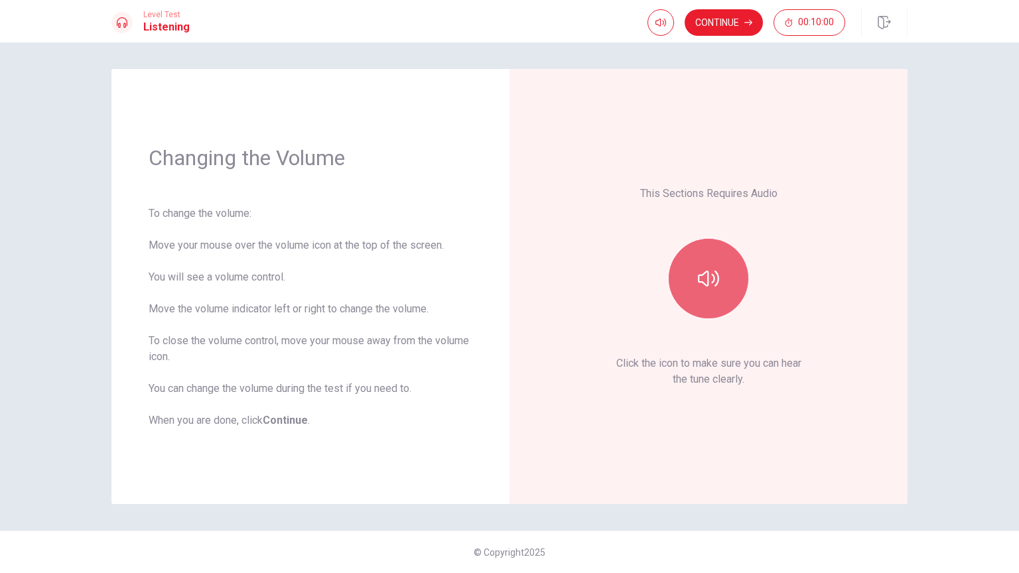
click at [718, 293] on button "button" at bounding box center [709, 279] width 80 height 80
click at [715, 303] on button "button" at bounding box center [709, 279] width 80 height 80
click at [723, 282] on button "button" at bounding box center [709, 279] width 80 height 80
click at [727, 23] on button "Continue" at bounding box center [724, 22] width 78 height 27
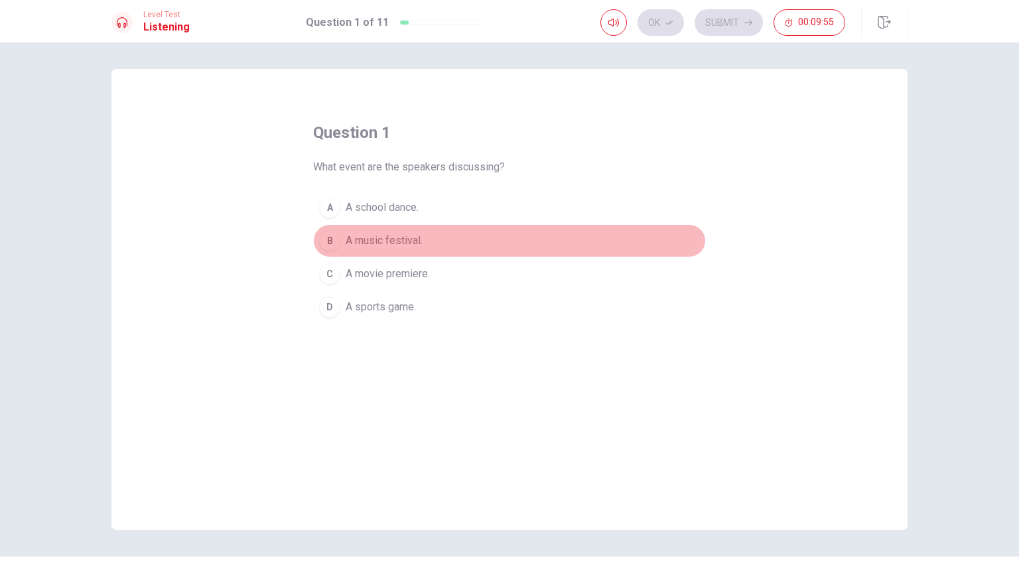
click at [409, 238] on span "A music festival." at bounding box center [384, 241] width 77 height 16
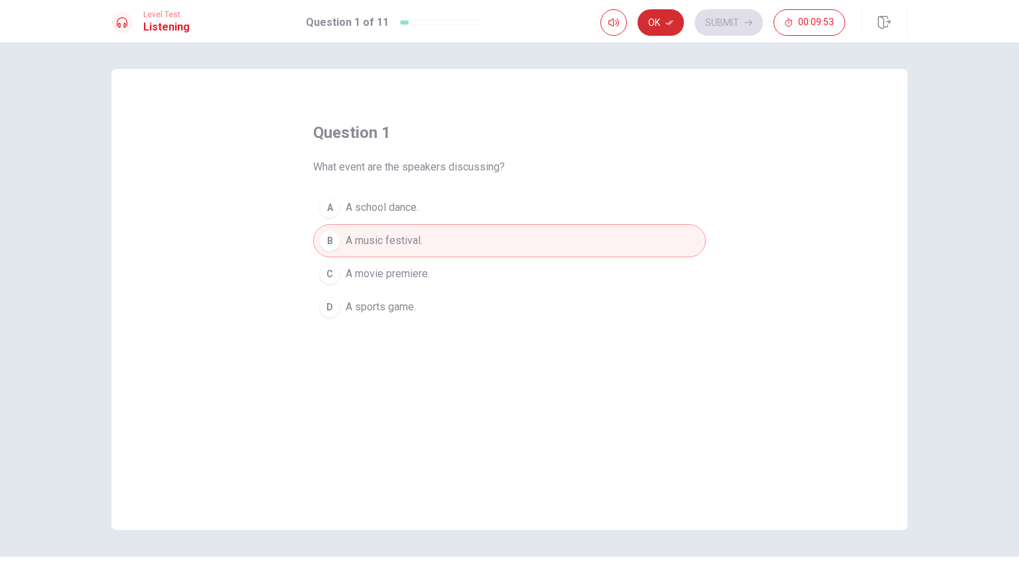
click at [664, 26] on button "Ok" at bounding box center [661, 22] width 46 height 27
click at [739, 22] on button "Submit" at bounding box center [729, 22] width 68 height 27
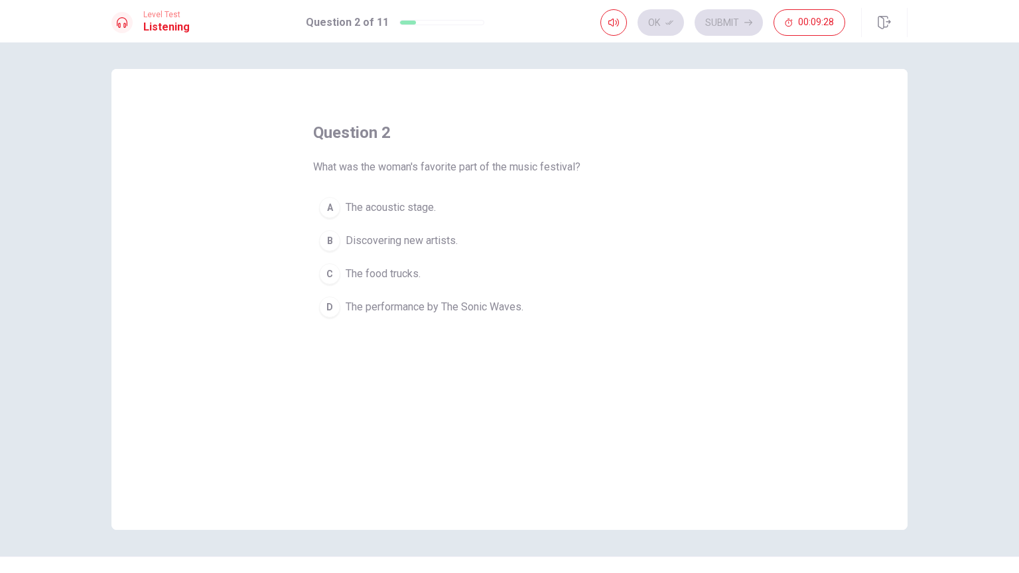
click at [450, 308] on span "The performance by The Sonic Waves." at bounding box center [435, 307] width 178 height 16
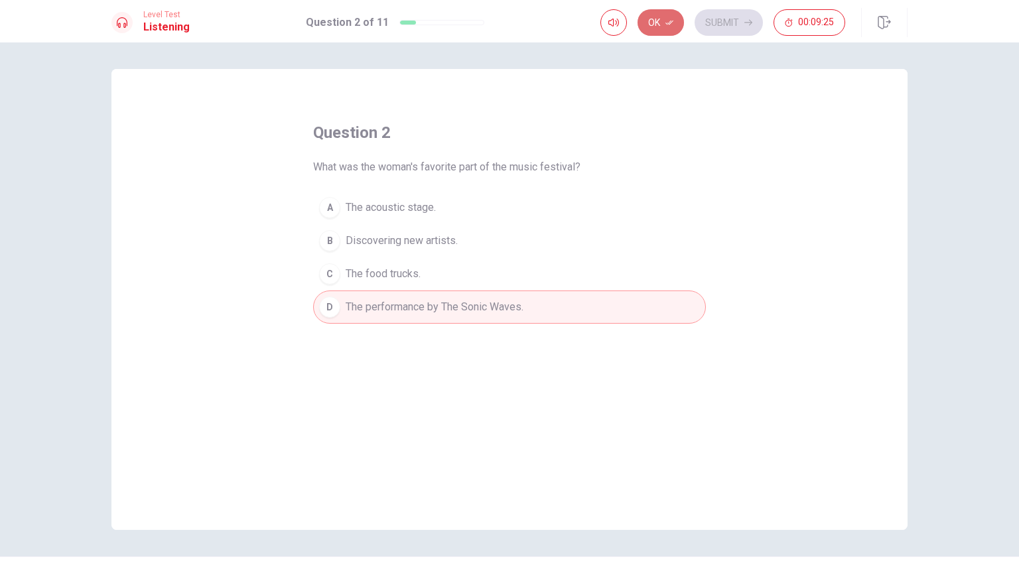
click at [649, 26] on button "Ok" at bounding box center [661, 22] width 46 height 27
click at [727, 16] on button "Submit" at bounding box center [729, 22] width 68 height 27
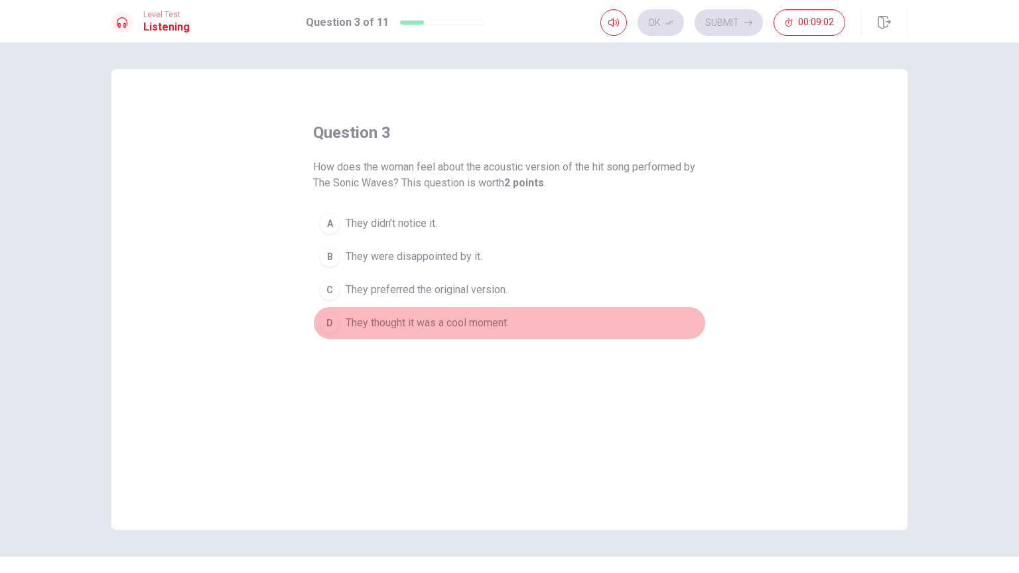
click at [492, 322] on span "They thought it was a cool moment." at bounding box center [427, 323] width 163 height 16
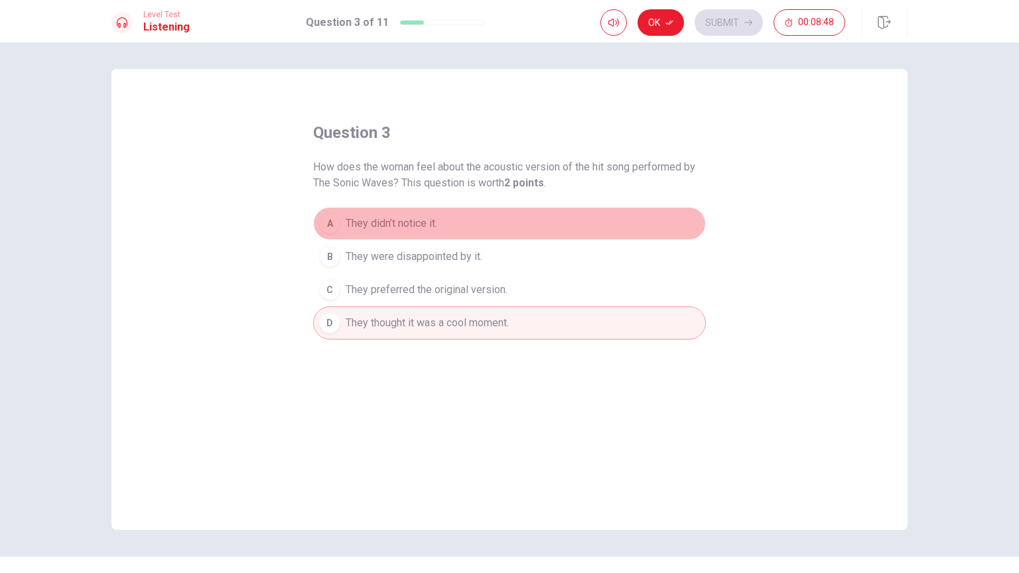
click at [448, 228] on button "A They didn’t notice it." at bounding box center [509, 223] width 393 height 33
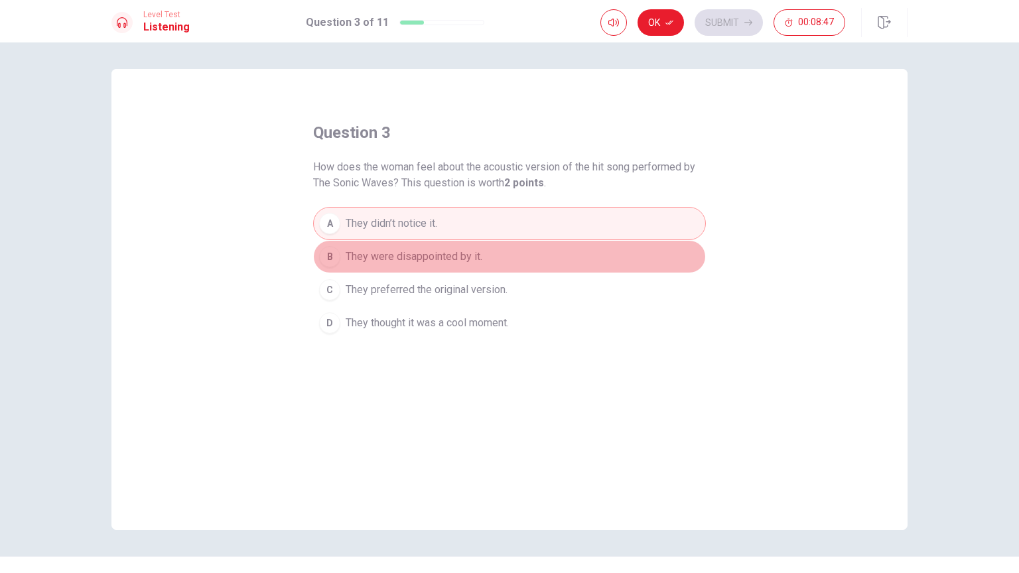
click at [449, 257] on span "They were disappointed by it." at bounding box center [414, 257] width 137 height 16
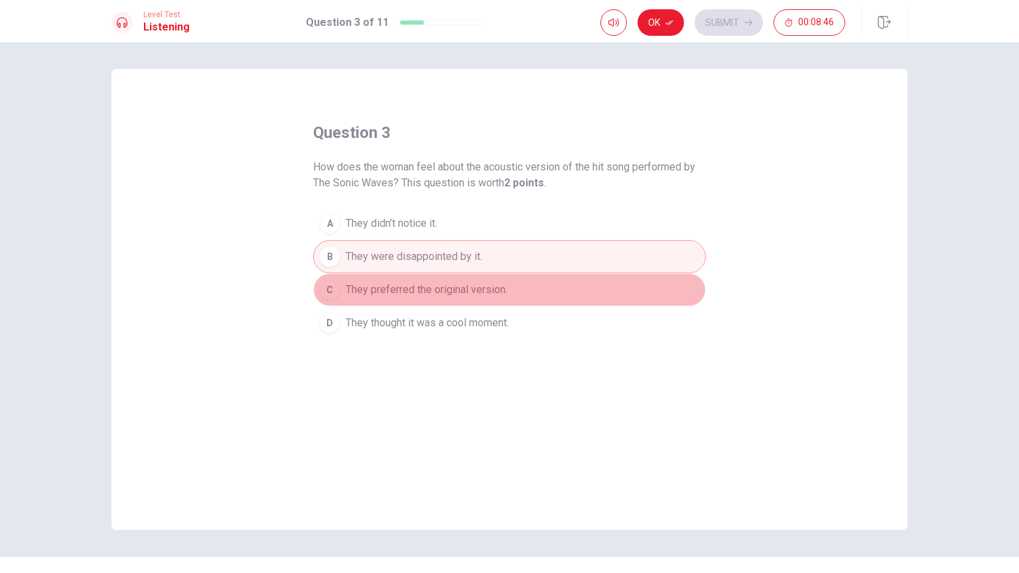
click at [449, 288] on span "They preferred the original version." at bounding box center [427, 290] width 162 height 16
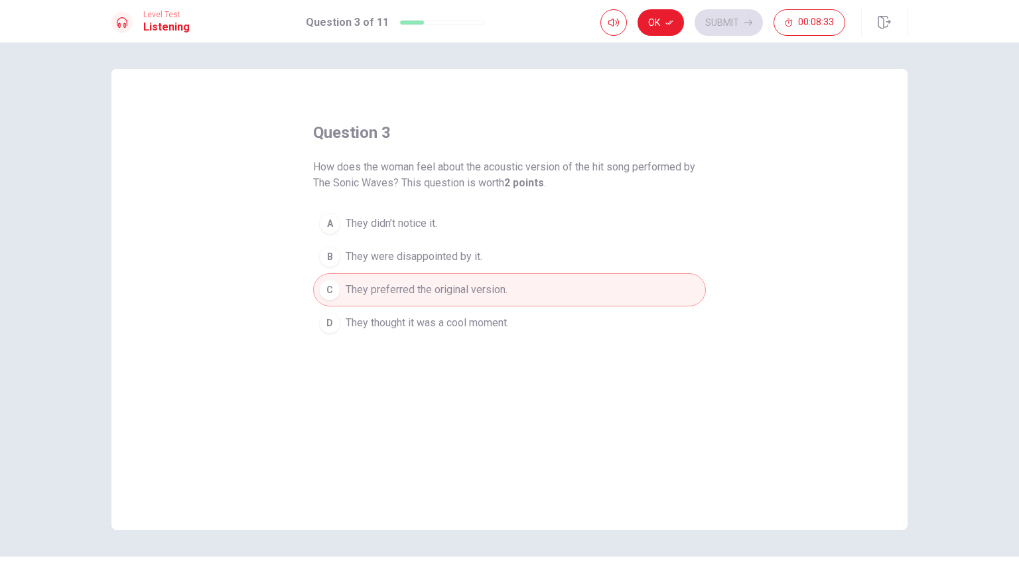
click at [493, 327] on span "They thought it was a cool moment." at bounding box center [427, 323] width 163 height 16
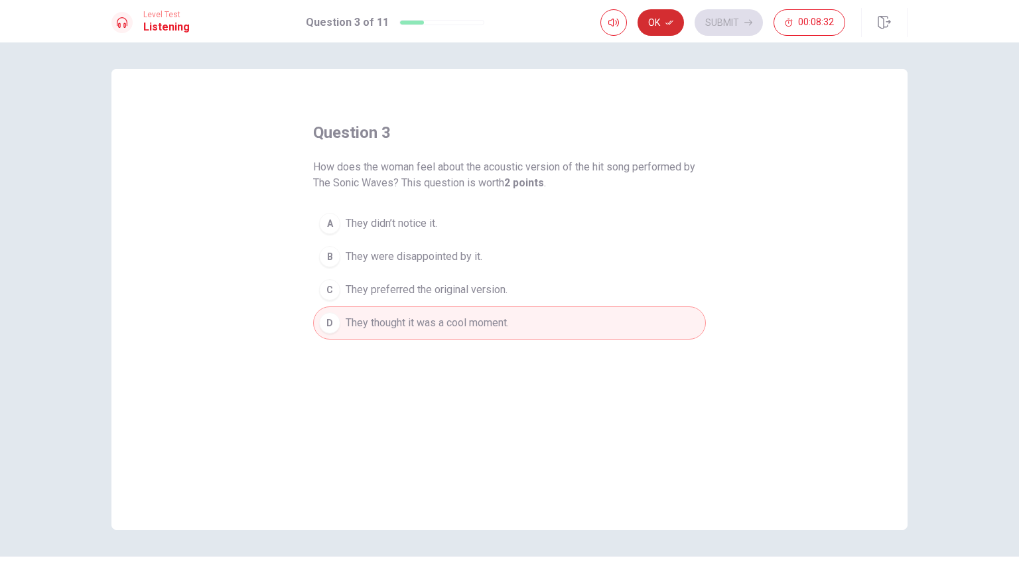
click at [664, 21] on button "Ok" at bounding box center [661, 22] width 46 height 27
click at [736, 20] on button "Submit" at bounding box center [729, 22] width 68 height 27
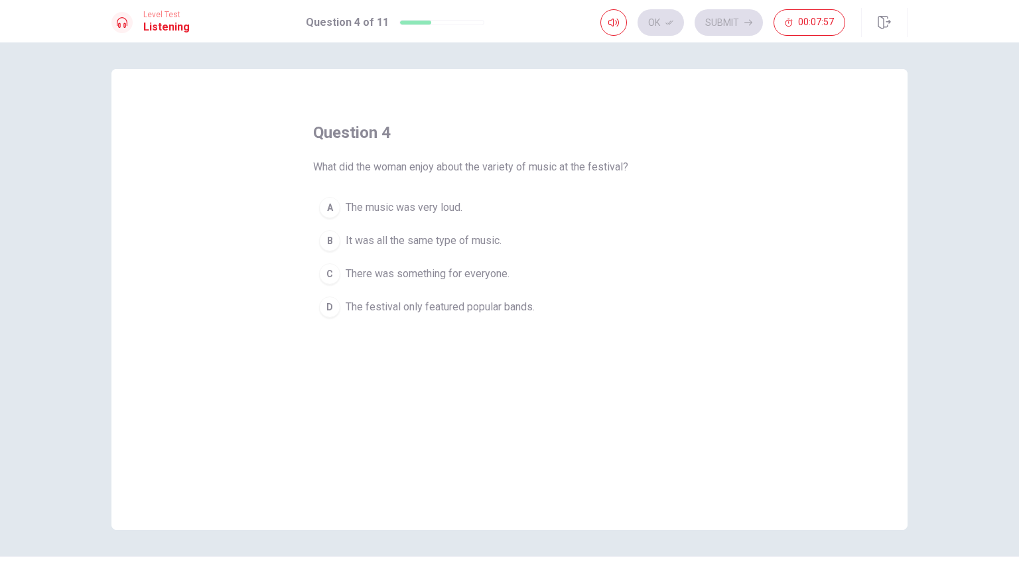
click at [459, 284] on button "C There was something for everyone." at bounding box center [509, 273] width 393 height 33
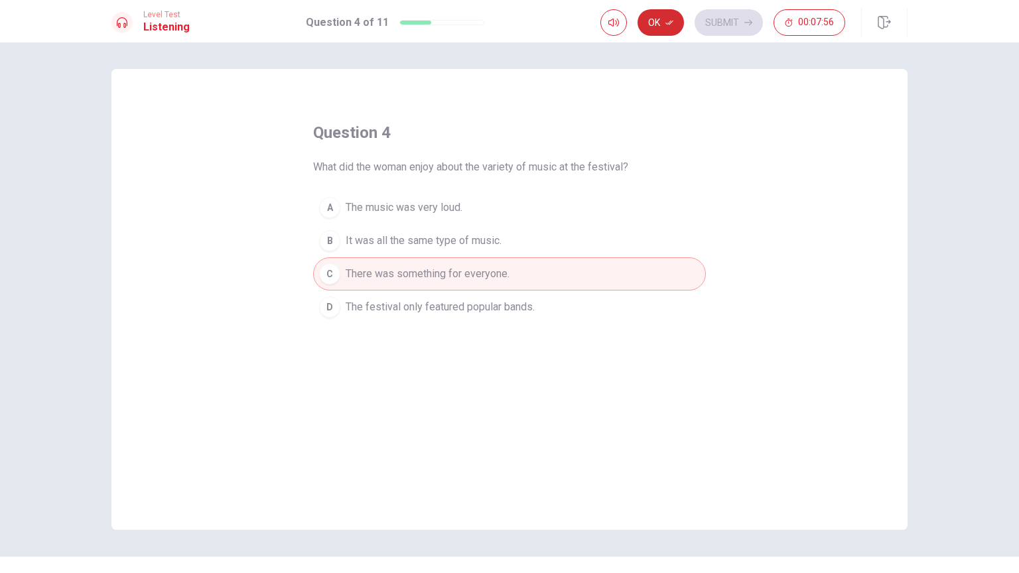
click at [659, 31] on button "Ok" at bounding box center [661, 22] width 46 height 27
click at [730, 28] on button "Submit" at bounding box center [729, 22] width 68 height 27
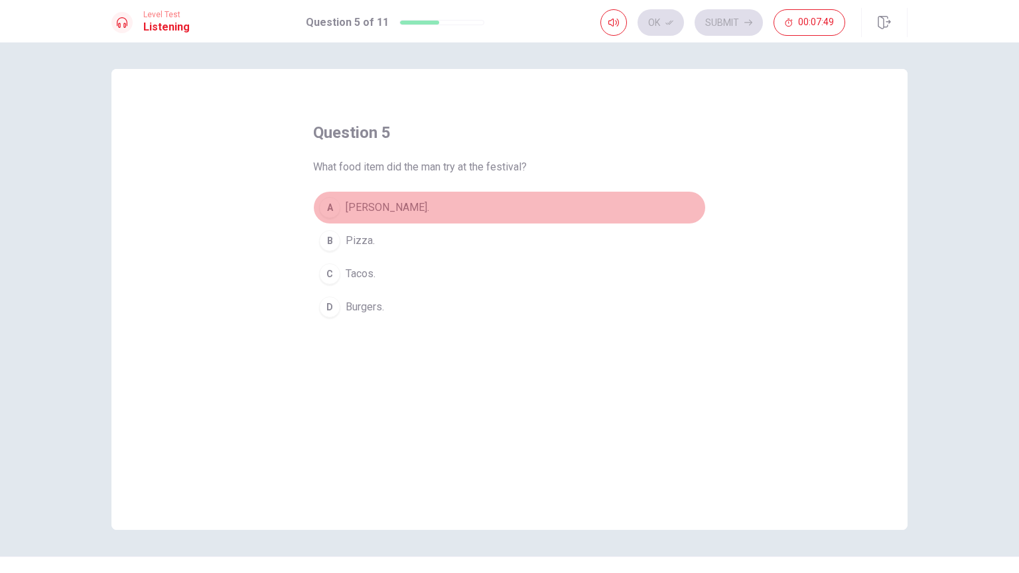
click at [386, 207] on span "[PERSON_NAME]." at bounding box center [388, 208] width 84 height 16
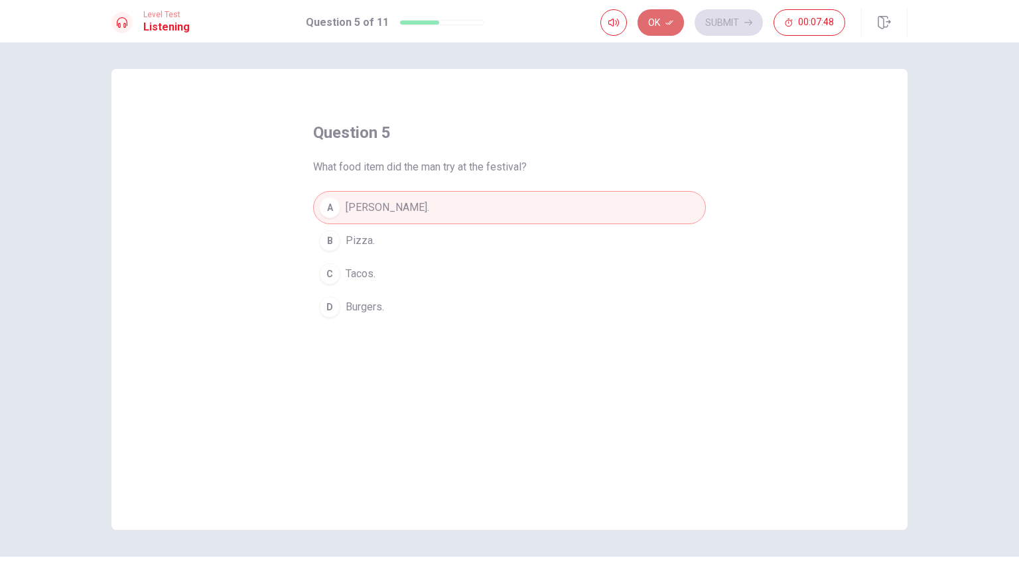
click at [648, 29] on button "Ok" at bounding box center [661, 22] width 46 height 27
click at [709, 26] on button "Submit" at bounding box center [729, 22] width 68 height 27
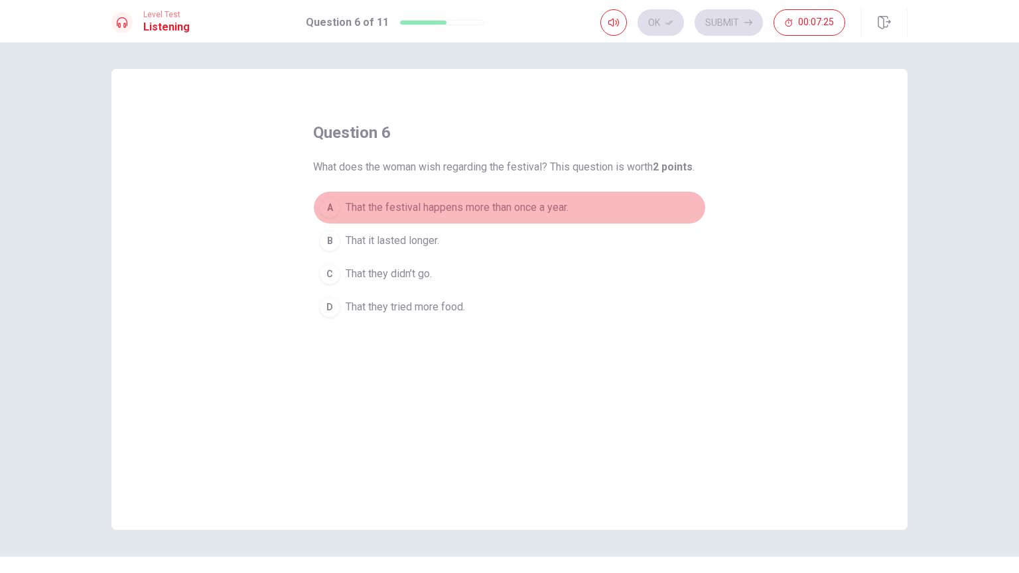
click at [552, 215] on button "A That the festival happens more than once a year." at bounding box center [509, 207] width 393 height 33
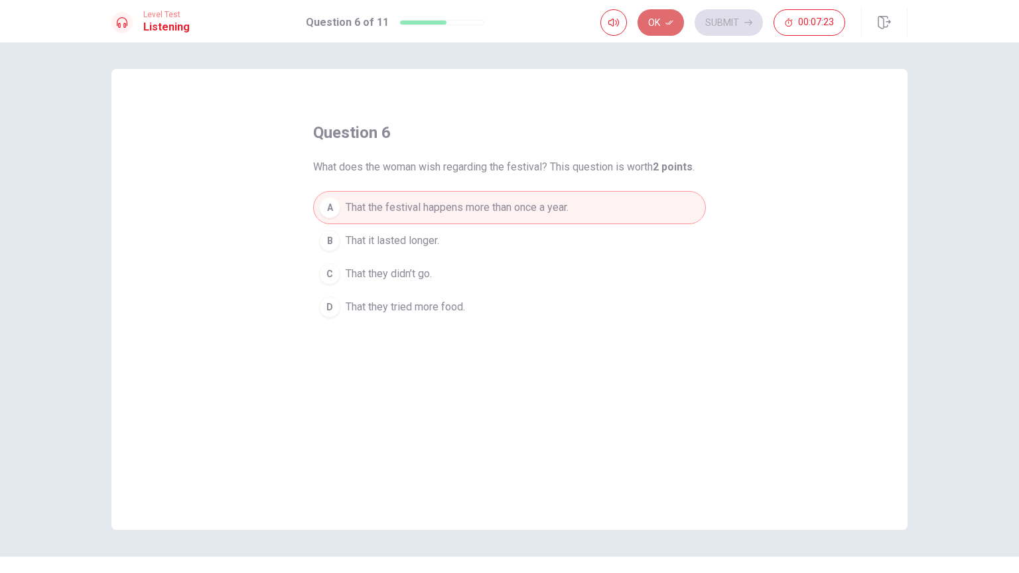
click at [651, 27] on button "Ok" at bounding box center [661, 22] width 46 height 27
click at [730, 32] on button "Submit" at bounding box center [729, 22] width 68 height 27
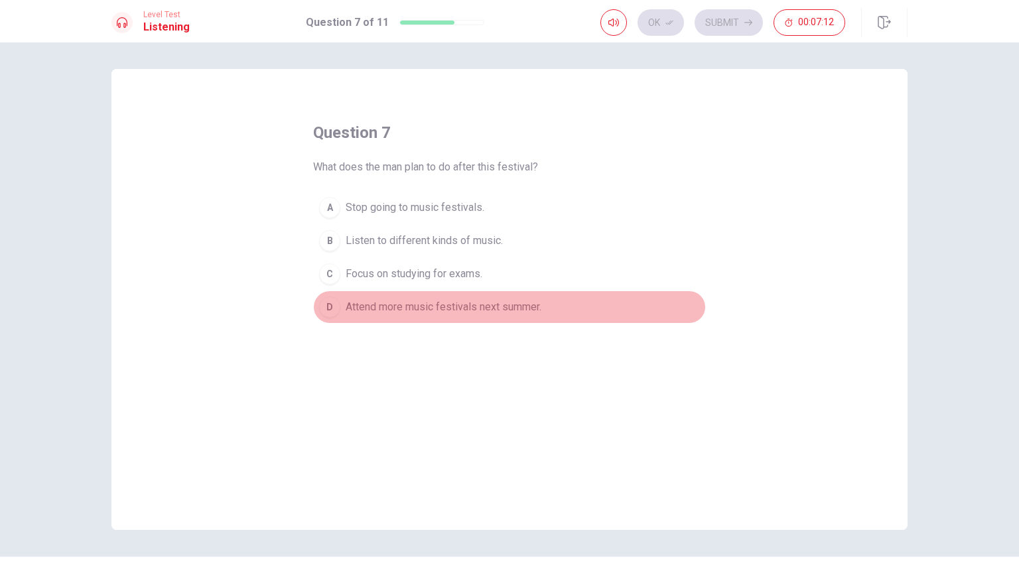
click at [537, 308] on span "Attend more music festivals next summer." at bounding box center [444, 307] width 196 height 16
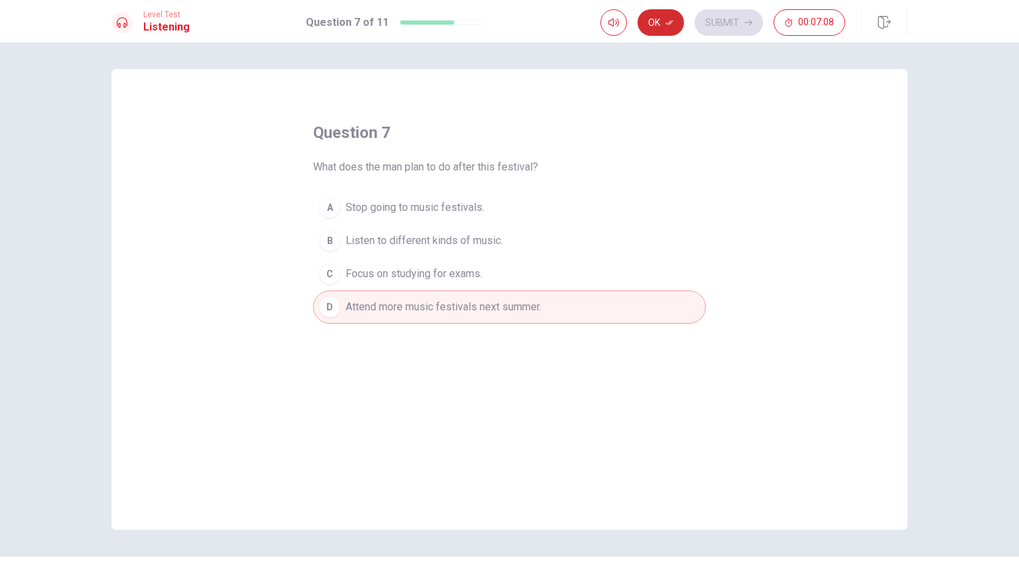
click at [660, 17] on button "Ok" at bounding box center [661, 22] width 46 height 27
click at [725, 29] on button "Submit" at bounding box center [729, 22] width 68 height 27
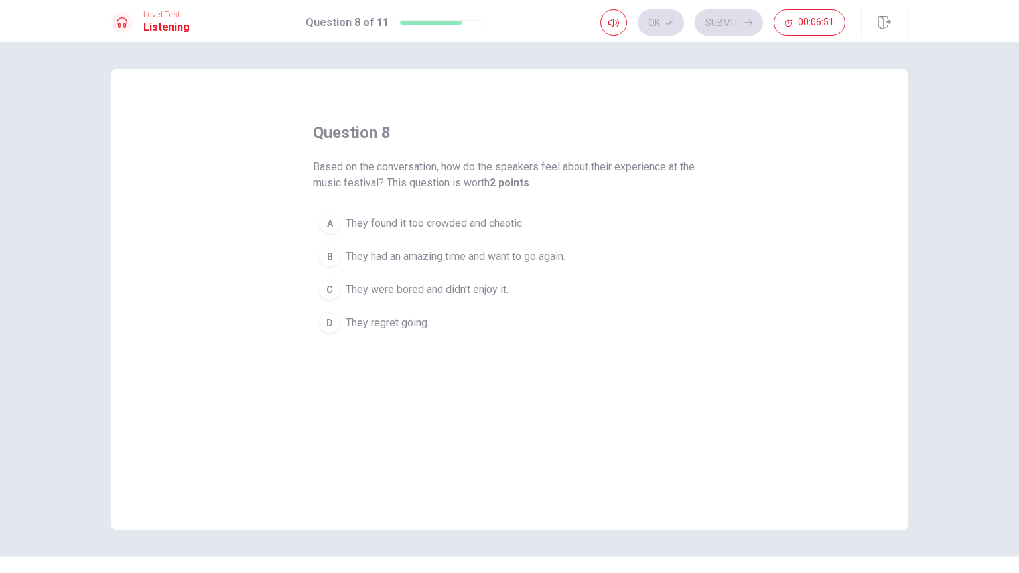
click at [510, 259] on span "They had an amazing time and want to go again." at bounding box center [456, 257] width 220 height 16
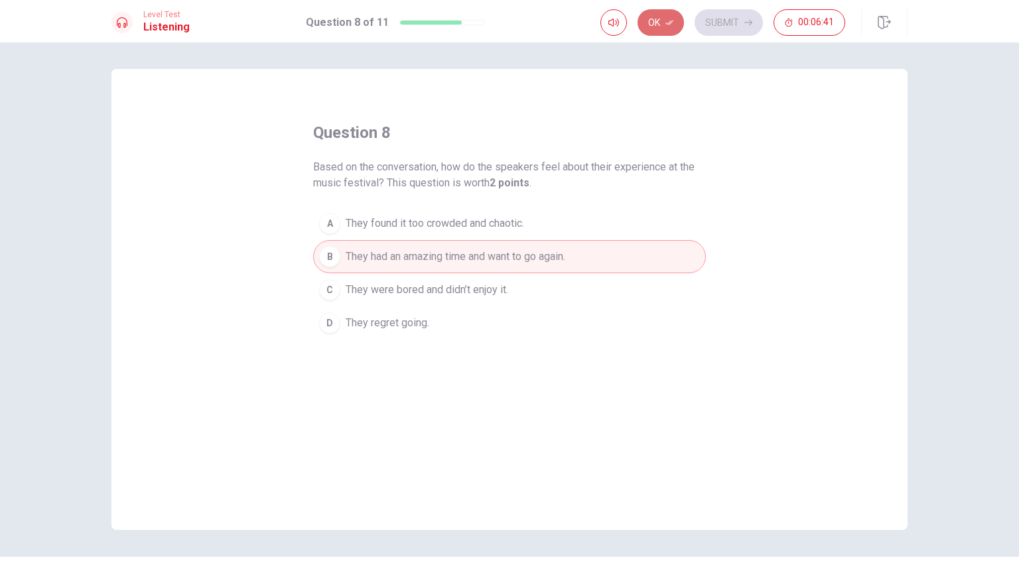
click at [672, 23] on icon "button" at bounding box center [669, 23] width 8 height 8
click at [721, 33] on button "Submit" at bounding box center [729, 22] width 68 height 27
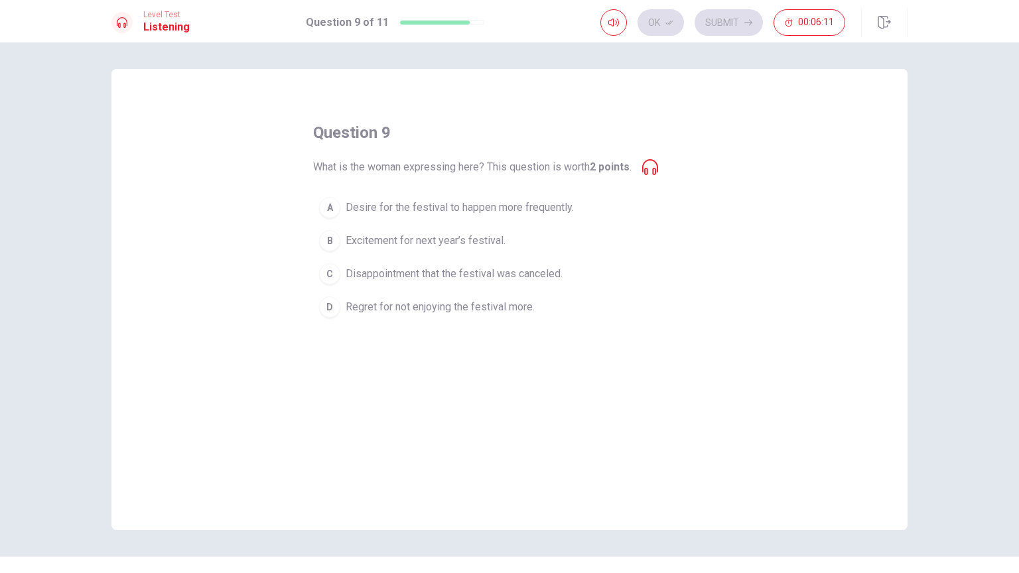
click at [449, 233] on span "Excitement for next year’s festival." at bounding box center [426, 241] width 160 height 16
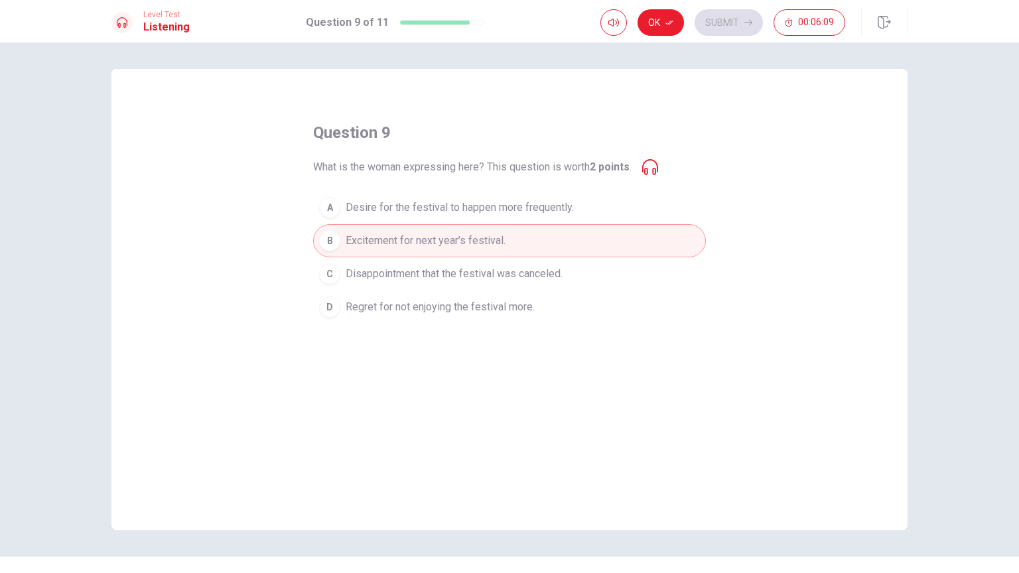
drag, startPoint x: 654, startPoint y: 167, endPoint x: 624, endPoint y: 101, distance: 72.2
click at [624, 101] on div "question 9 What is the woman expressing here? This question is worth 2 points .…" at bounding box center [509, 299] width 796 height 461
click at [655, 17] on button "Ok" at bounding box center [661, 22] width 46 height 27
click at [723, 29] on button "Submit" at bounding box center [729, 22] width 68 height 27
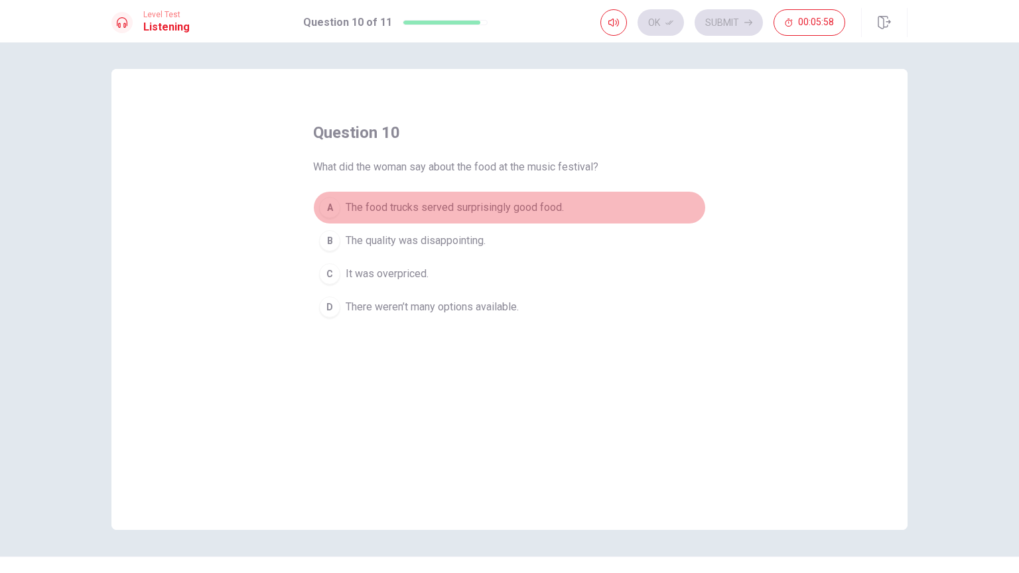
click at [536, 206] on span "The food trucks served surprisingly good food." at bounding box center [455, 208] width 218 height 16
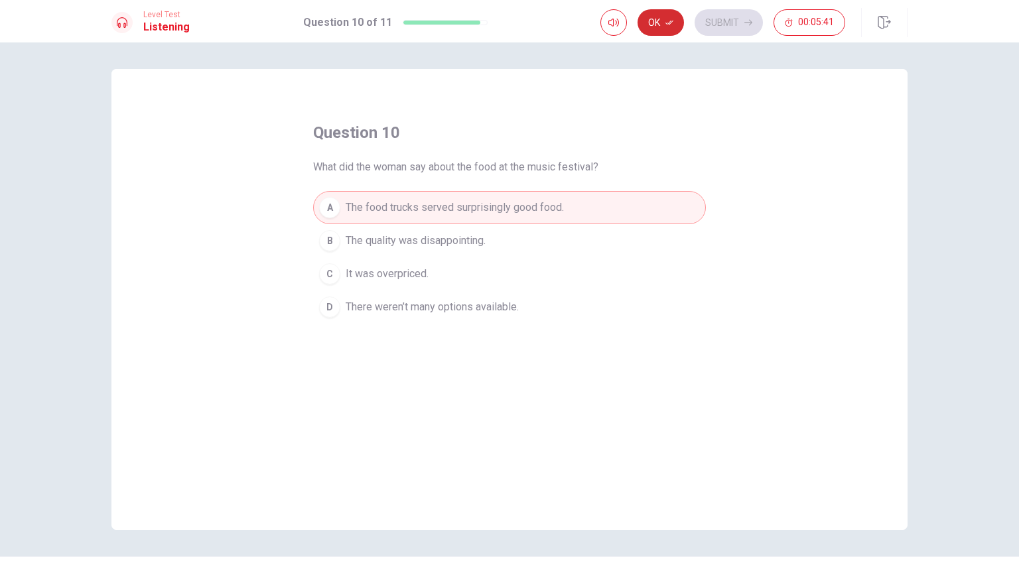
click at [648, 31] on button "Ok" at bounding box center [661, 22] width 46 height 27
click at [746, 32] on button "Submit" at bounding box center [729, 22] width 68 height 27
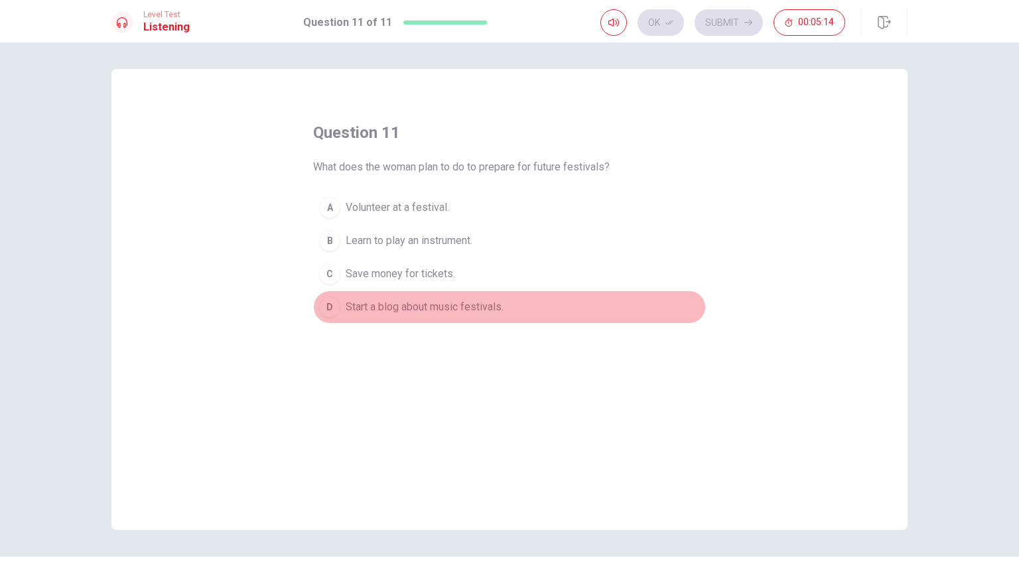
click at [525, 310] on button "D Start a blog about music festivals." at bounding box center [509, 307] width 393 height 33
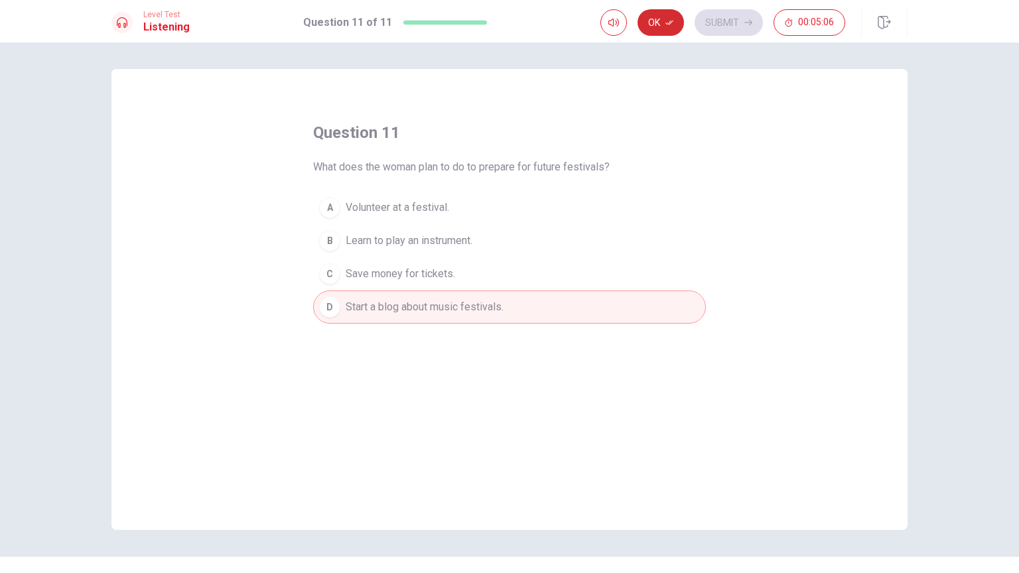
click at [663, 20] on button "Ok" at bounding box center [661, 22] width 46 height 27
click at [551, 226] on button "B Learn to play an instrument." at bounding box center [509, 240] width 393 height 33
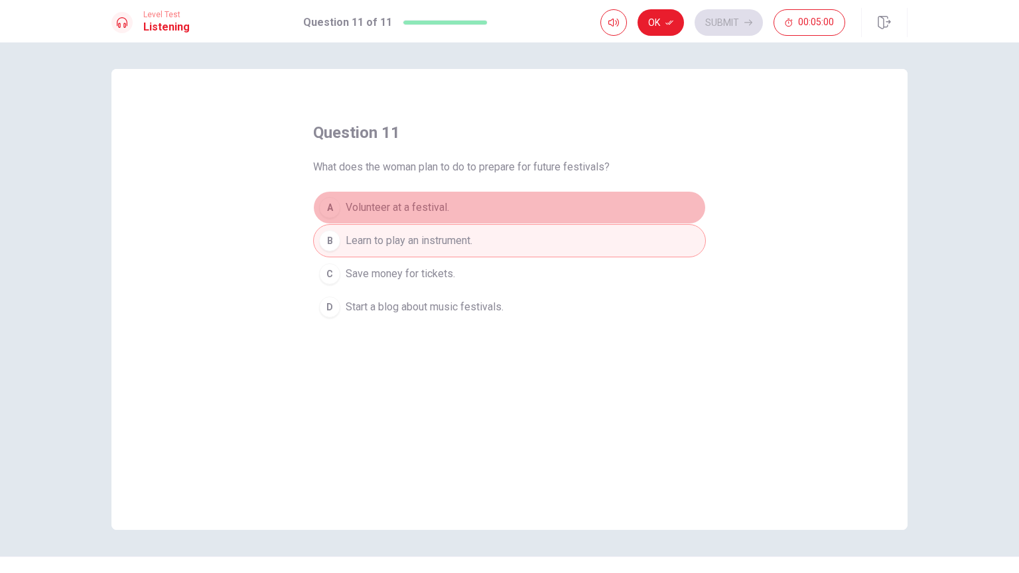
click at [566, 200] on button "A Volunteer at a festival." at bounding box center [509, 207] width 393 height 33
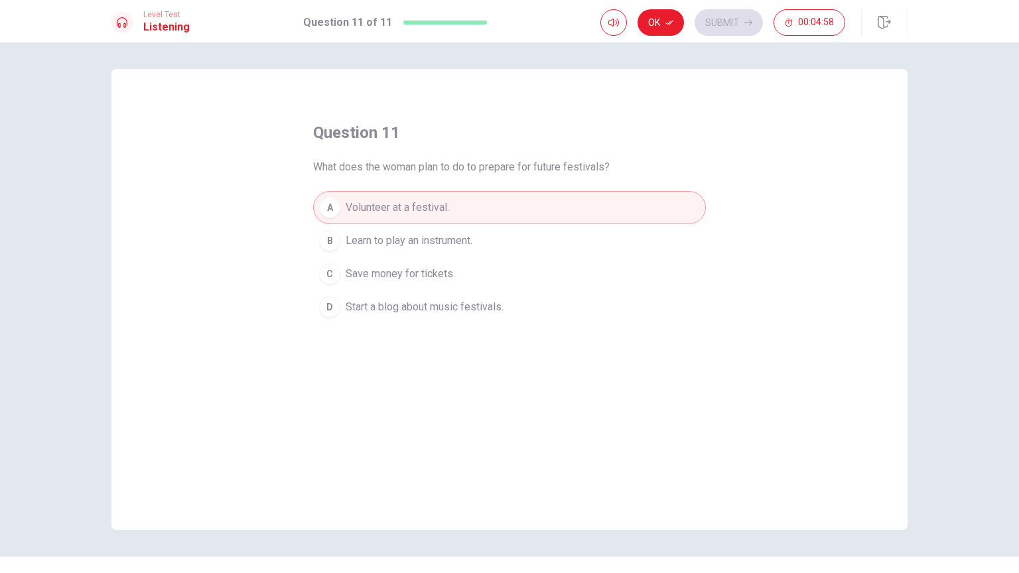
click at [549, 251] on button "B Learn to play an instrument." at bounding box center [509, 240] width 393 height 33
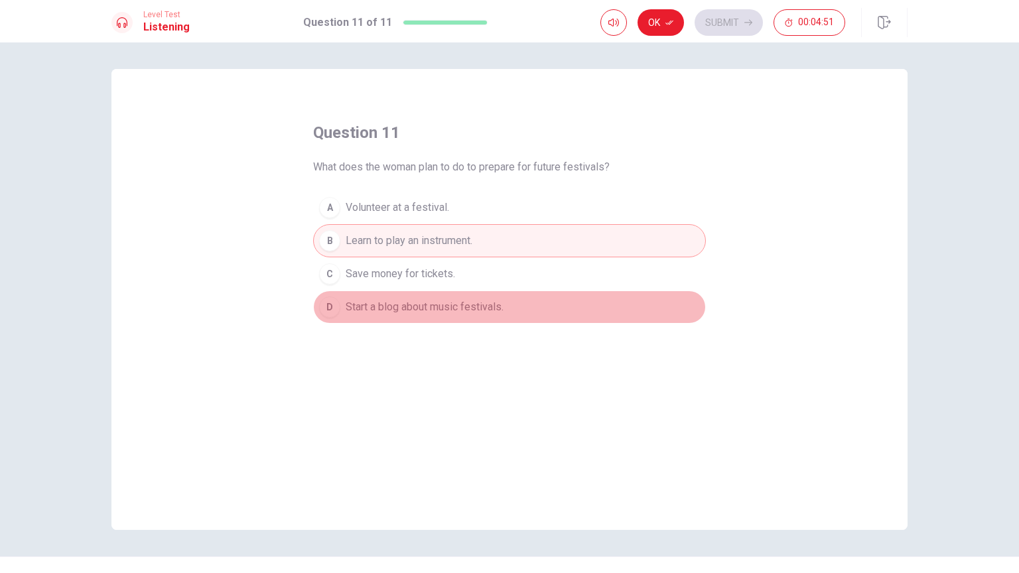
click at [562, 316] on button "D Start a blog about music festivals." at bounding box center [509, 307] width 393 height 33
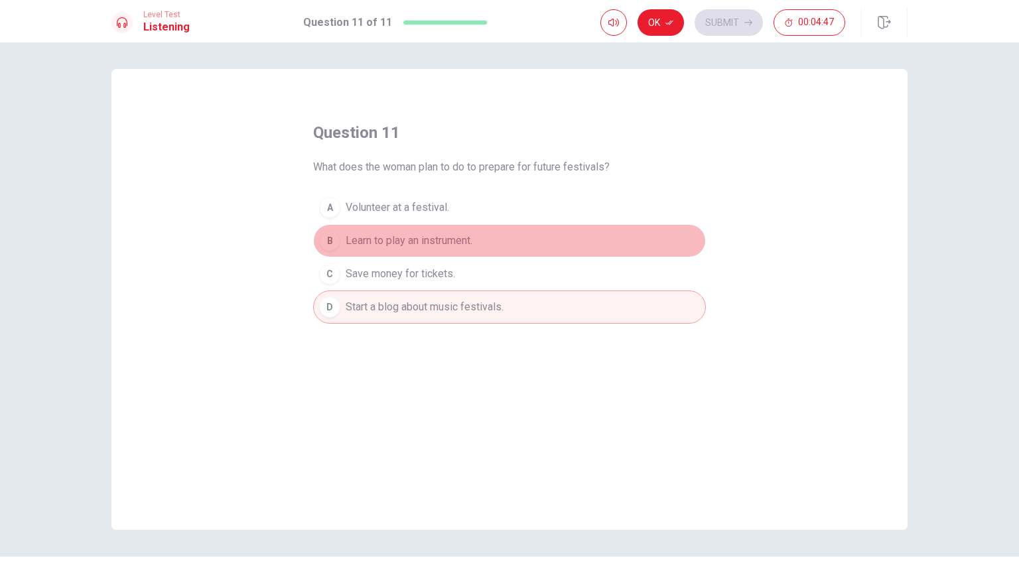
click at [576, 238] on button "B Learn to play an instrument." at bounding box center [509, 240] width 393 height 33
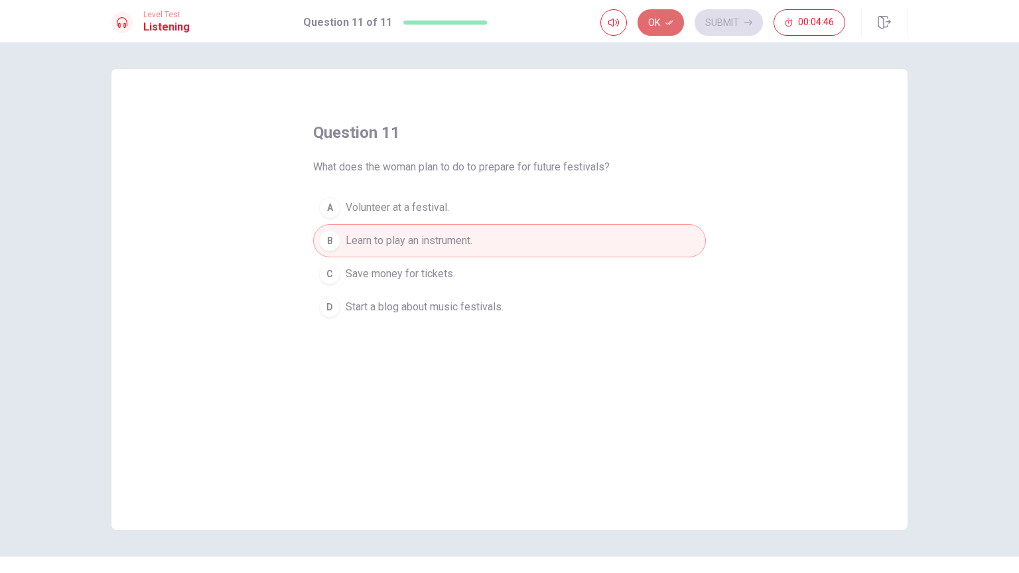
click at [666, 29] on button "Ok" at bounding box center [661, 22] width 46 height 27
click at [609, 25] on icon "button" at bounding box center [613, 22] width 11 height 11
click at [726, 21] on button "Submit" at bounding box center [729, 22] width 68 height 27
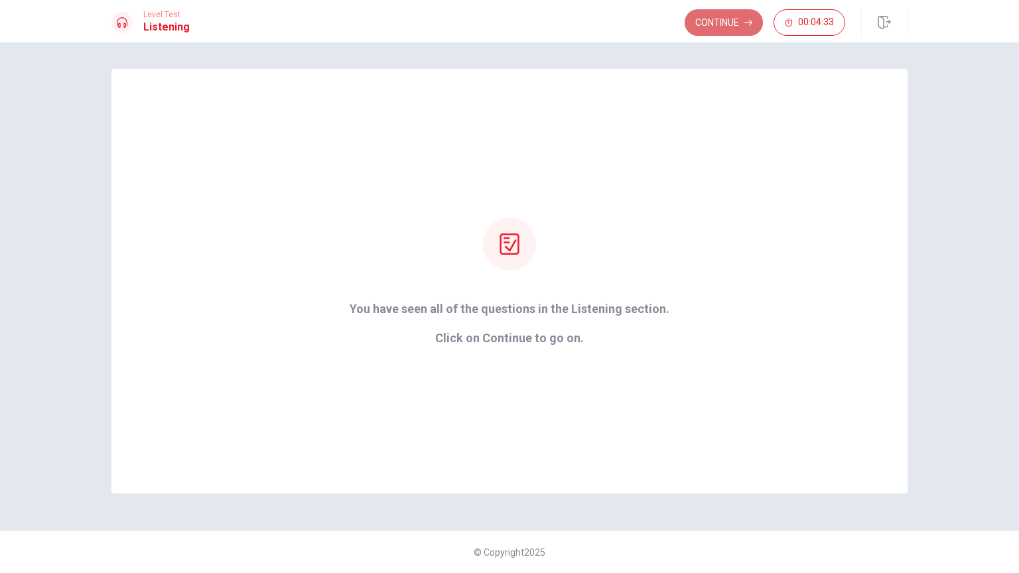
click at [729, 15] on button "Continue" at bounding box center [724, 22] width 78 height 27
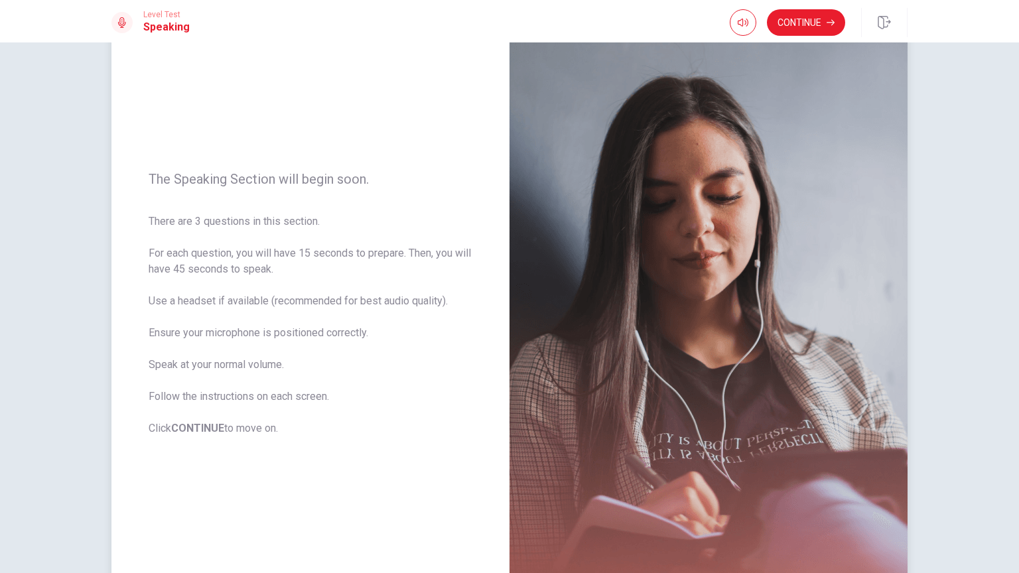
scroll to position [55, 0]
click at [807, 10] on button "Continue" at bounding box center [806, 22] width 78 height 27
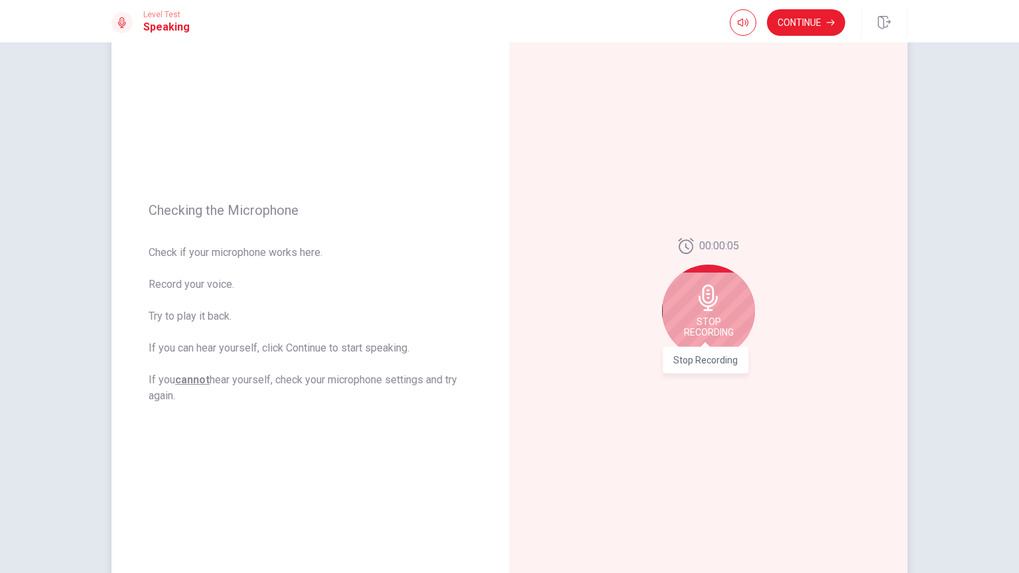
click at [706, 320] on span "Stop Recording" at bounding box center [709, 326] width 50 height 21
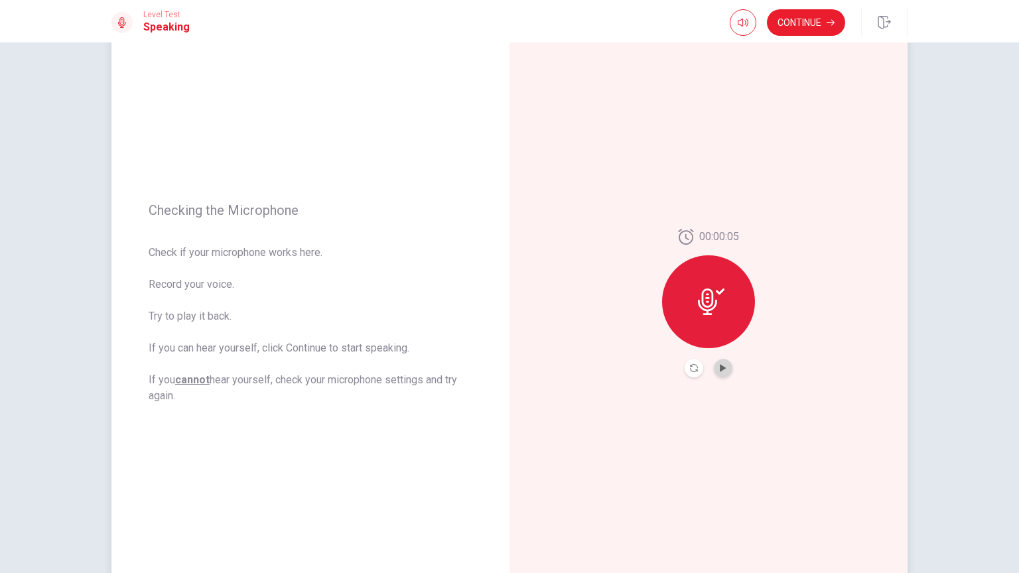
click at [724, 365] on button "Play Audio" at bounding box center [723, 368] width 19 height 19
click at [716, 301] on icon at bounding box center [711, 302] width 27 height 27
click at [697, 372] on button "Record Again" at bounding box center [694, 368] width 19 height 19
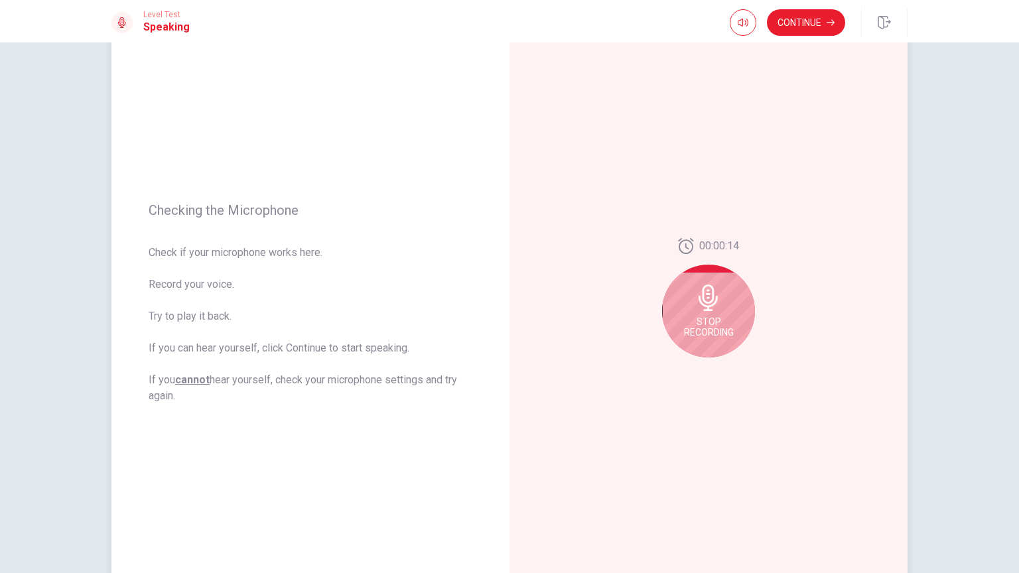
click at [712, 312] on div "Stop Recording" at bounding box center [708, 311] width 93 height 93
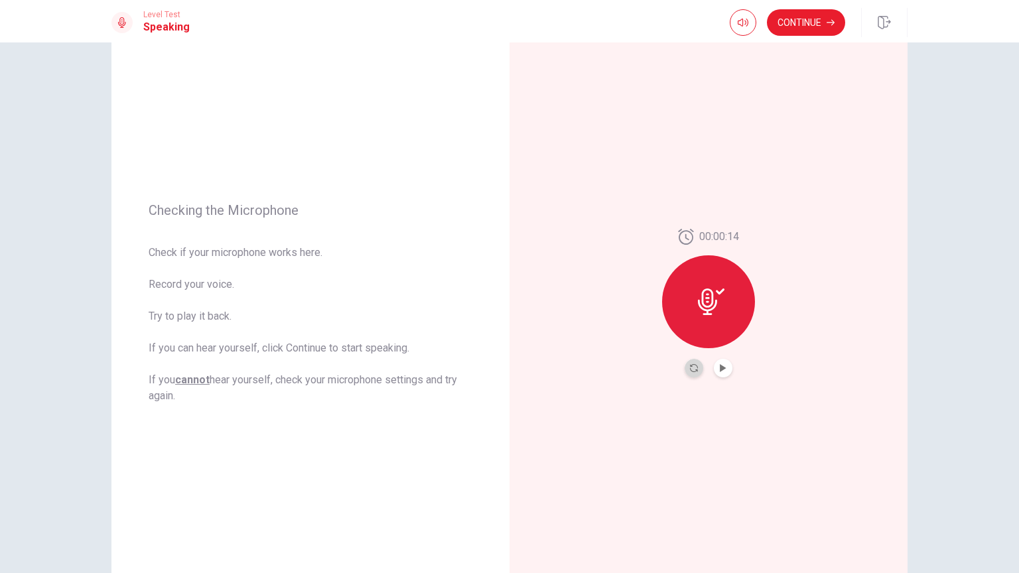
click at [697, 364] on button "Record Again" at bounding box center [694, 368] width 19 height 19
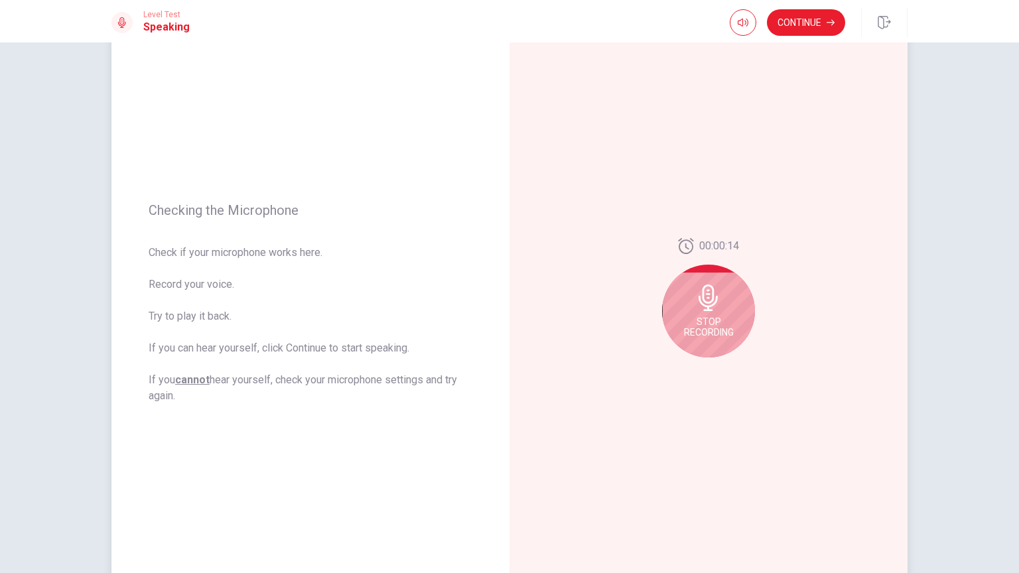
click at [711, 309] on icon at bounding box center [708, 298] width 27 height 27
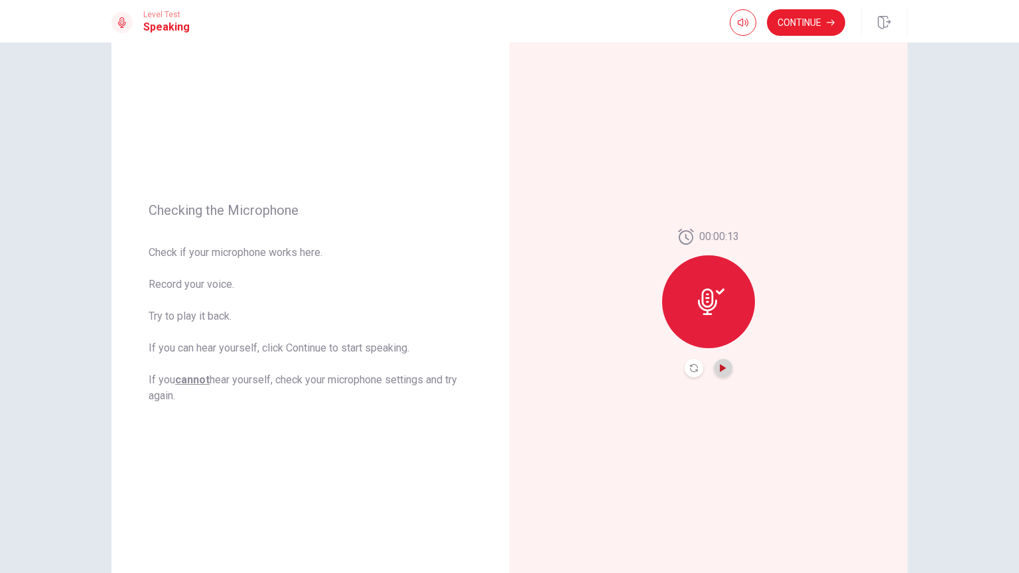
click at [719, 368] on icon "Play Audio" at bounding box center [723, 368] width 8 height 8
click at [690, 366] on icon "Record Again" at bounding box center [694, 368] width 8 height 8
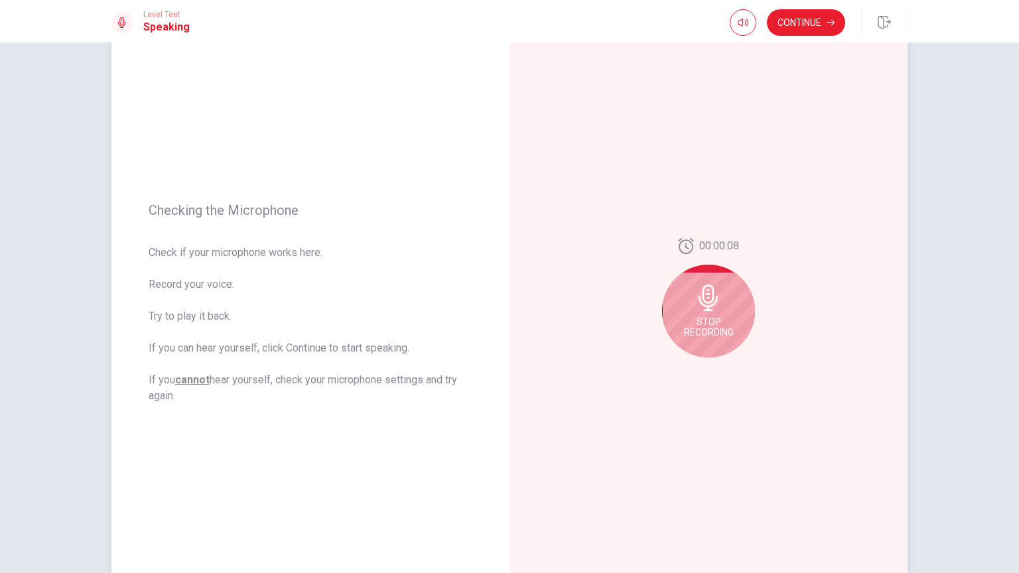
click at [726, 304] on div "Stop Recording" at bounding box center [708, 311] width 93 height 93
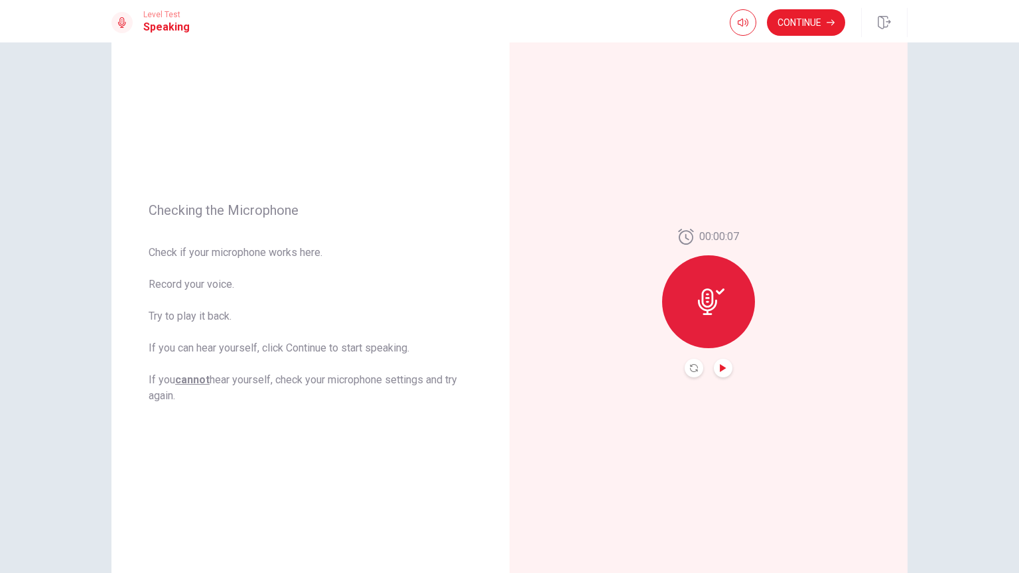
click at [720, 369] on icon "Play Audio" at bounding box center [723, 368] width 6 height 8
click at [690, 366] on icon "Record Again" at bounding box center [694, 368] width 8 height 8
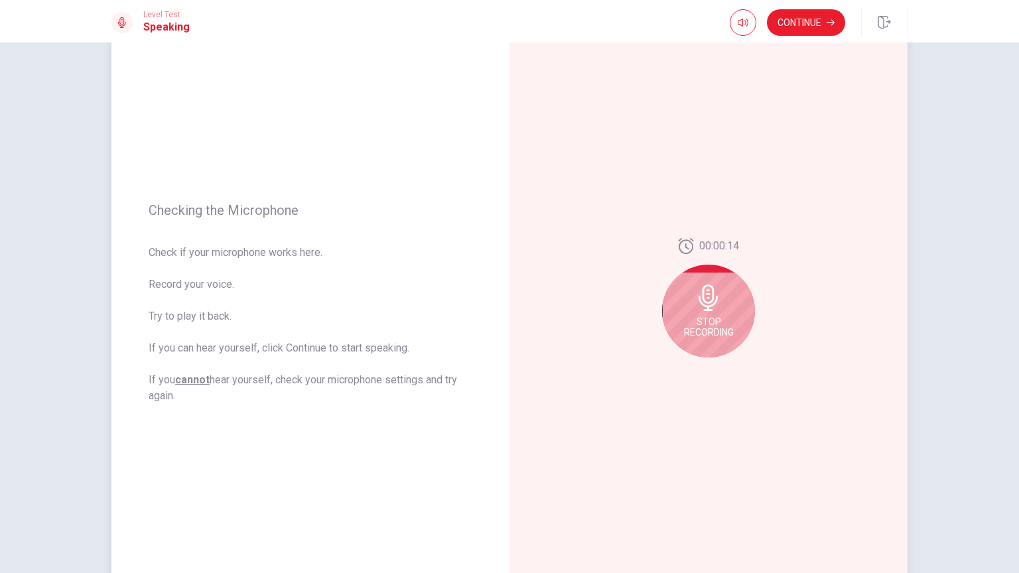
click at [741, 318] on div "Stop Recording" at bounding box center [708, 311] width 93 height 93
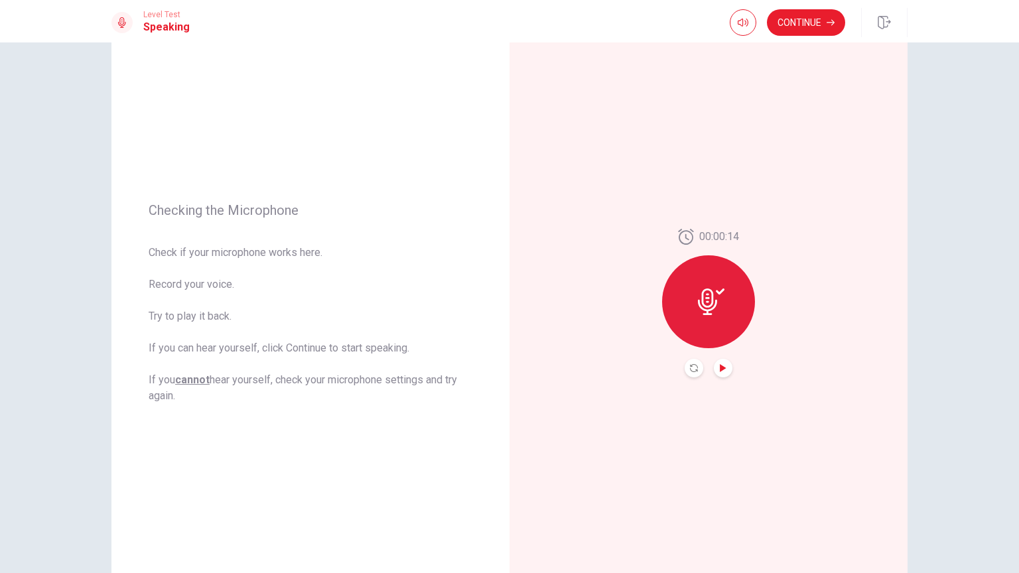
click at [719, 369] on icon "Play Audio" at bounding box center [723, 368] width 8 height 8
click at [687, 363] on button "Record Again" at bounding box center [694, 368] width 19 height 19
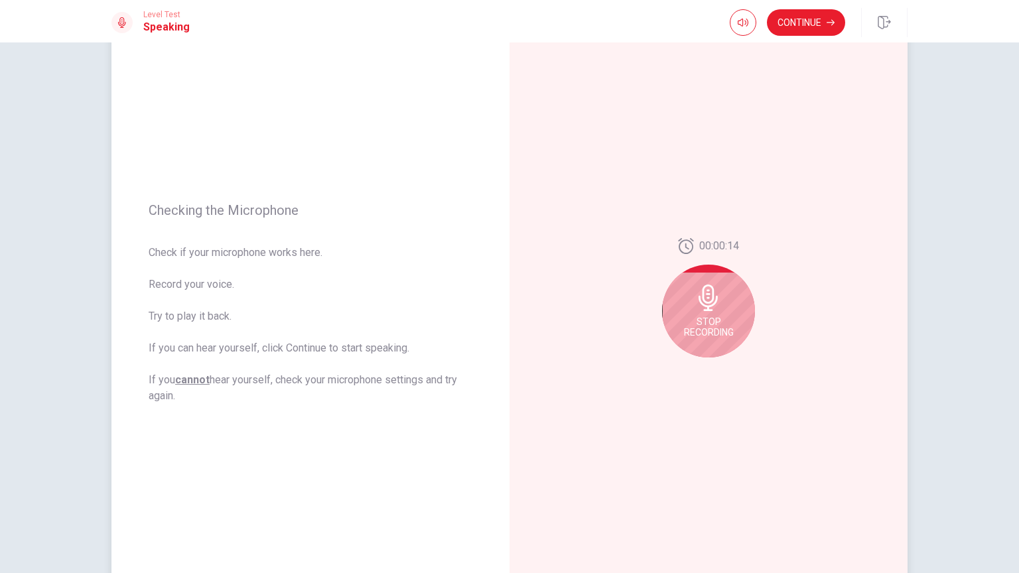
click at [709, 348] on div "Stop Recording" at bounding box center [708, 311] width 93 height 93
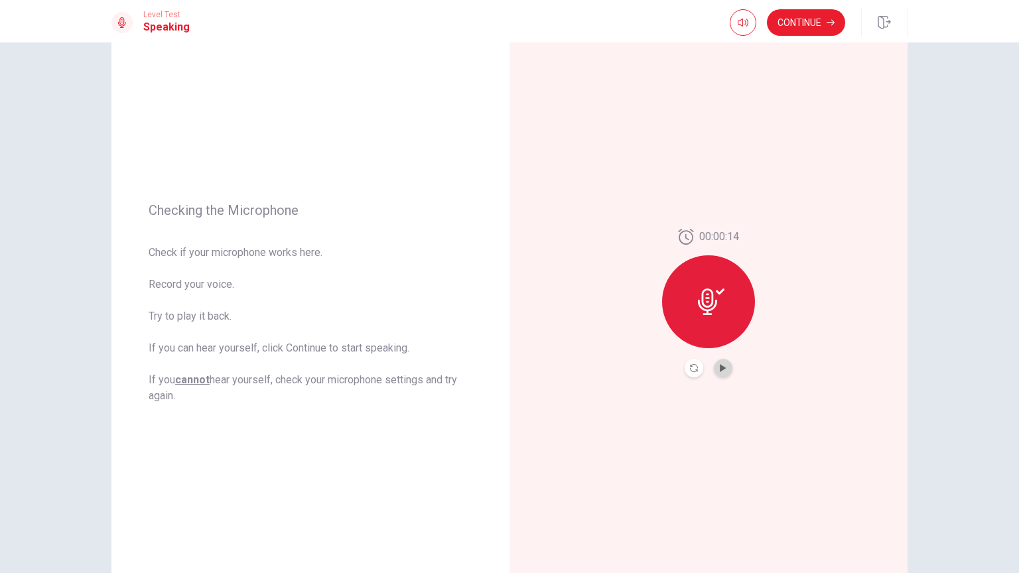
click at [715, 364] on button "Play Audio" at bounding box center [723, 368] width 19 height 19
click at [819, 21] on button "Continue" at bounding box center [806, 22] width 78 height 27
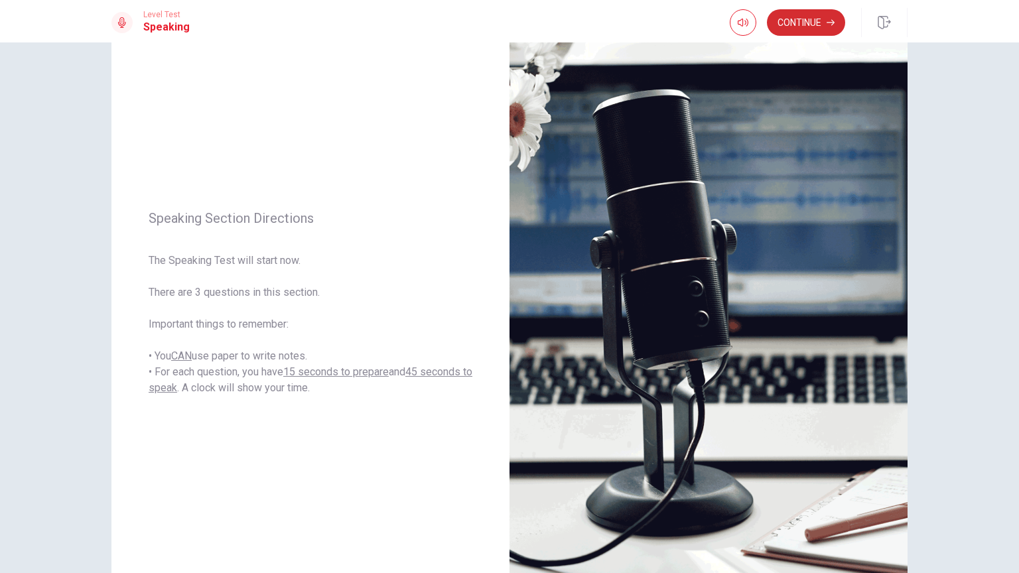
click at [803, 22] on button "Continue" at bounding box center [806, 22] width 78 height 27
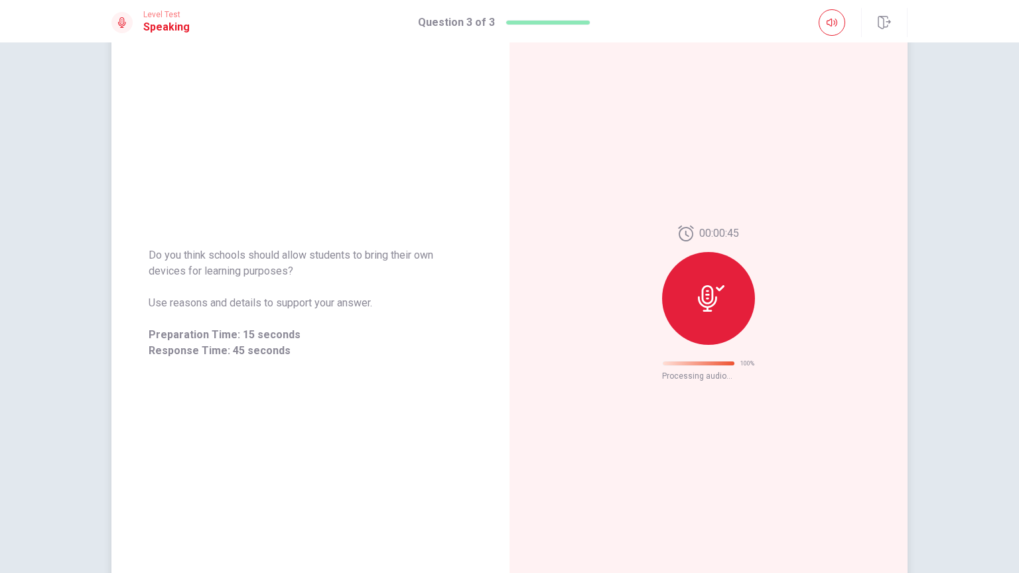
scroll to position [0, 0]
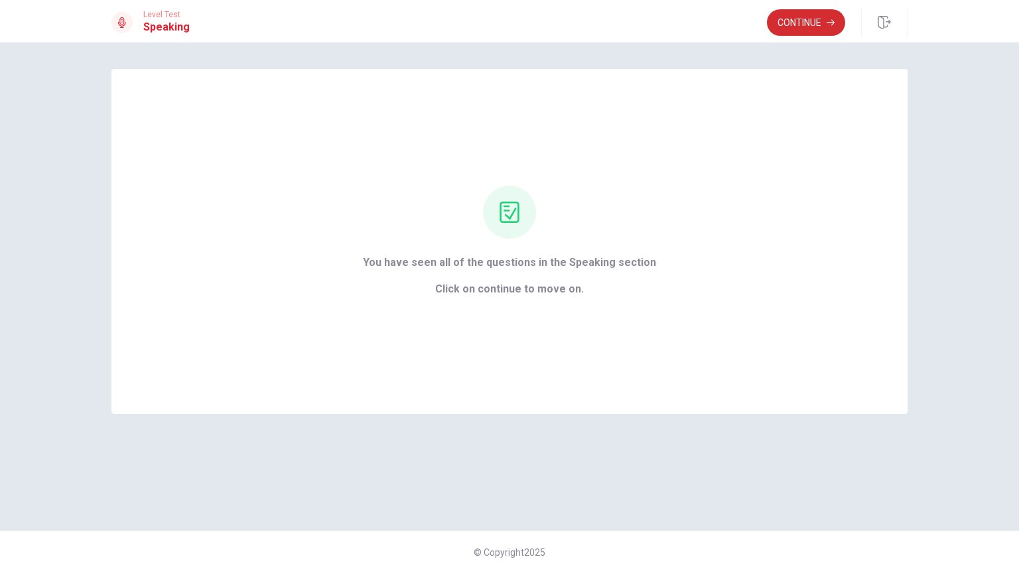
click at [796, 29] on button "Continue" at bounding box center [806, 22] width 78 height 27
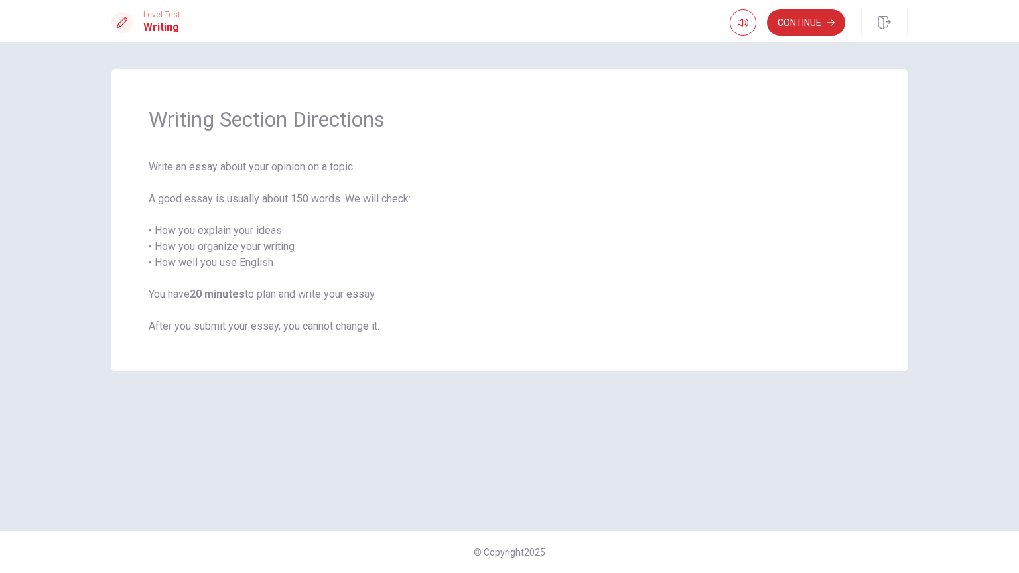
click at [818, 27] on button "Continue" at bounding box center [806, 22] width 78 height 27
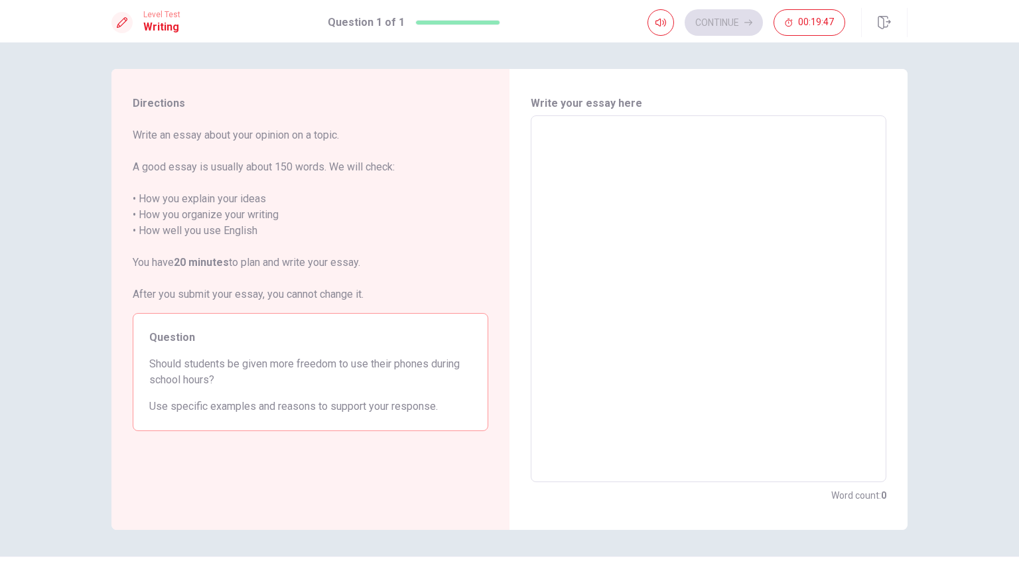
click at [801, 241] on textarea at bounding box center [708, 299] width 337 height 345
type textarea "i"
type textarea "x"
type textarea "i"
type textarea "x"
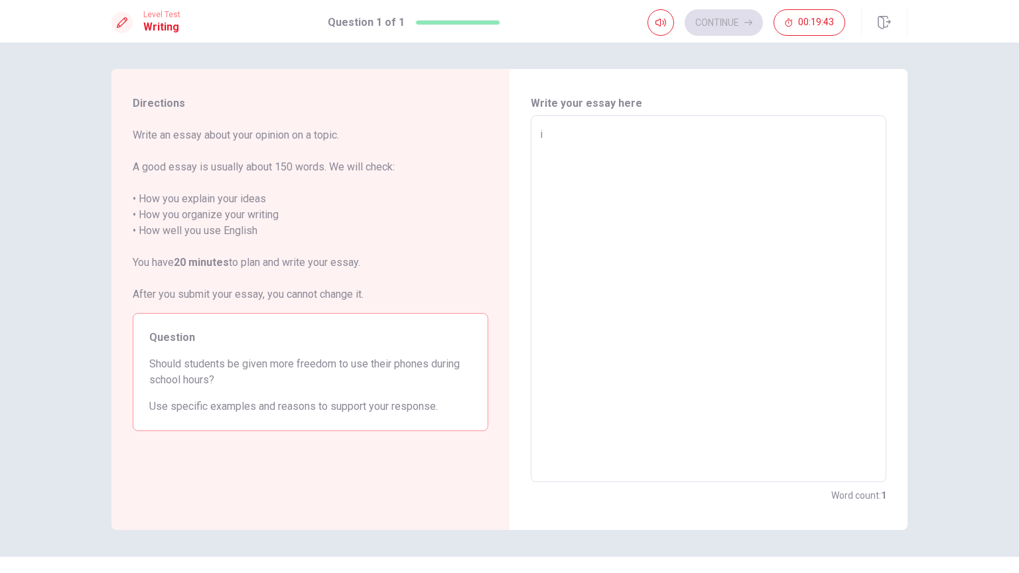
type textarea "i a"
type textarea "x"
type textarea "i am"
type textarea "x"
type textarea "i am"
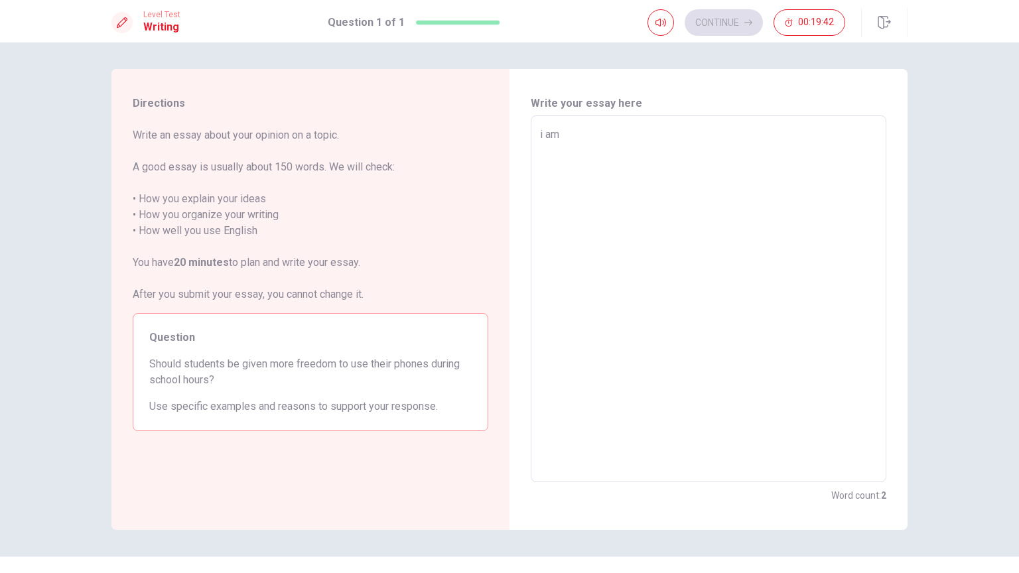
type textarea "x"
type textarea "i am a"
type textarea "x"
type textarea "i am aa"
type textarea "x"
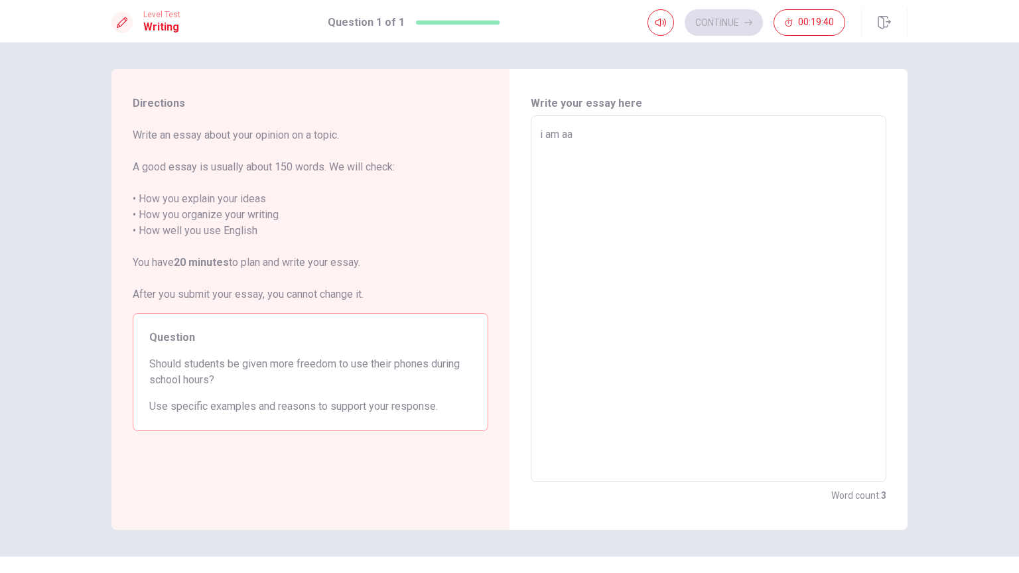
type textarea "i am aa"
type textarea "x"
type textarea "i am aa"
type textarea "x"
type textarea "i am a"
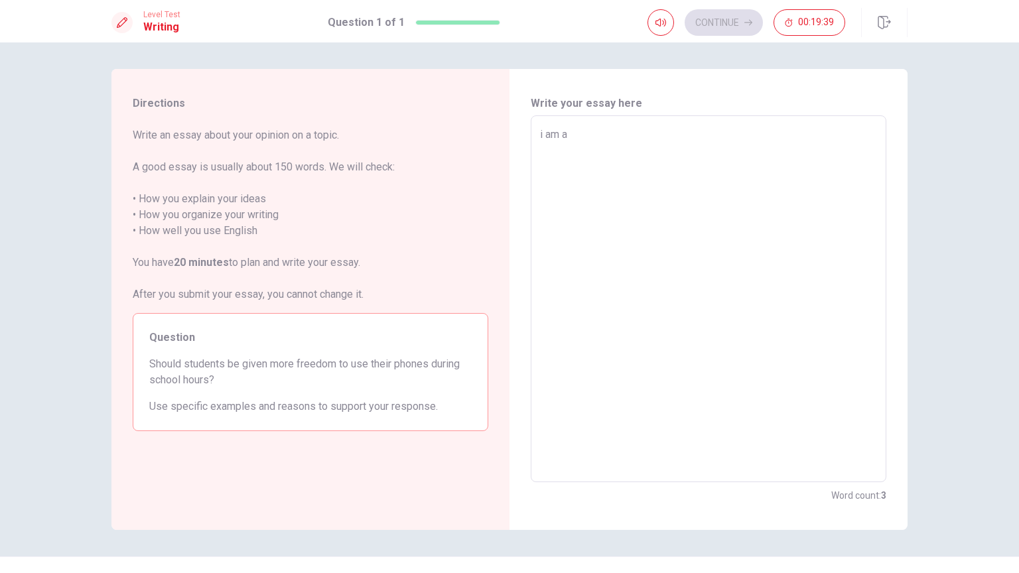
type textarea "x"
type textarea "i am"
type textarea "x"
type textarea "i a"
type textarea "x"
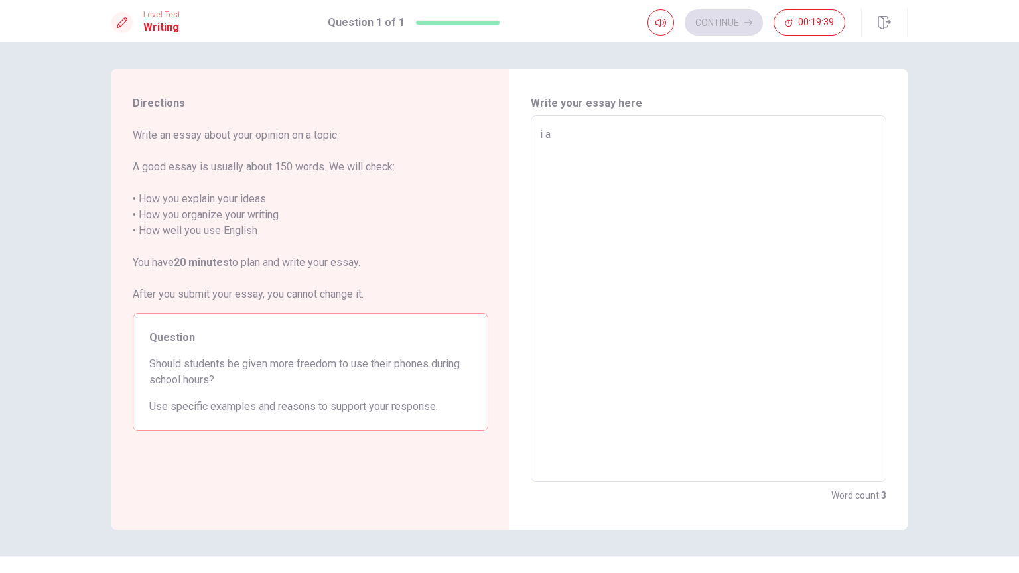
type textarea "i"
type textarea "x"
type textarea "i"
type textarea "x"
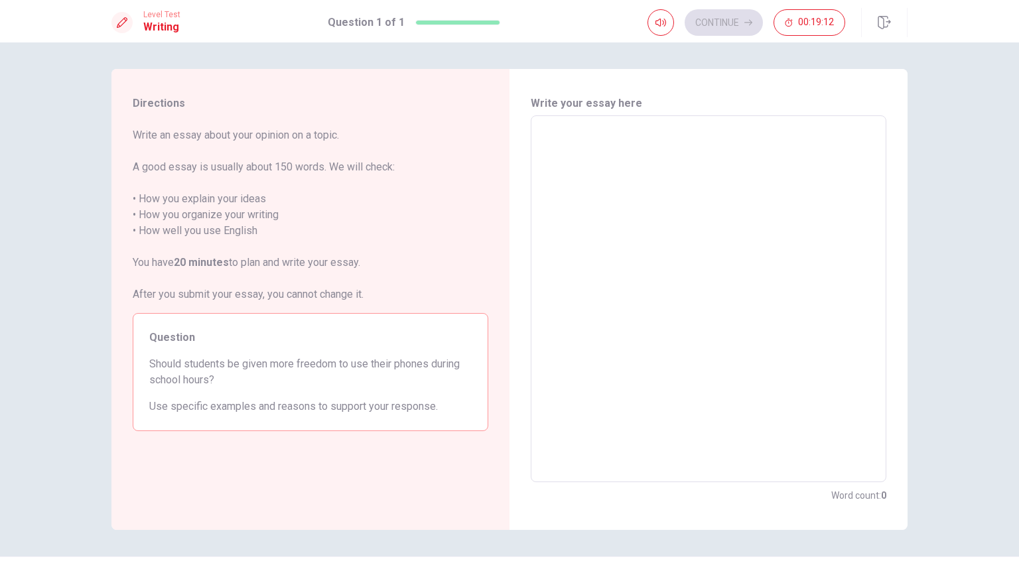
type textarea "I"
type textarea "x"
type textarea "I"
type textarea "x"
type textarea "I t"
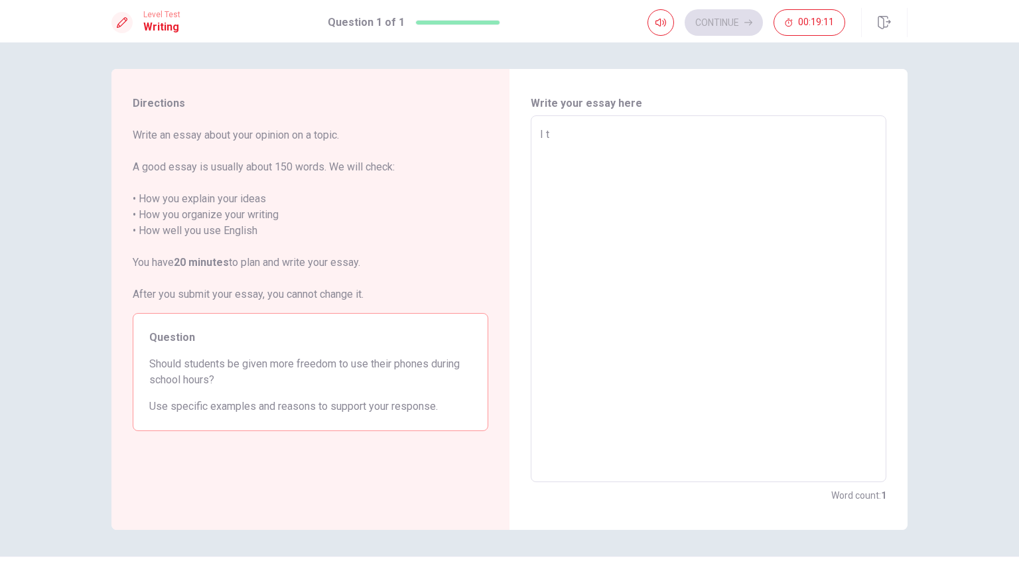
type textarea "x"
type textarea "I th"
type textarea "x"
type textarea "I thi"
type textarea "x"
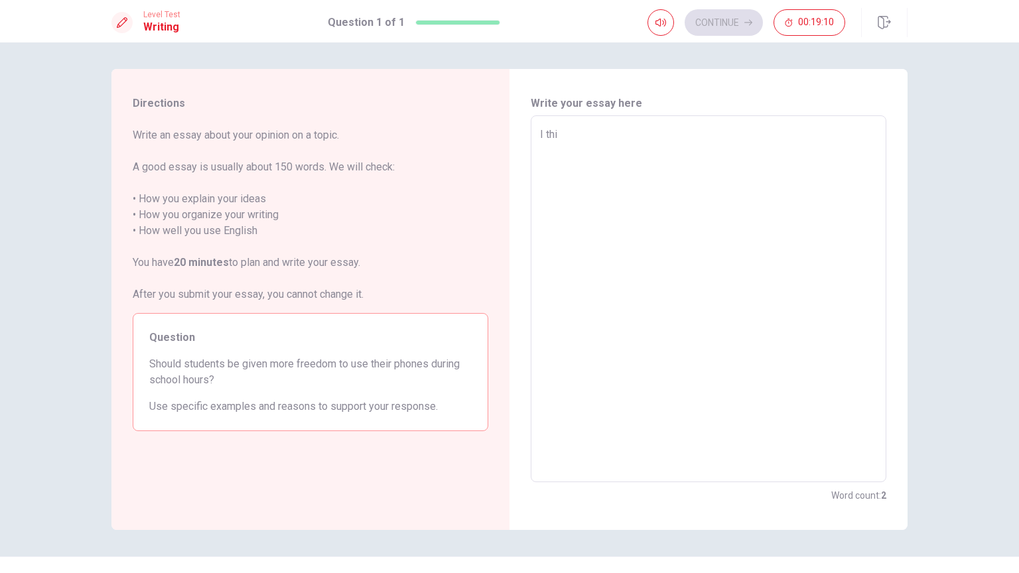
type textarea "I thin"
type textarea "x"
type textarea "I think"
type textarea "x"
type textarea "I think"
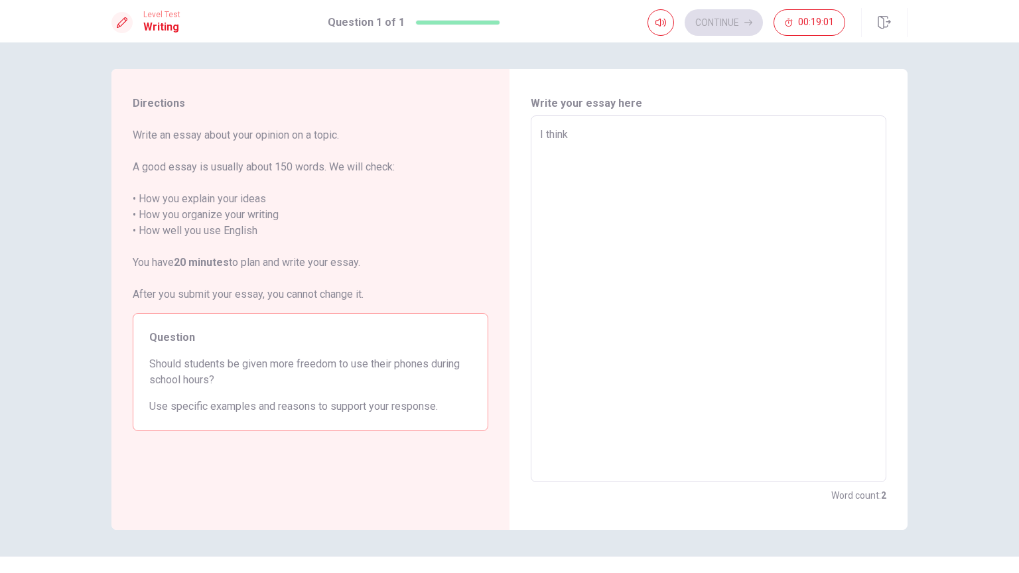
type textarea "x"
type textarea "I think s"
type textarea "x"
type textarea "I think su"
type textarea "x"
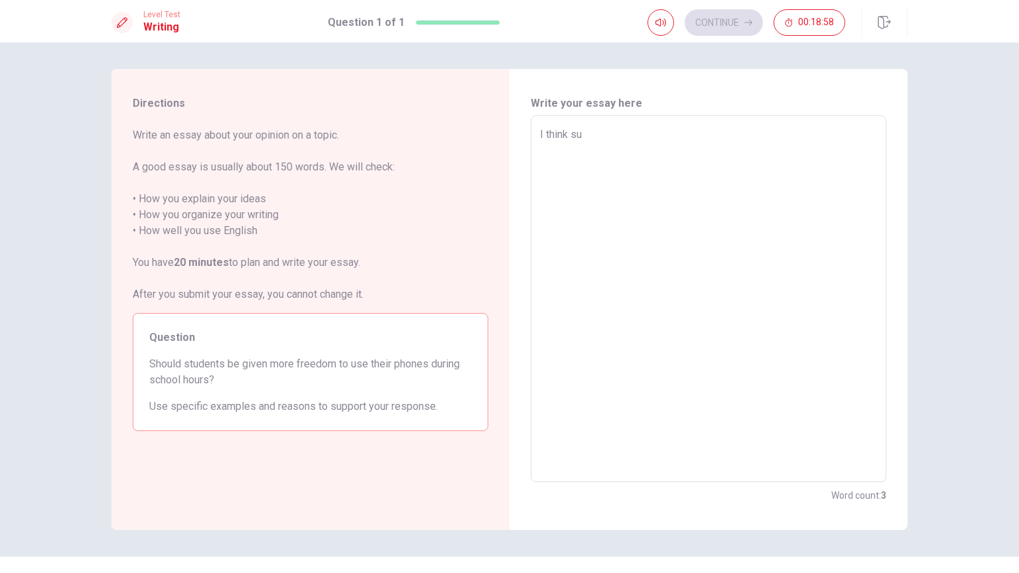
type textarea "I think sud"
type textarea "x"
type textarea "I think su"
type textarea "x"
type textarea "I think s"
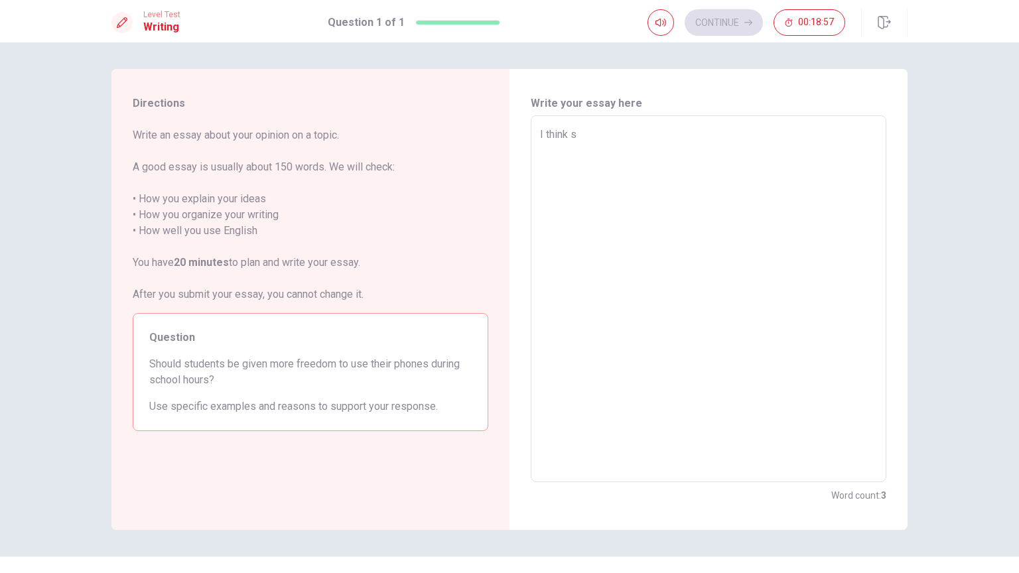
type textarea "x"
type textarea "I think st"
type textarea "x"
type textarea "I think stu"
type textarea "x"
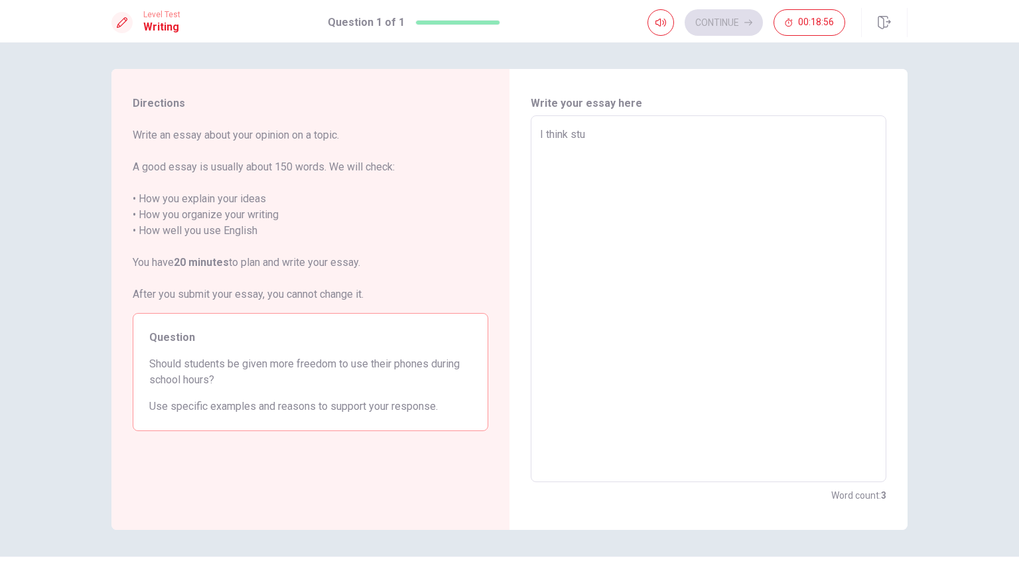
type textarea "I think stud"
type textarea "x"
type textarea "I think stude"
type textarea "x"
type textarea "I think studen"
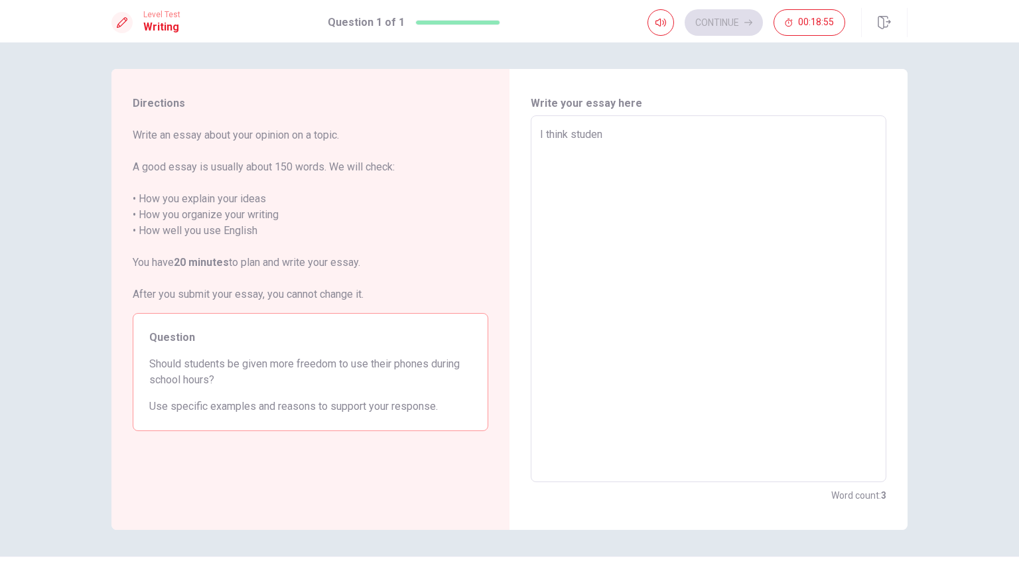
type textarea "x"
type textarea "I think student"
type textarea "x"
type textarea "I think students"
type textarea "x"
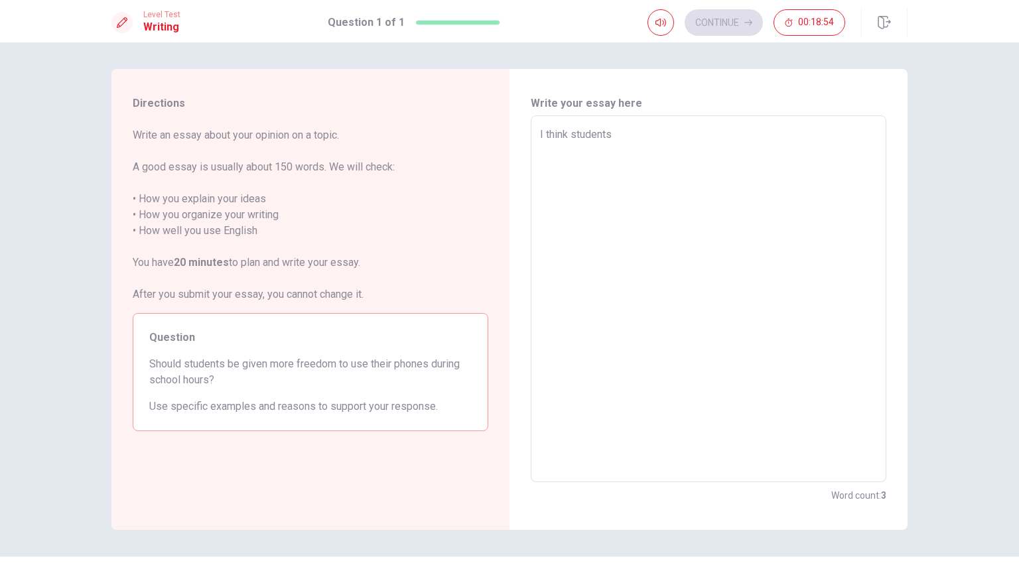
type textarea "I think students"
type textarea "x"
type textarea "I think students s"
type textarea "x"
type textarea "I think students sh"
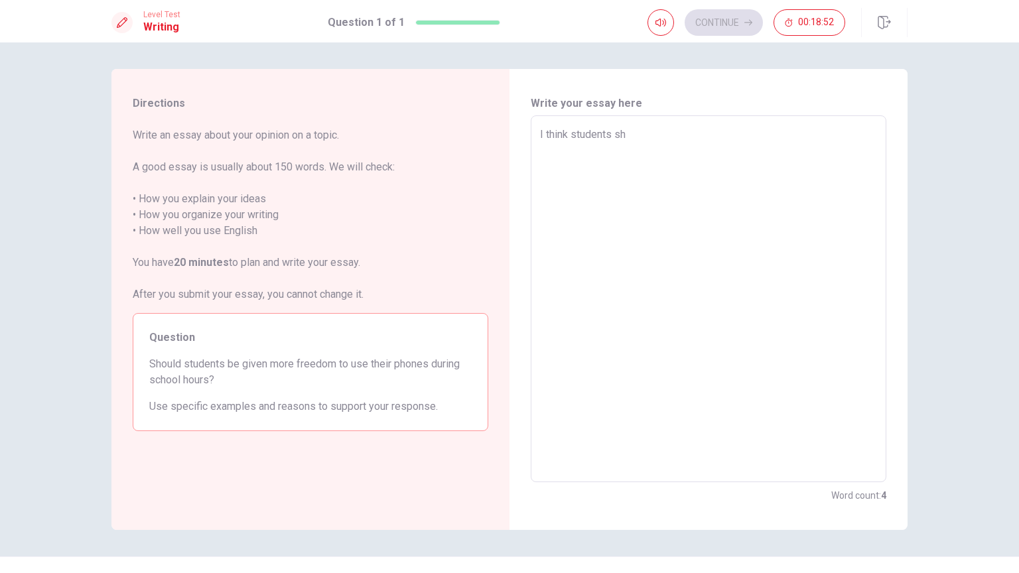
type textarea "x"
type textarea "I think students sho"
type textarea "x"
type textarea "I think students shou"
type textarea "x"
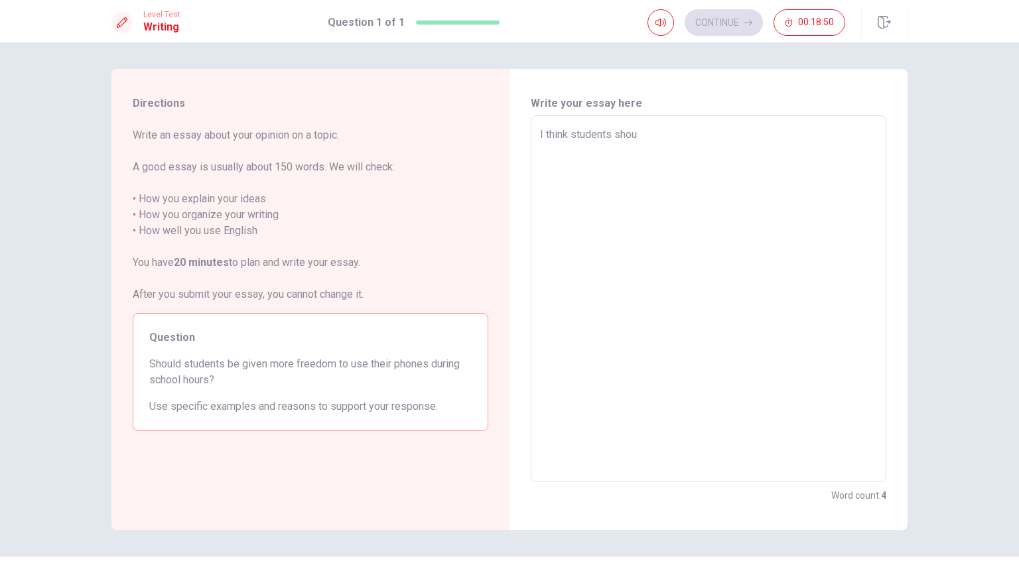
type textarea "I think students shoul"
type textarea "x"
type textarea "I think students should"
type textarea "x"
type textarea "I think students should"
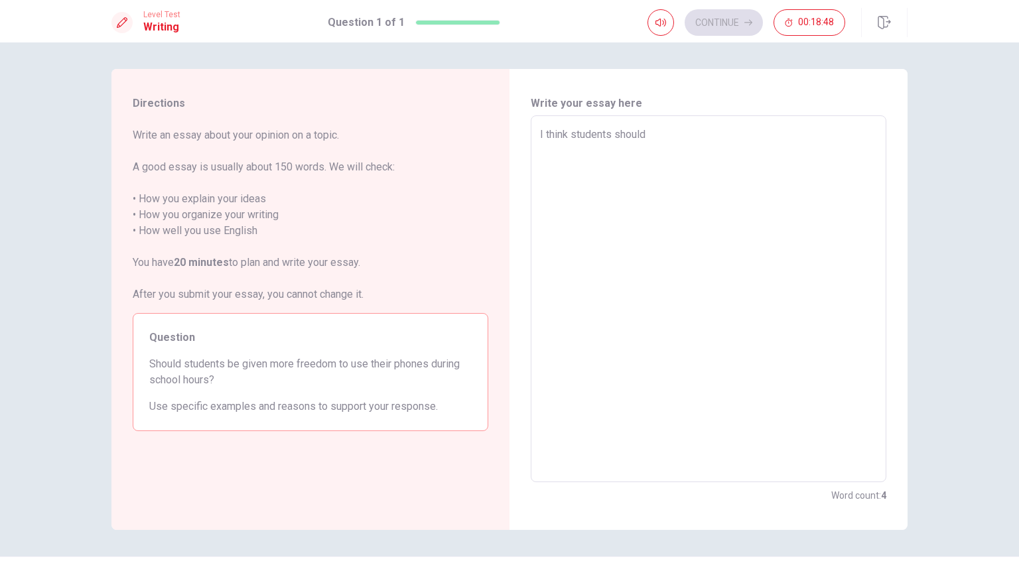
type textarea "x"
type textarea "I think students should b"
type textarea "x"
type textarea "I think students should be"
type textarea "x"
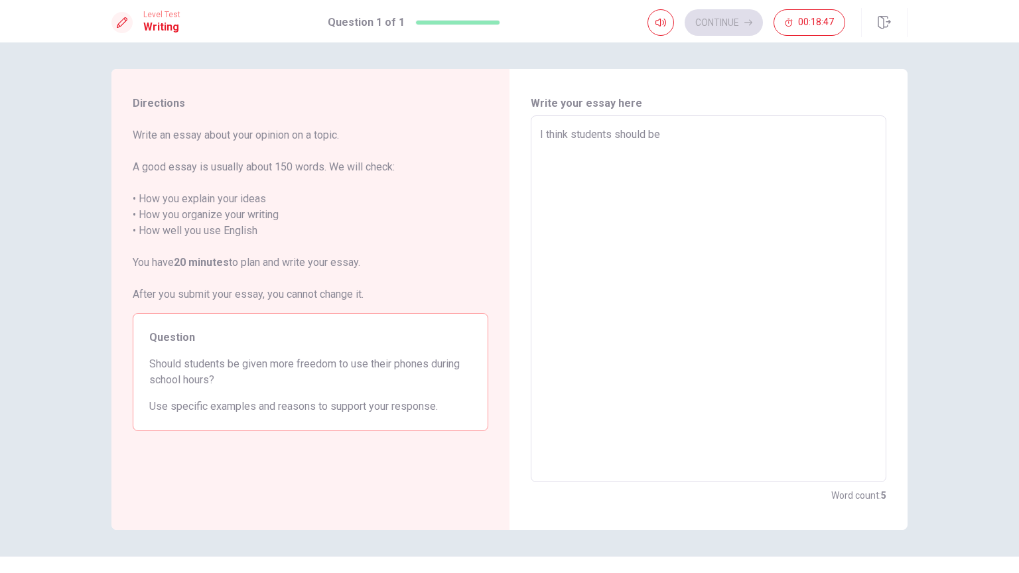
type textarea "I think students should be"
type textarea "x"
type textarea "I think students should be g"
type textarea "x"
type textarea "I think students should be gi"
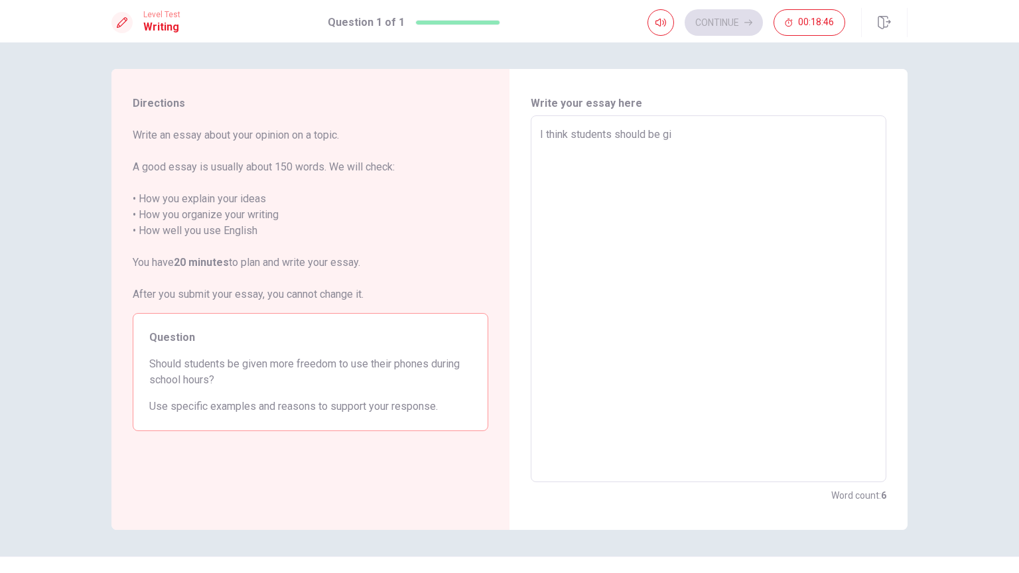
type textarea "x"
type textarea "I think students should be gib"
type textarea "x"
type textarea "I think students should be gibe"
type textarea "x"
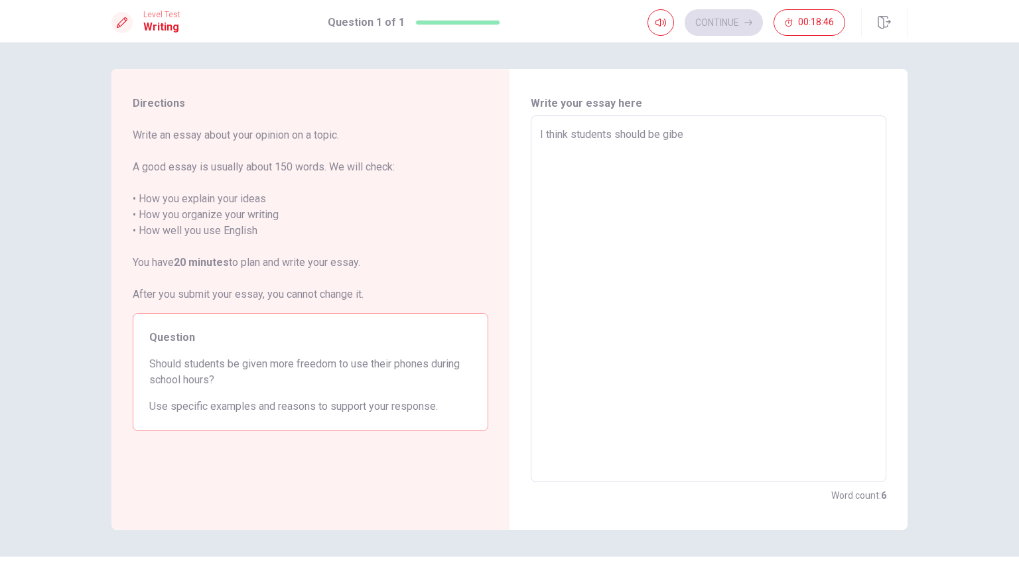
type textarea "I think students should be giben"
type textarea "x"
type textarea "I think students should be gibe"
type textarea "x"
type textarea "I think students should be gib"
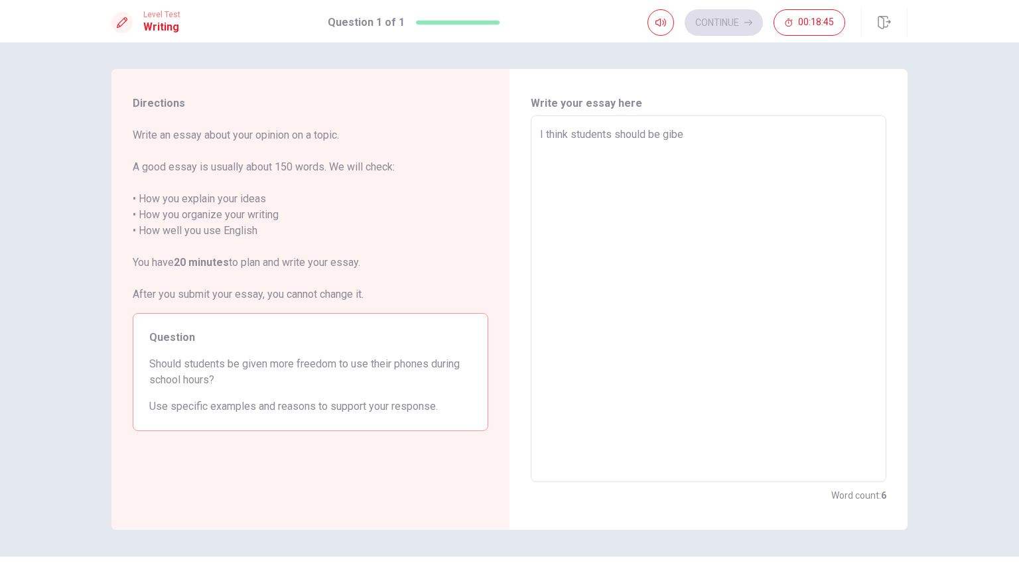
type textarea "x"
type textarea "I think students should be gi"
type textarea "x"
type textarea "I think students should be giv"
type textarea "x"
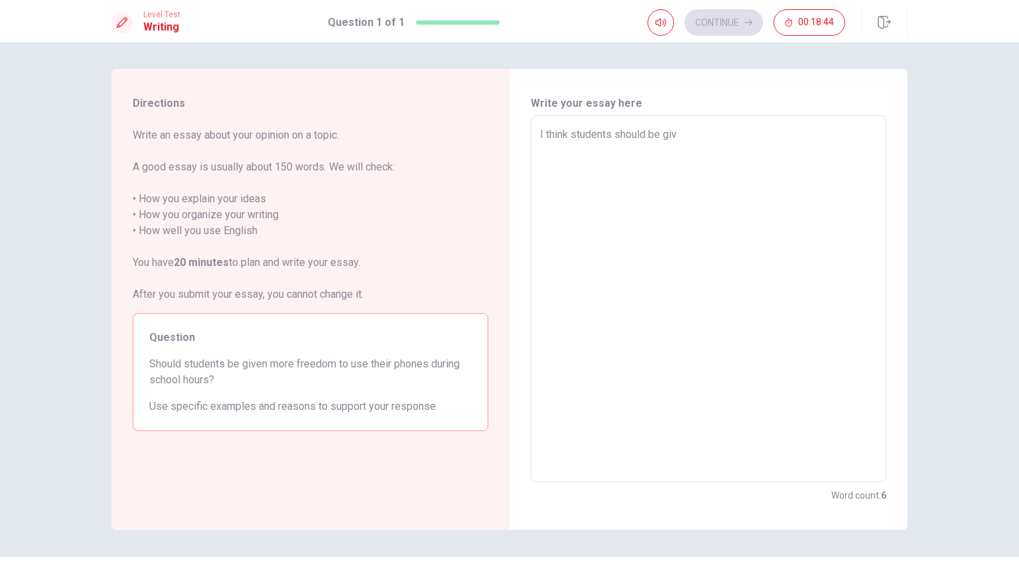
type textarea "I think students should be give"
type textarea "x"
type textarea "I think students should be given"
type textarea "x"
type textarea "I think students should be given"
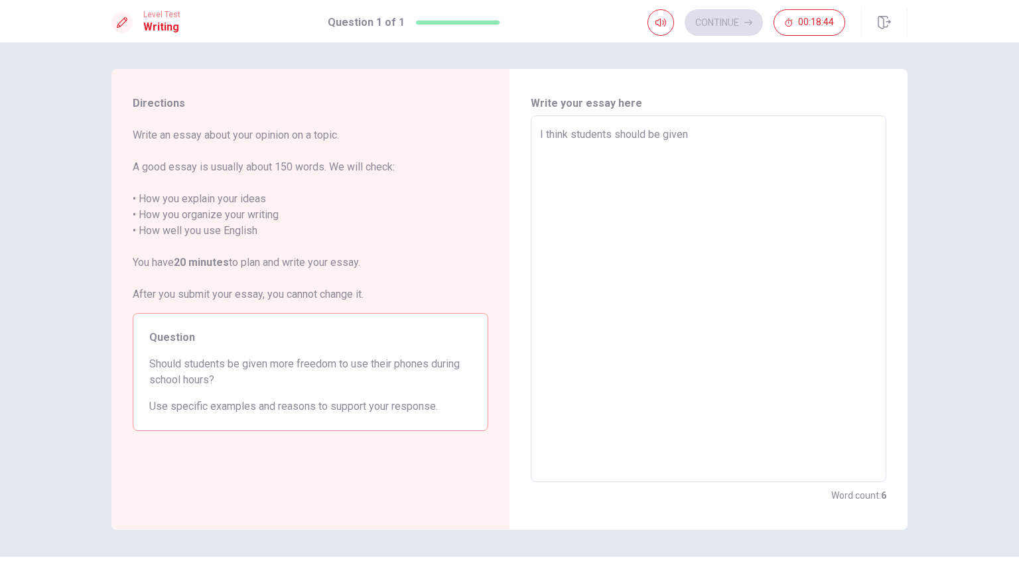
type textarea "x"
type textarea "I think students should be given m"
type textarea "x"
type textarea "I think students should be given mo"
type textarea "x"
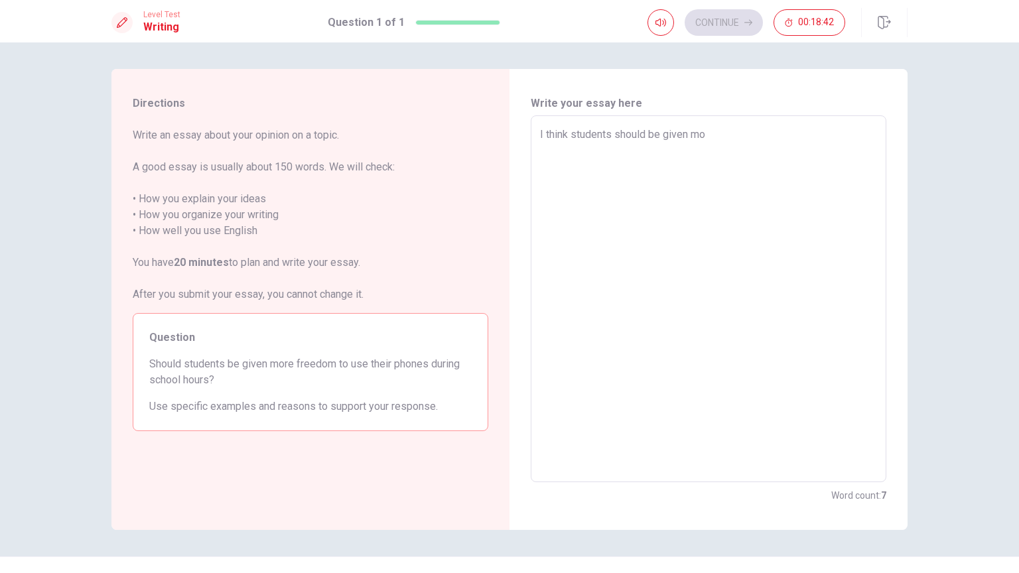
type textarea "I think students should be given mor"
type textarea "x"
type textarea "I think students should be given more"
type textarea "x"
type textarea "I think students should be given more"
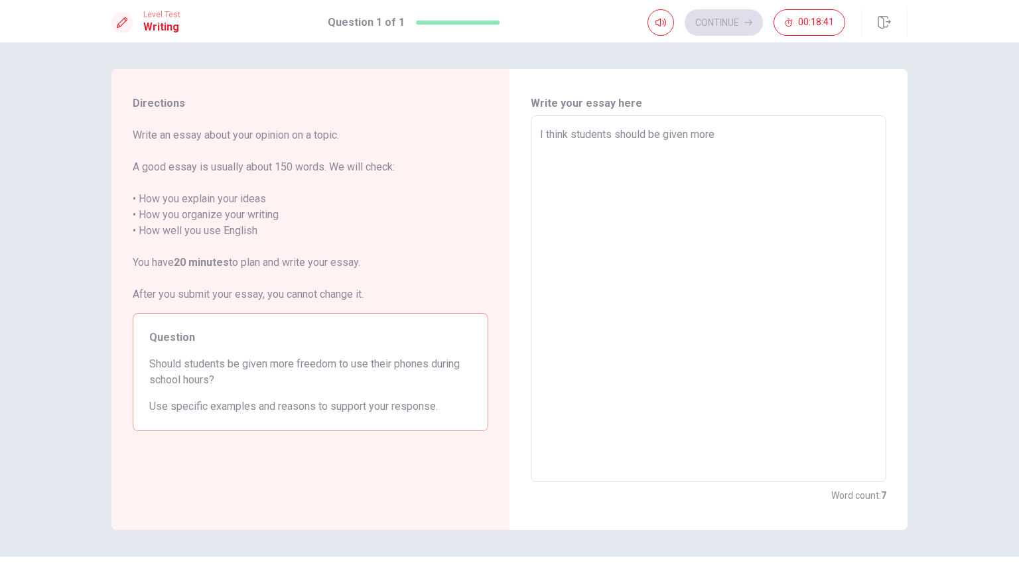
type textarea "x"
type textarea "I think students should be given more r"
type textarea "x"
type textarea "I think students should be given more re"
type textarea "x"
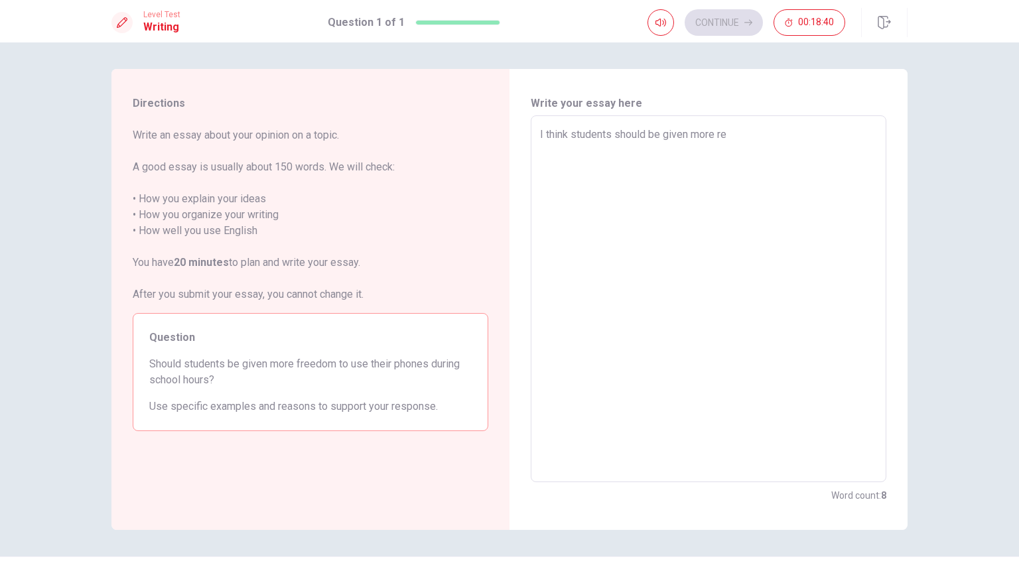
type textarea "I think students should be given more r"
type textarea "x"
type textarea "I think students should be given more"
type textarea "x"
type textarea "I think students should be given more f"
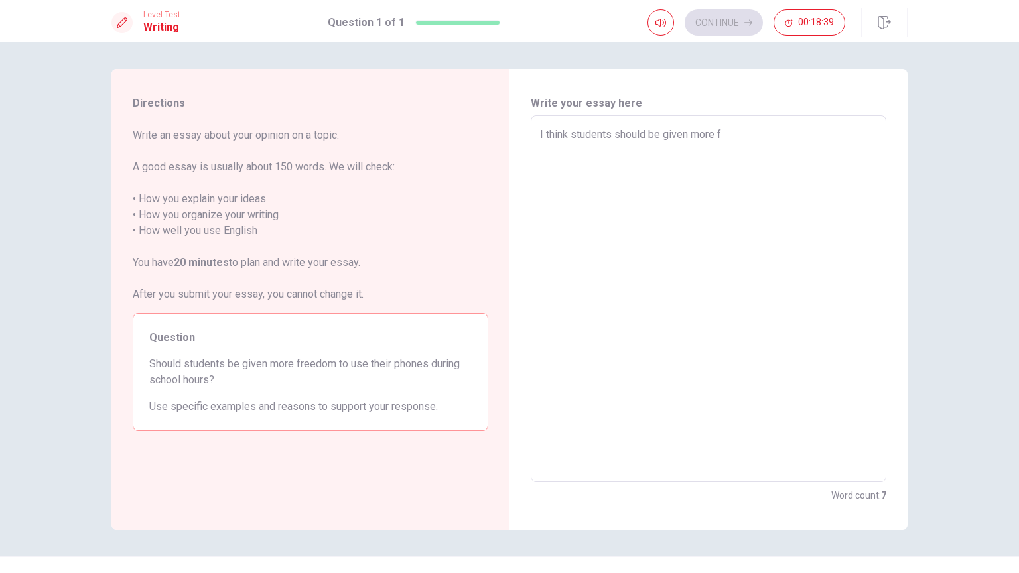
type textarea "x"
type textarea "I think students should be given more fr"
type textarea "x"
type textarea "I think students should be given more fre"
type textarea "x"
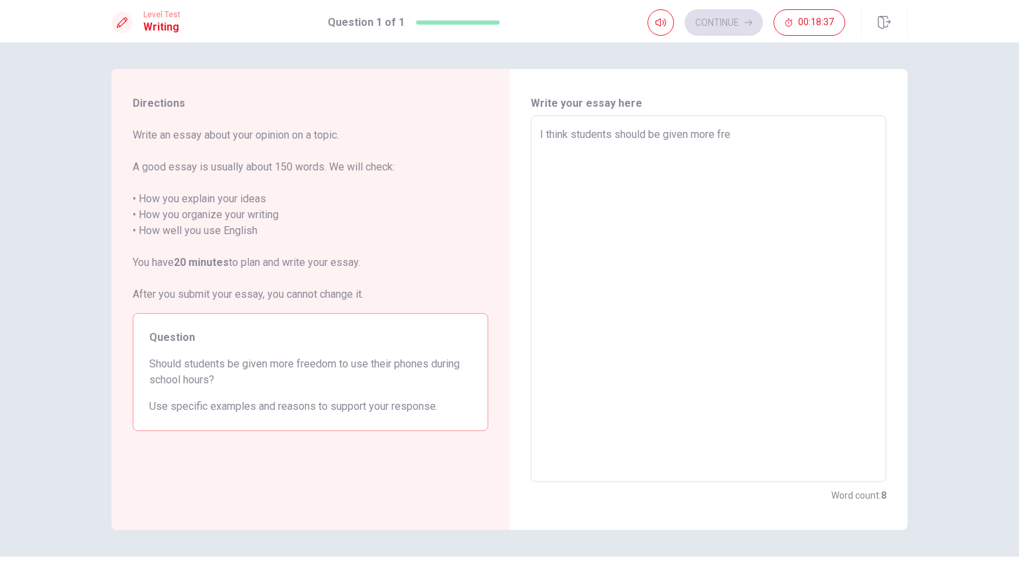
type textarea "I think students should be given more free"
type textarea "x"
type textarea "I think students should be given more freed"
type textarea "x"
type textarea "I think students should be given more freedo"
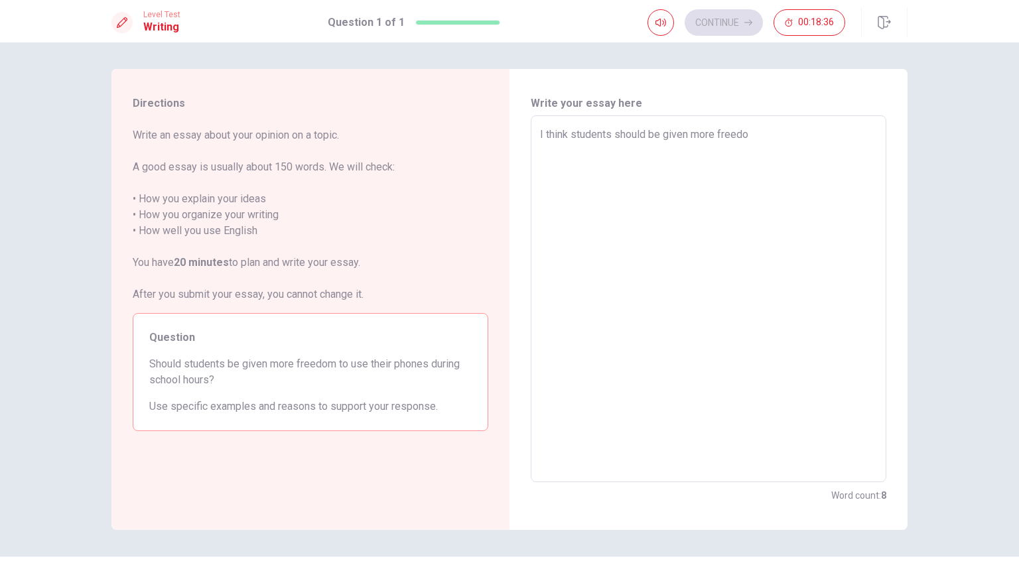
type textarea "x"
type textarea "I think students should be given more freedom"
type textarea "x"
type textarea "I think students should be given more freedom"
type textarea "x"
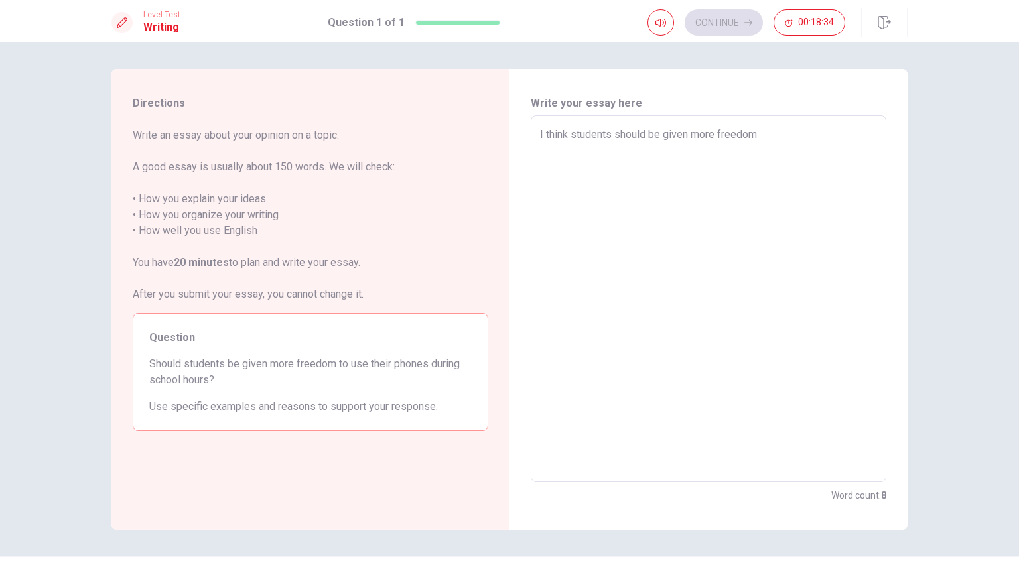
type textarea "I think students should be given more freedom t"
type textarea "x"
type textarea "I think students should be given more freedom to"
type textarea "x"
type textarea "I think students should be given more freedom to"
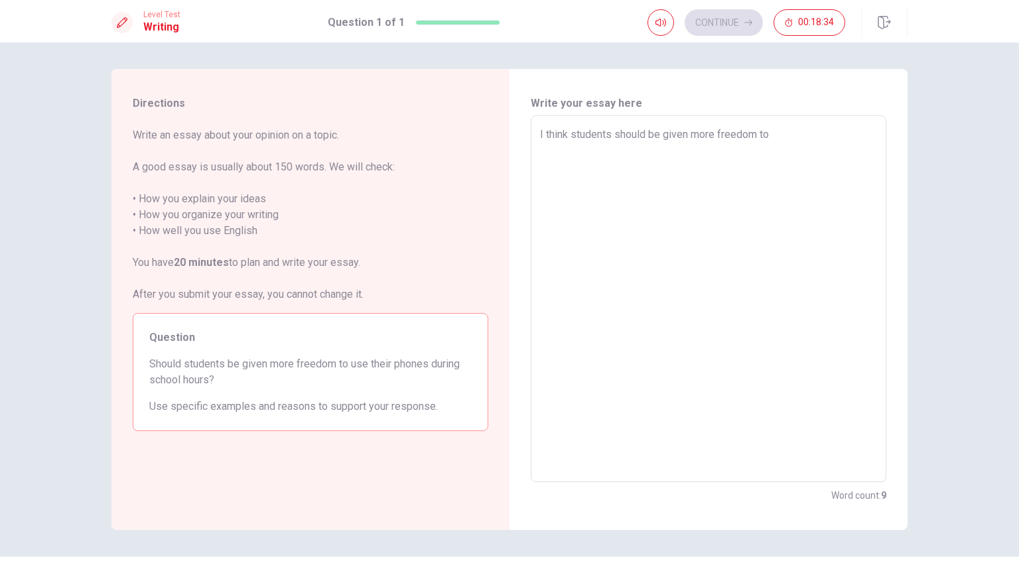
type textarea "x"
type textarea "I think students should be given more freedom to u"
type textarea "x"
type textarea "I think students should be given more freedom to us"
type textarea "x"
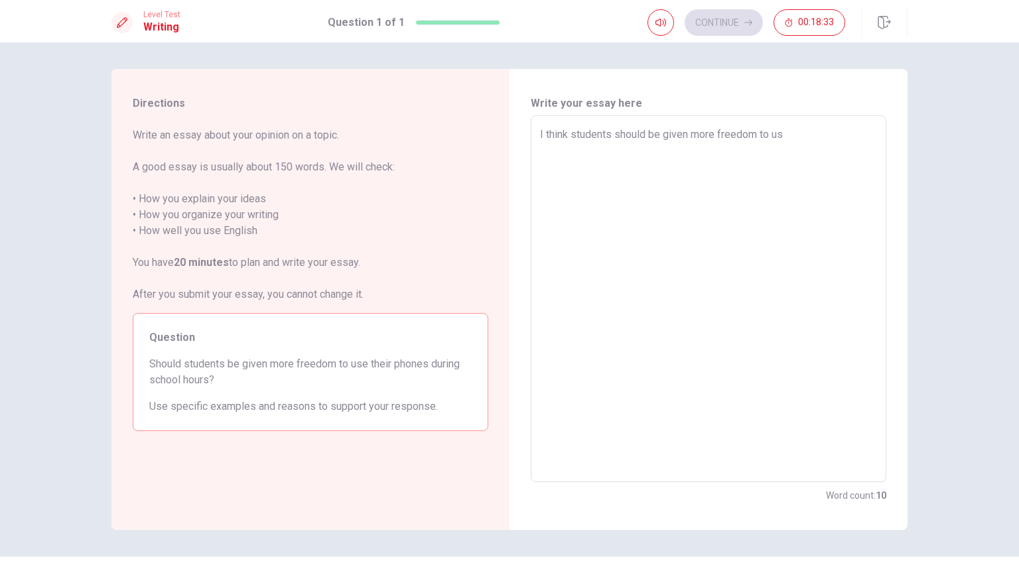
type textarea "I think students should be given more freedom to use"
type textarea "x"
type textarea "I think students should be given more freedom to use"
type textarea "x"
type textarea "I think students should be given more freedom to use t"
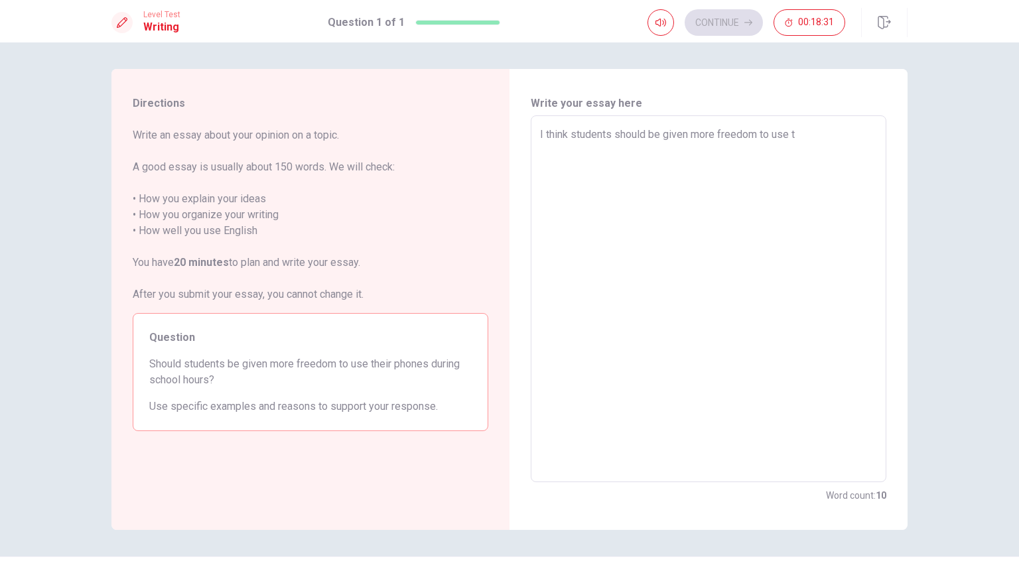
type textarea "x"
type textarea "I think students should be given more freedom to use th"
type textarea "x"
type textarea "I think students should be given more freedom to use the"
type textarea "x"
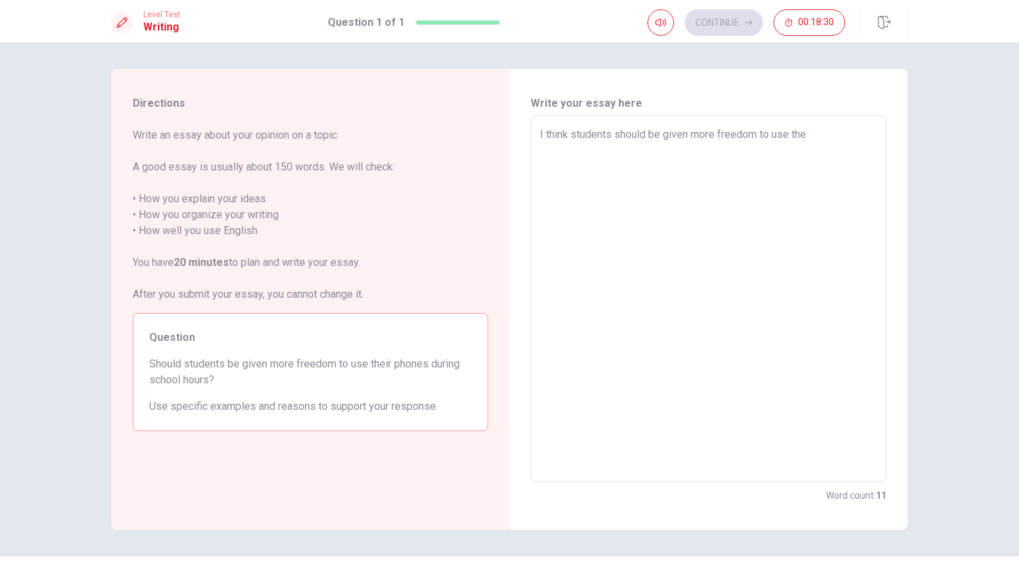
type textarea "I think students should be given more freedom to use thei"
type textarea "x"
type textarea "I think students should be given more freedom to use their"
type textarea "x"
type textarea "I think students should be given more freedom to use their"
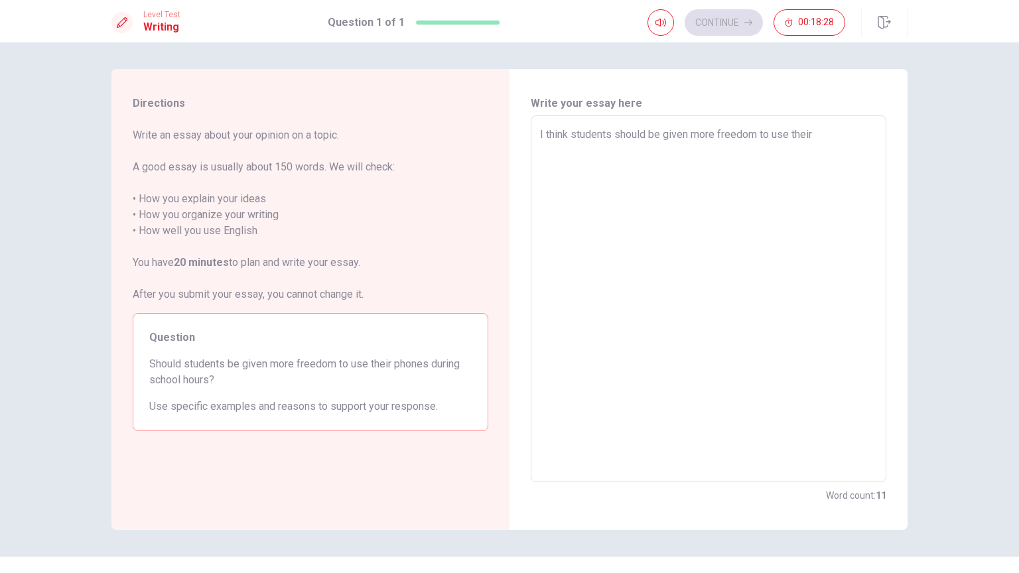
type textarea "x"
type textarea "I think students should be given more freedom to use their p"
type textarea "x"
type textarea "I think students should be given more freedom to use their ph"
type textarea "x"
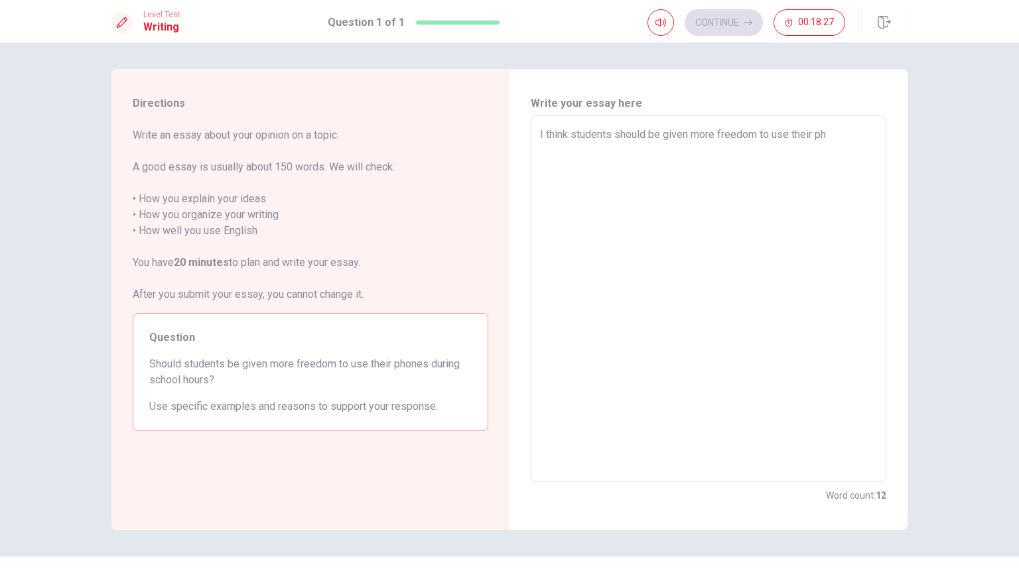
type textarea "I think students should be given more freedom to use their pho"
type textarea "x"
type textarea "I think students should be given more freedom to use their phon"
type textarea "x"
type textarea "I think students should be given more freedom to use their phone"
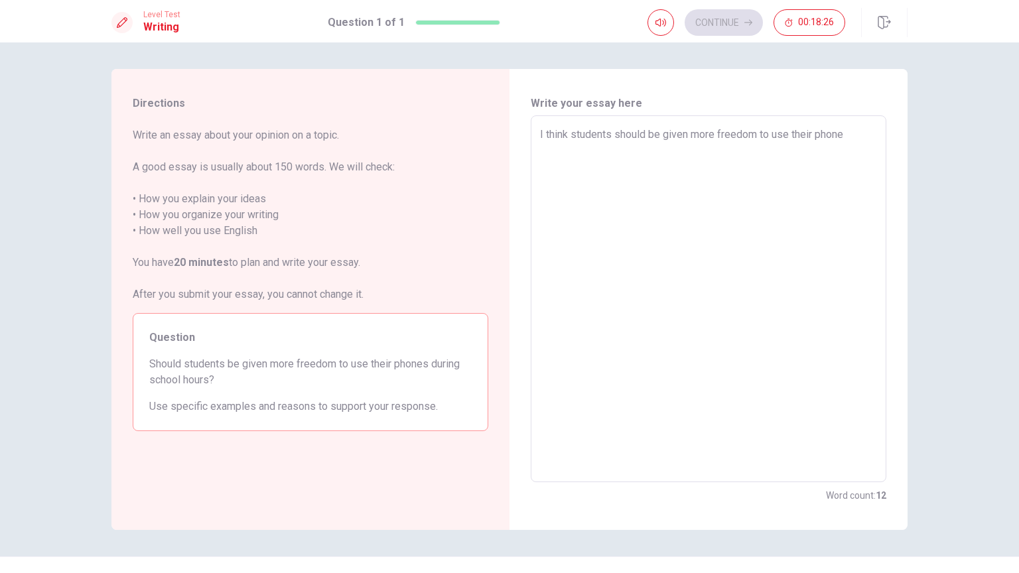
type textarea "x"
type textarea "I think students should be given more freedom to use their phones"
type textarea "x"
type textarea "I think students should be given more freedom to use their phones"
type textarea "x"
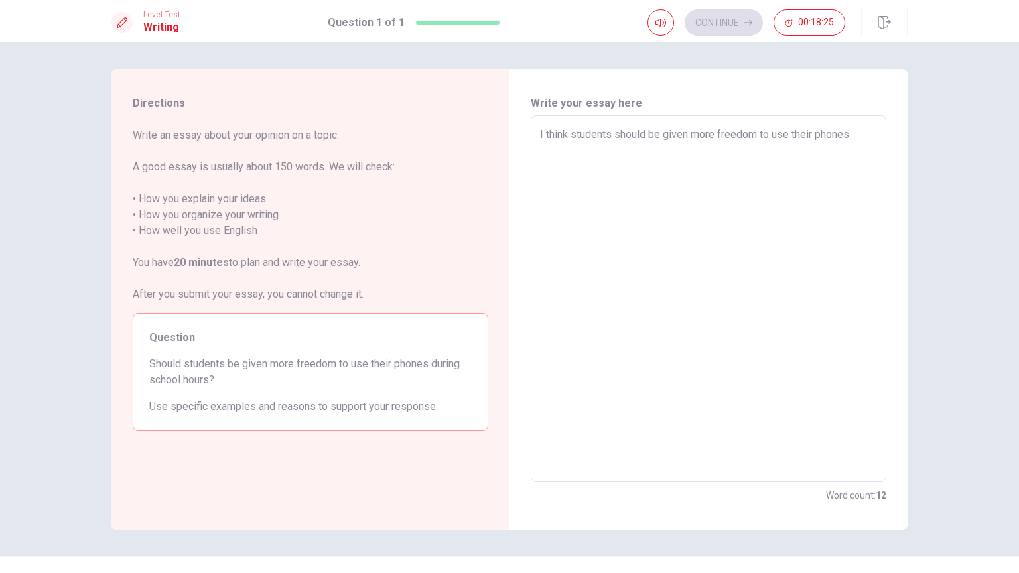
type textarea "I think students should be given more freedom to use their phones d"
type textarea "x"
type textarea "I think students should be given more freedom to use their phones du"
type textarea "x"
type textarea "I think students should be given more freedom to use their phones dur"
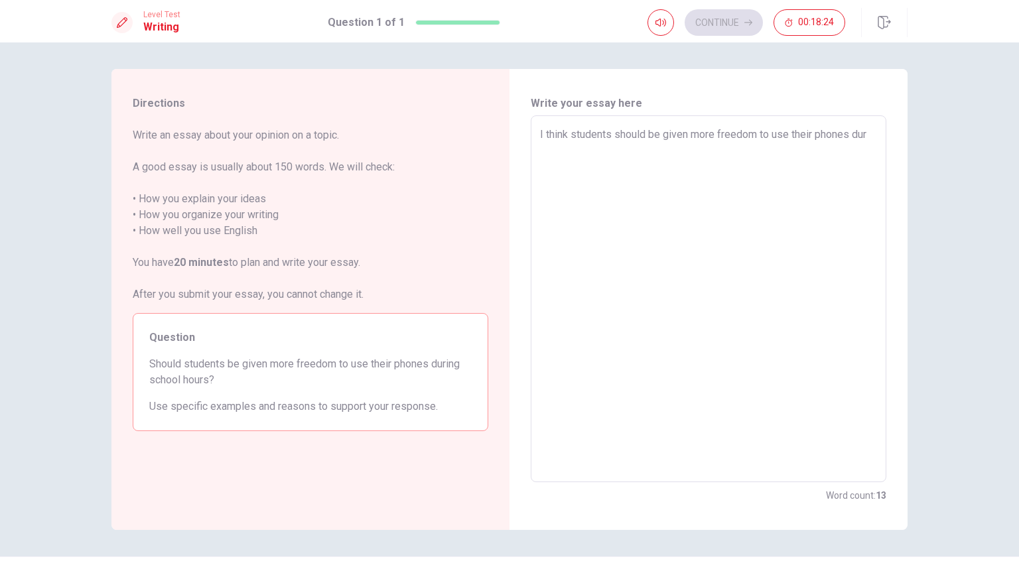
type textarea "x"
type textarea "I think students should be given more freedom to use their phones duri"
type textarea "x"
type textarea "I think students should be given more freedom to use their phones durin"
type textarea "x"
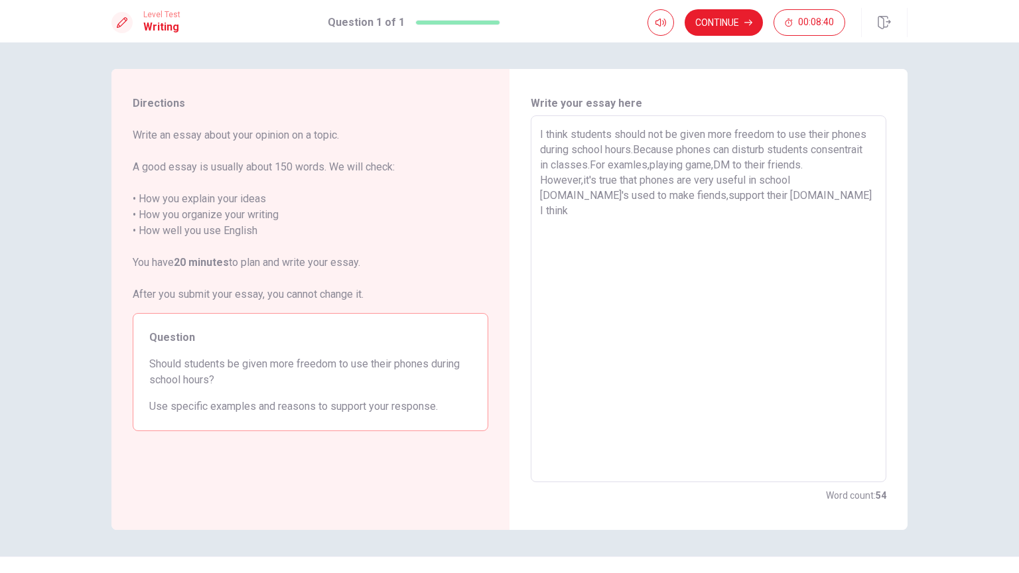
drag, startPoint x: 569, startPoint y: 131, endPoint x: 632, endPoint y: 151, distance: 65.9
click at [632, 151] on textarea "I think students should not be given more freedom to use their phones during sc…" at bounding box center [708, 299] width 337 height 345
click at [778, 207] on textarea "I think students should not be given more freedom to use their phones during sc…" at bounding box center [708, 299] width 337 height 345
paste textarea "s"
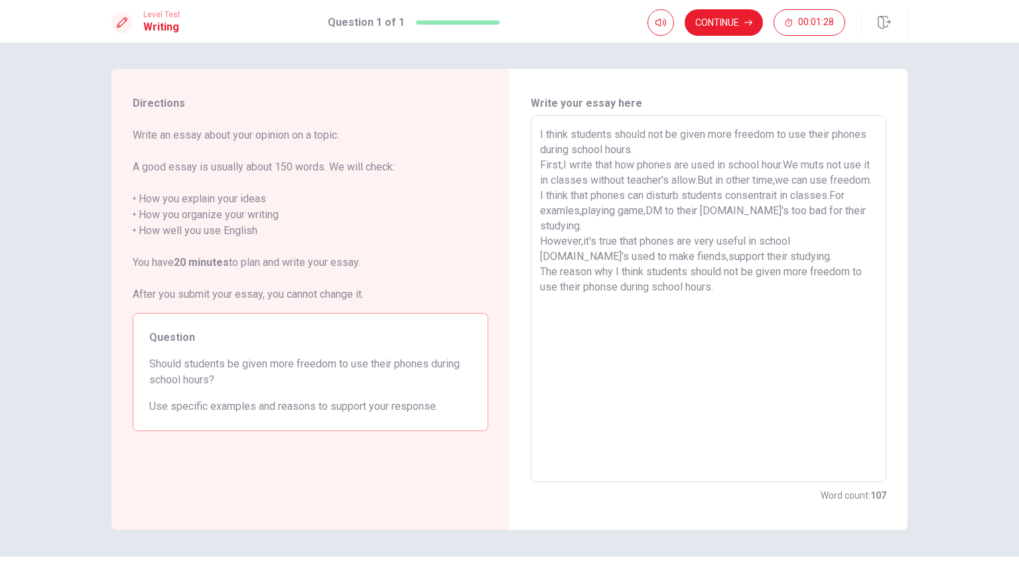
drag, startPoint x: 585, startPoint y: 243, endPoint x: 535, endPoint y: 207, distance: 61.3
click at [535, 207] on div "I think students should not be given more freedom to use their phones during sc…" at bounding box center [709, 298] width 356 height 367
click at [715, 243] on textarea "I think students should not be given more freedom to use their phones during sc…" at bounding box center [708, 299] width 337 height 345
click at [713, 226] on textarea "I think students should not be given more freedom to use their phones during sc…" at bounding box center [708, 299] width 337 height 345
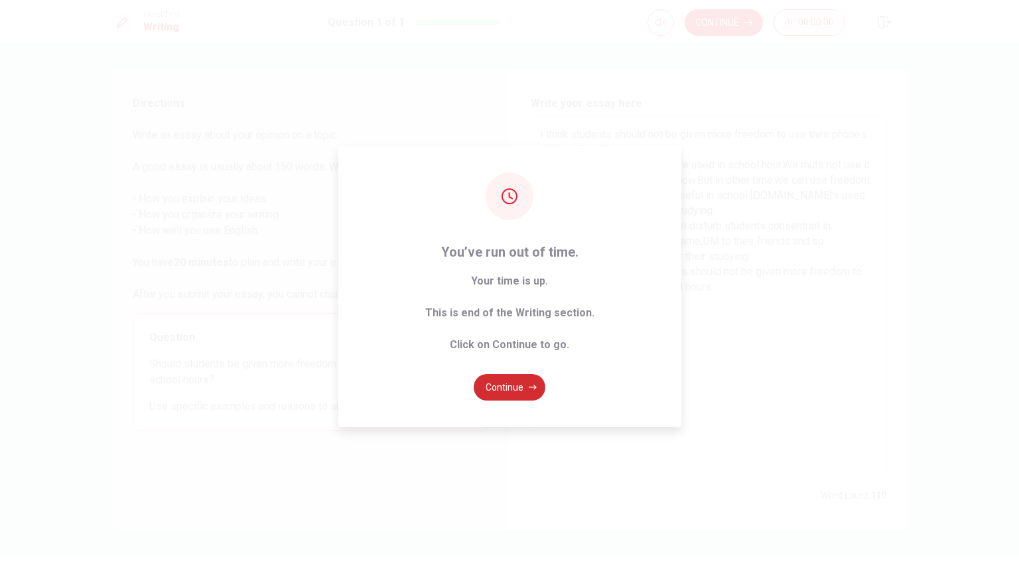
click at [510, 387] on button "Continue" at bounding box center [510, 387] width 72 height 27
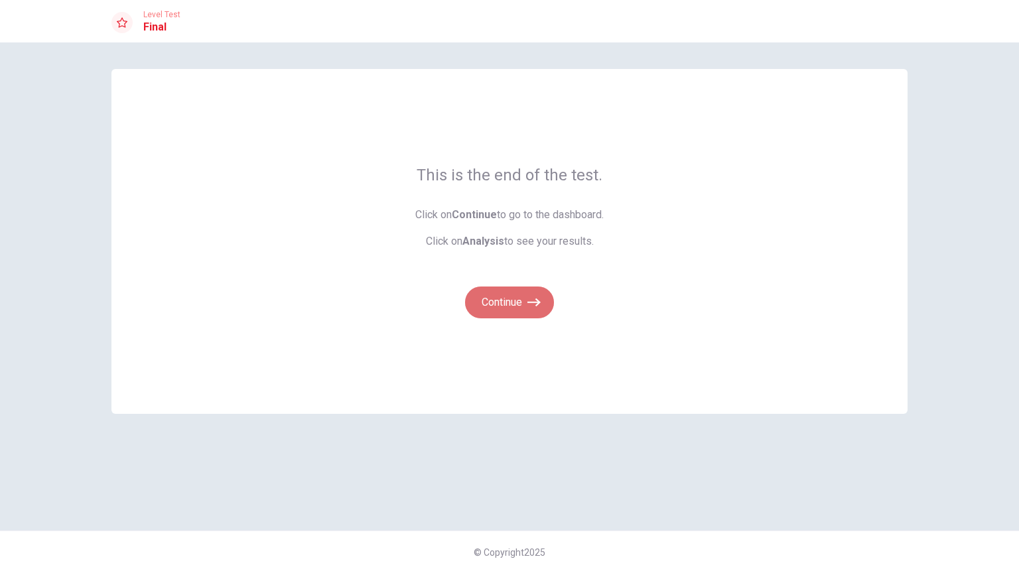
click at [517, 310] on button "Continue" at bounding box center [509, 303] width 89 height 32
